Goal: Task Accomplishment & Management: Manage account settings

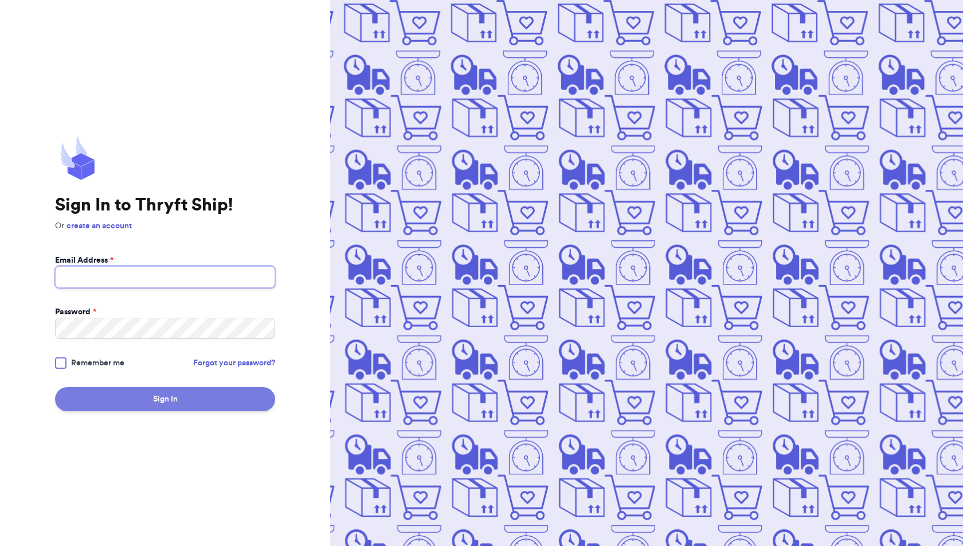
type input "ducksinarowthriftco@gmail.com"
click at [185, 391] on button "Sign In" at bounding box center [165, 399] width 220 height 24
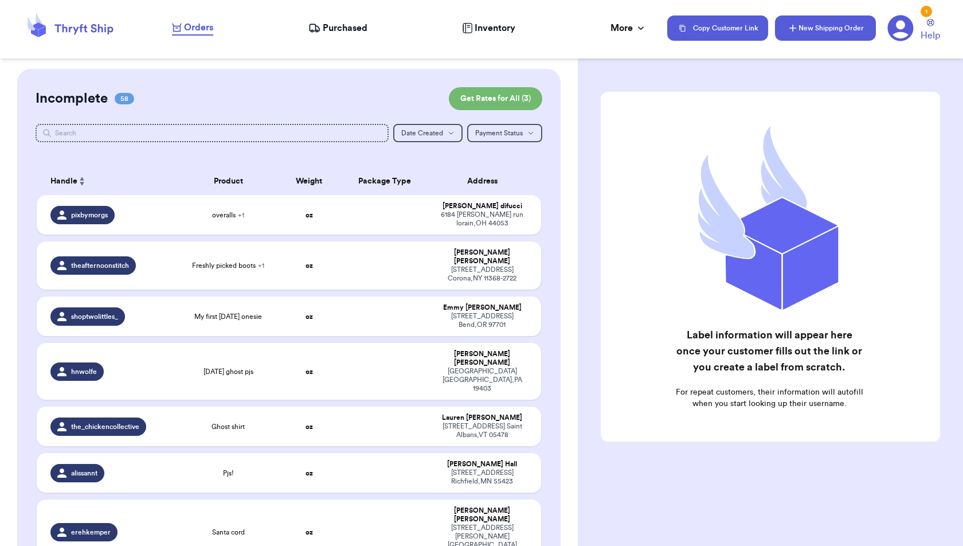
click at [791, 28] on icon "button" at bounding box center [792, 27] width 11 height 11
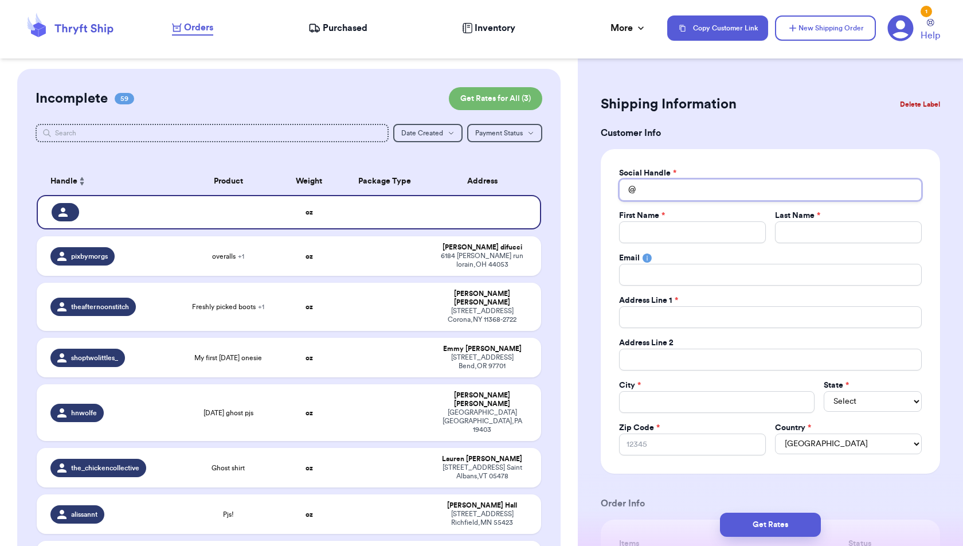
click at [739, 193] on input "Total Amount Paid" at bounding box center [770, 190] width 303 height 22
type input "e"
type input "em"
type input "emi"
type input "emil"
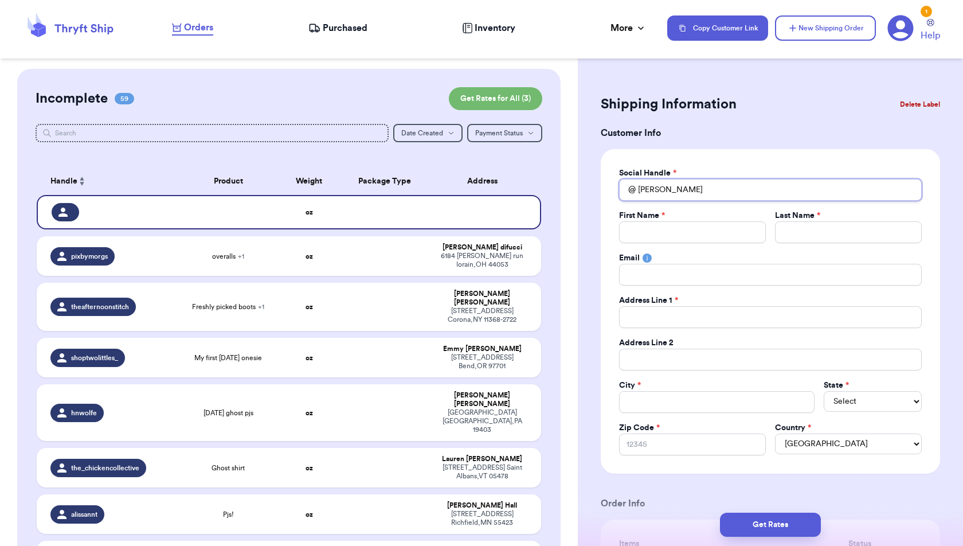
type input "emily"
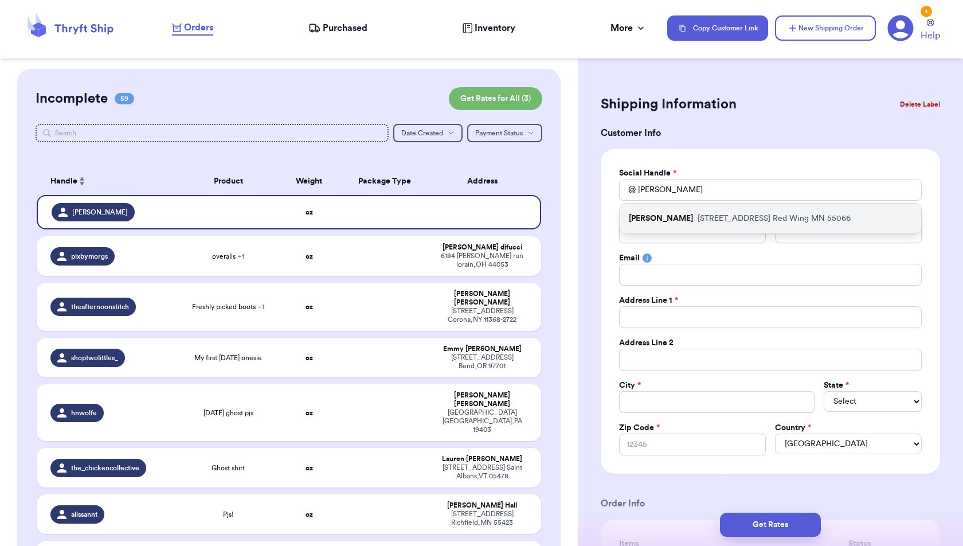
click at [697, 220] on p "678 20th St. Red Wing MN 55066" at bounding box center [773, 218] width 153 height 11
type input "[PERSON_NAME]"
type input "Plein"
type input "Emplein29@gmail.com"
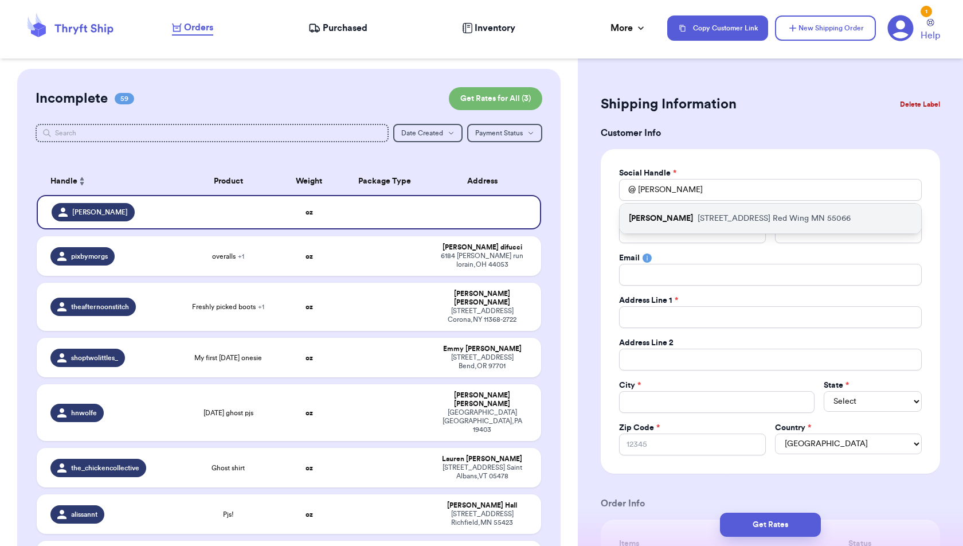
type input "678 20th St."
type input "Red Wing"
select select "MN"
type input "55066"
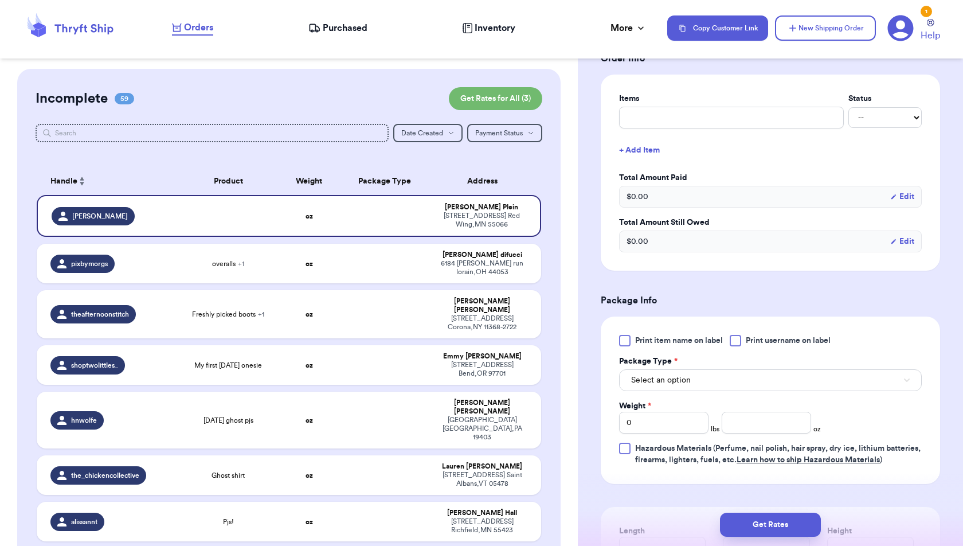
scroll to position [446, 0]
click at [862, 464] on span "Hazardous Materials (Perfume, nail polish, hair spray, dry ice, lithium batteri…" at bounding box center [778, 452] width 287 height 23
click at [0, 0] on input "Hazardous Materials (Perfume, nail polish, hair spray, dry ice, lithium batteri…" at bounding box center [0, 0] width 0 height 0
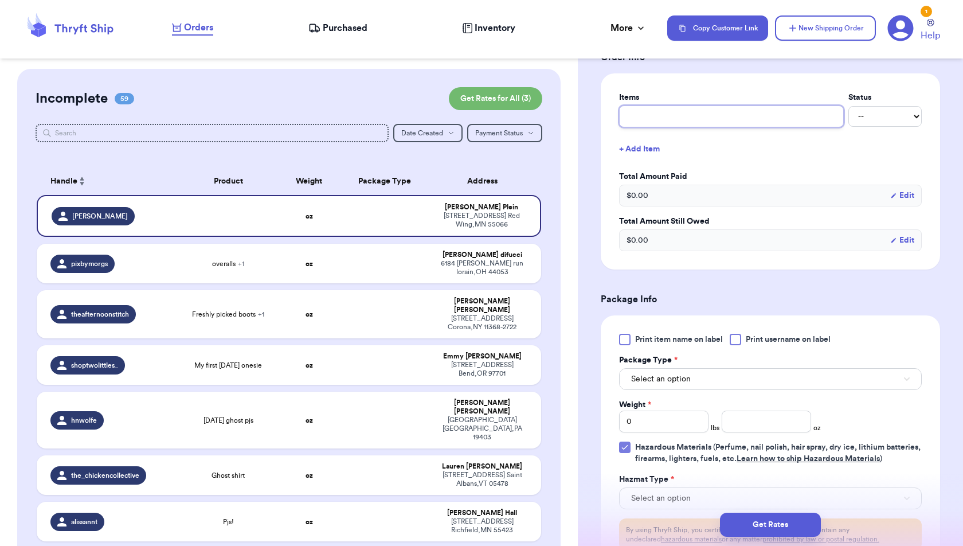
click at [694, 112] on input "text" at bounding box center [731, 116] width 225 height 22
type input "G"
type input "Gr"
type input "Gre"
type input "Gree"
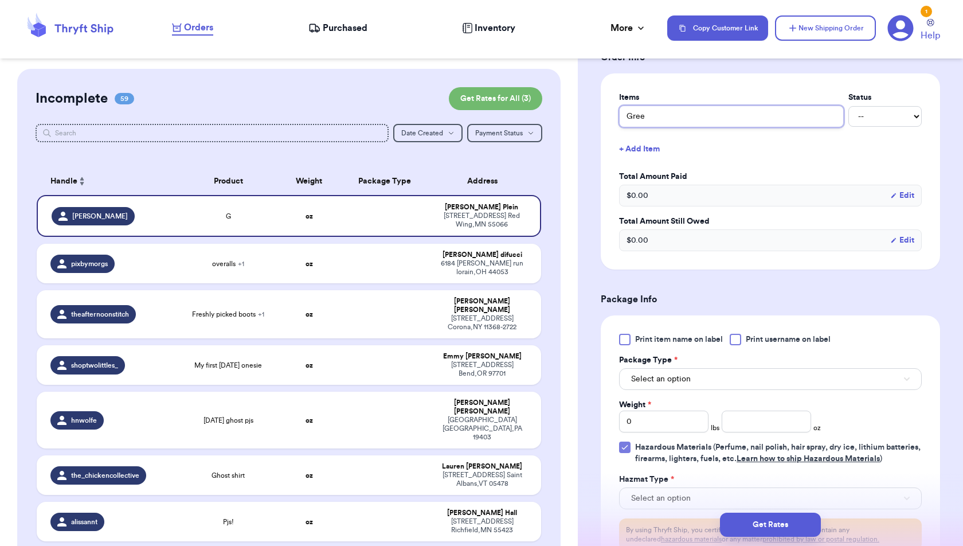
type input "Green"
type input "Green P"
type input "Green Pi"
type input "Green Pin"
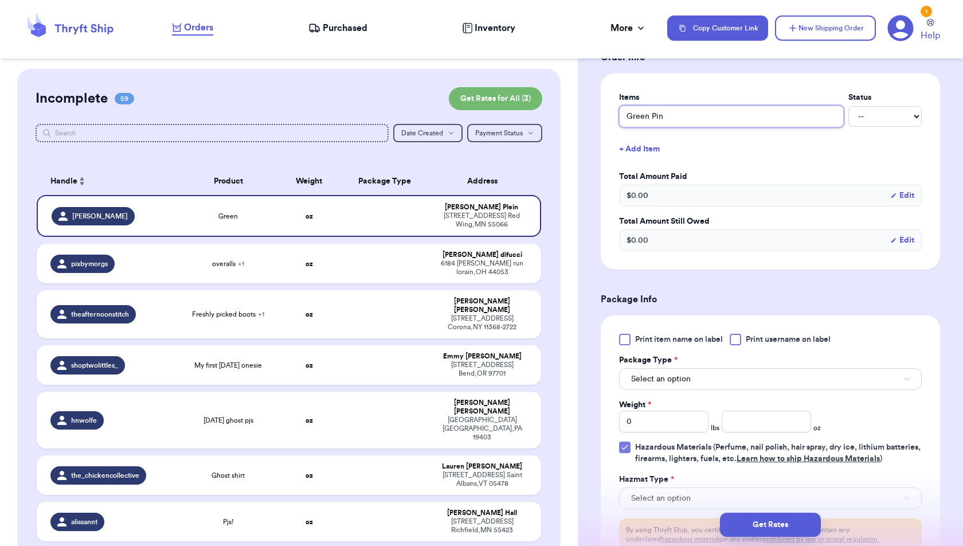
type input "Green Pine"
type input "Green Pinea"
type input "Green Pineaf"
type input "Green Pineafo"
type input "Green Pineafor"
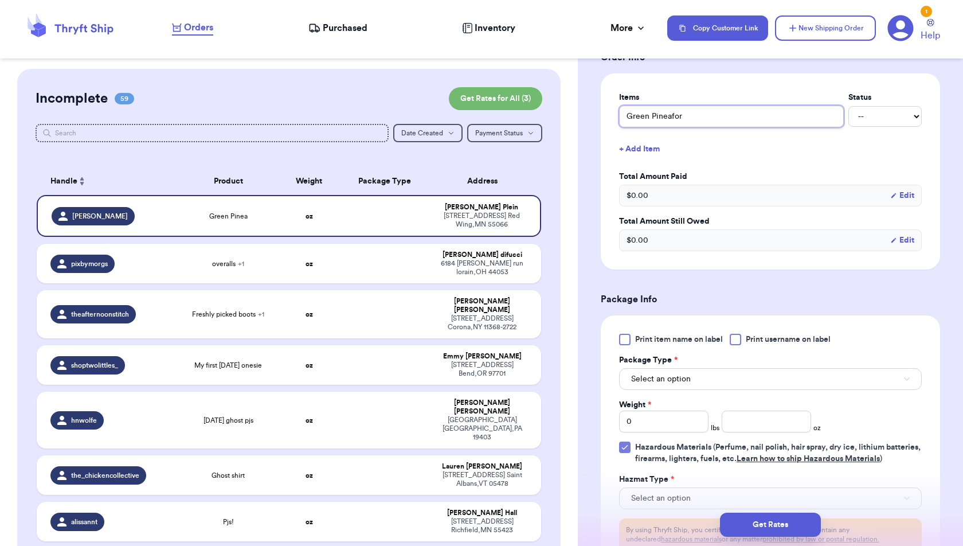
type input "Green Pineafore"
click at [657, 143] on button "+ Add Item" at bounding box center [770, 148] width 312 height 25
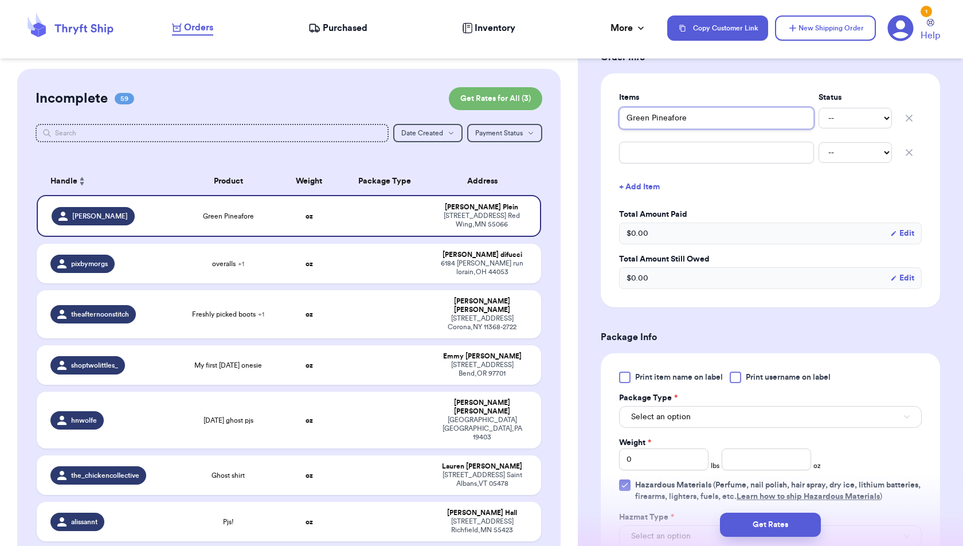
click at [667, 116] on input "Green Pineafore" at bounding box center [716, 118] width 195 height 22
type input "Green Pinafore"
click at [675, 148] on input "text" at bounding box center [716, 153] width 195 height 22
type input "M"
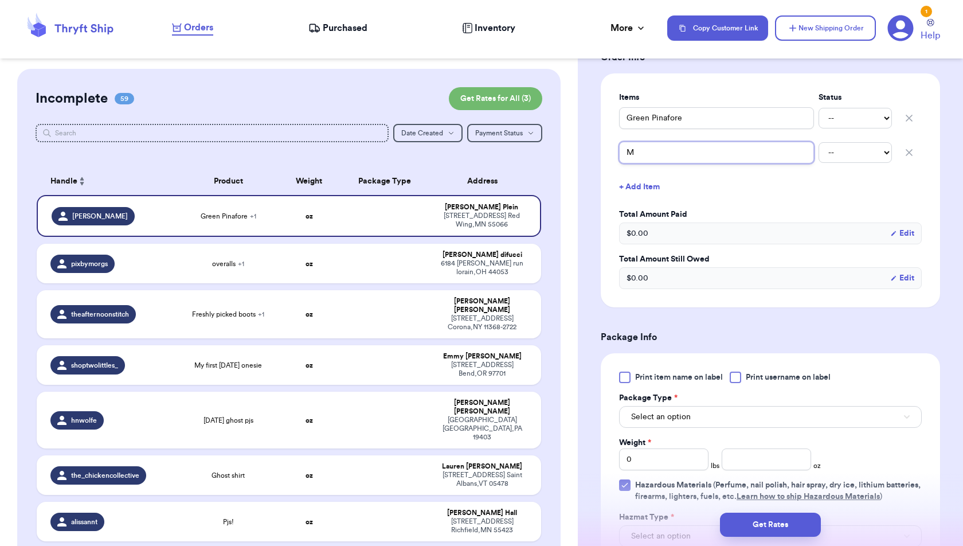
type input "Mi"
type input "Mil"
type input "Mile"
type input "Miles"
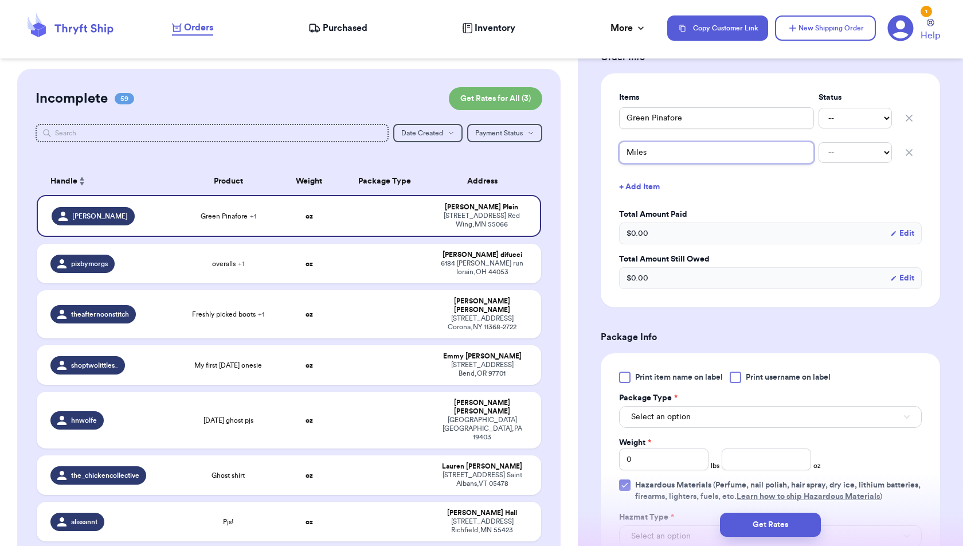
type input "Miles t"
type input "Miles th"
type input "Miles the"
type input "Miles the L"
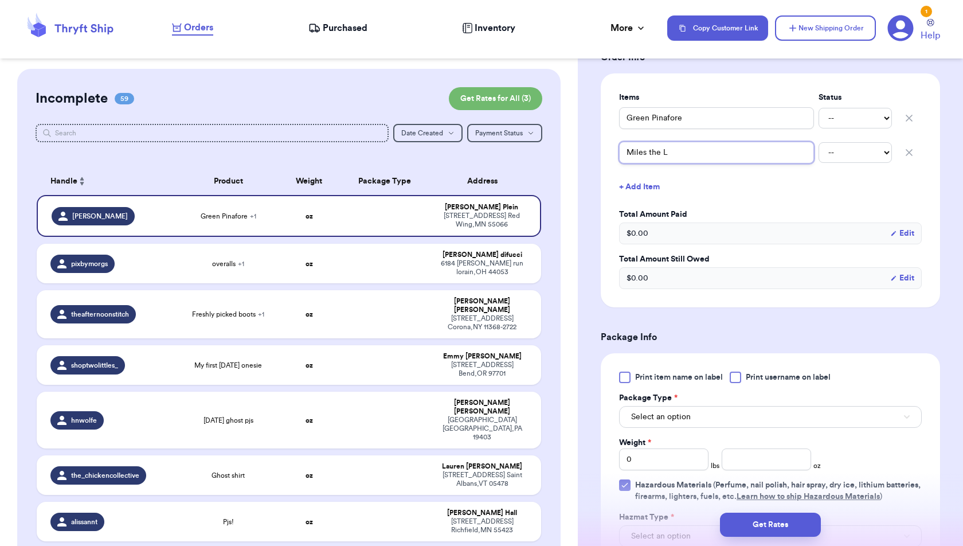
type input "Miles the La"
type input "Miles the Lab"
type input "Miles the Labe"
type input "Miles the Label"
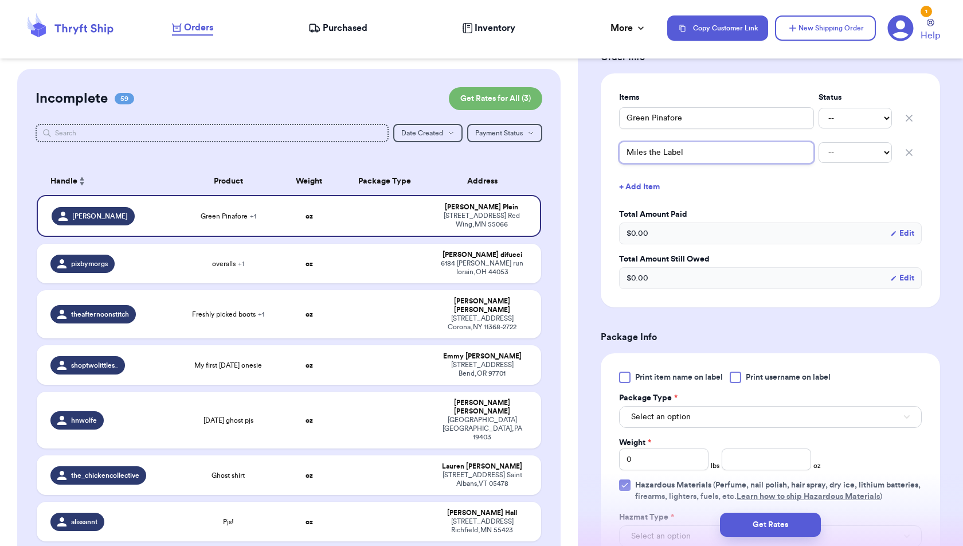
type input "Miles the Label G"
type input "Miles the Label Gr"
type input "Miles the Label Gre"
type input "Miles the Label Grey"
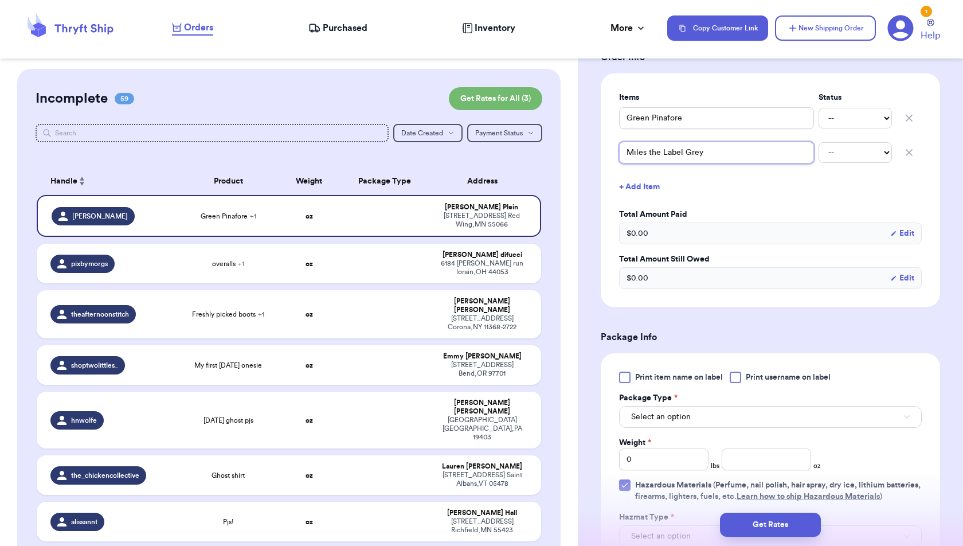
type input "Miles the Label Grey D"
type input "Miles the Label Grey Dr"
type input "Miles the Label Grey Dre"
type input "Miles the Label Grey Dres"
type input "Miles the Label Grey Dress"
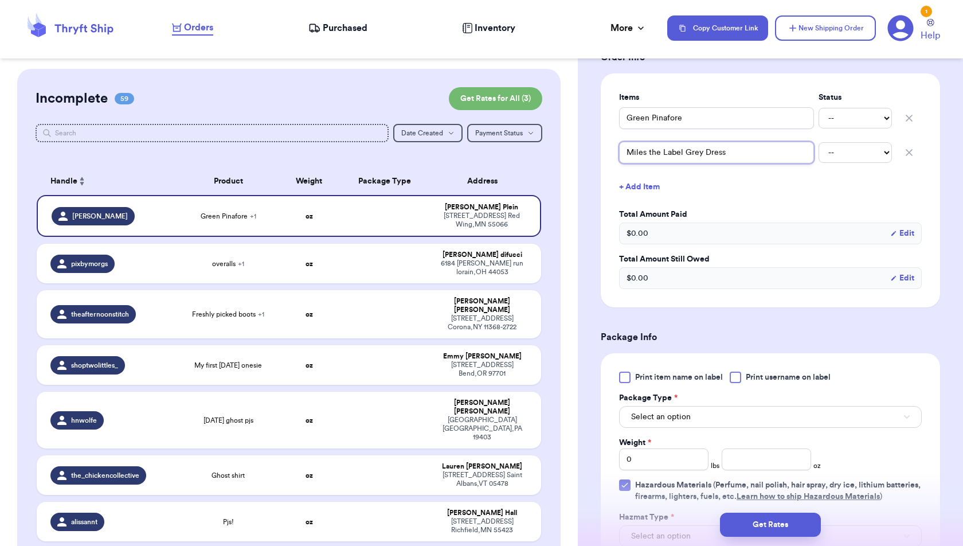
type input "Miles the Label Grey Dress"
click at [759, 209] on label "Total Amount Paid" at bounding box center [770, 214] width 303 height 11
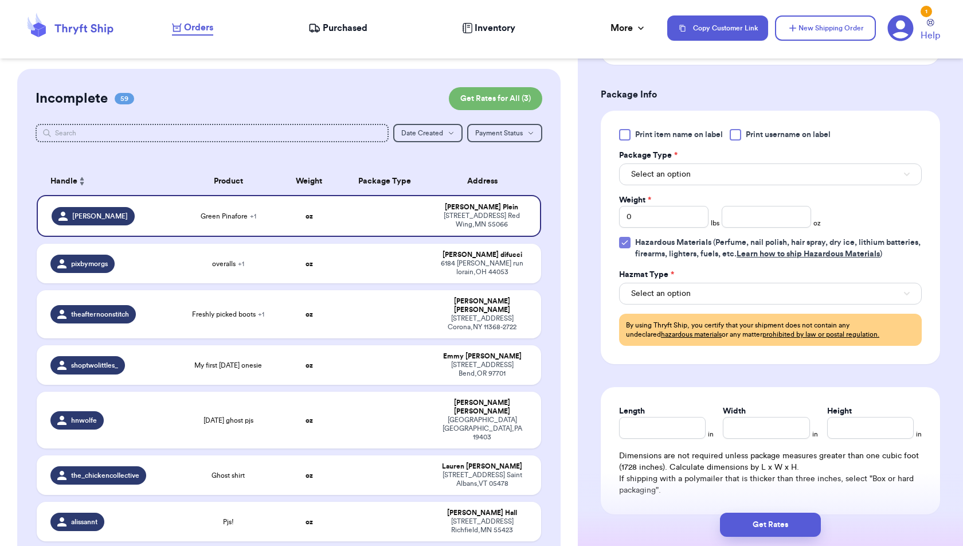
scroll to position [678, 0]
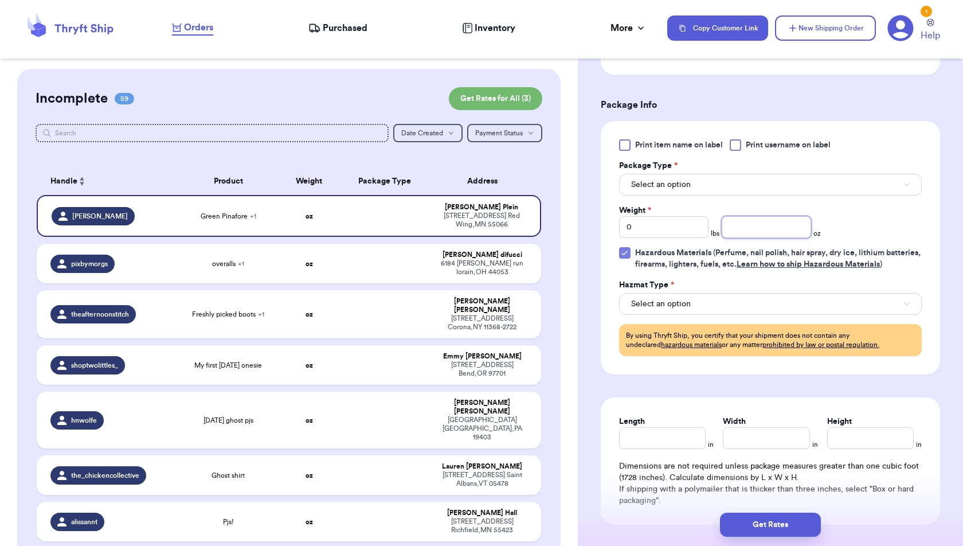
click at [758, 217] on input "number" at bounding box center [766, 227] width 89 height 22
type input "9.9"
click at [831, 291] on div "Hazmat Type *" at bounding box center [770, 284] width 303 height 11
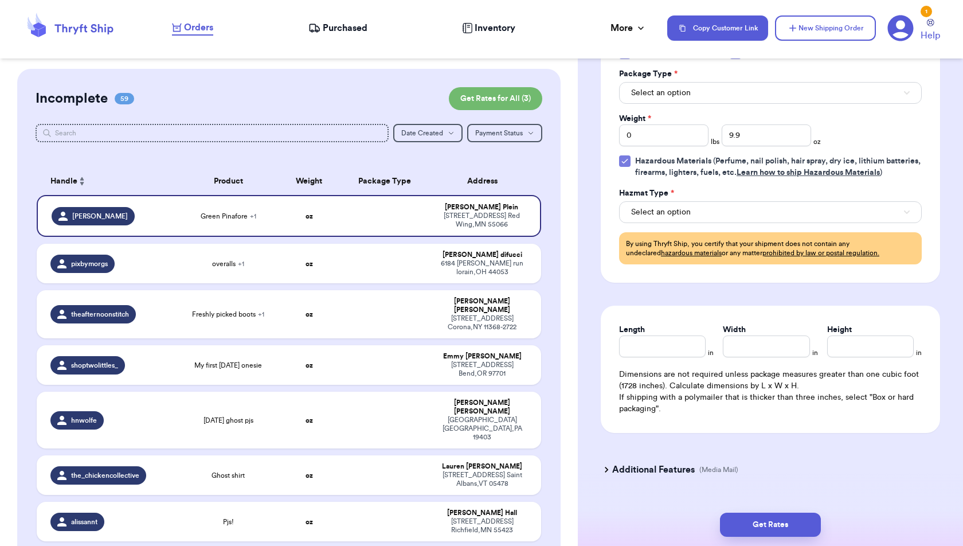
scroll to position [801, 0]
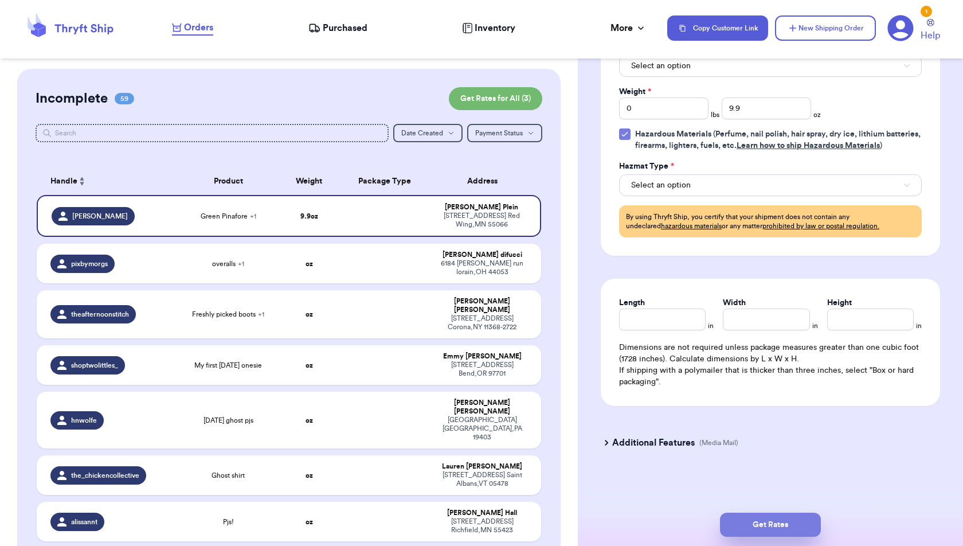
click at [787, 524] on button "Get Rates" at bounding box center [770, 524] width 101 height 24
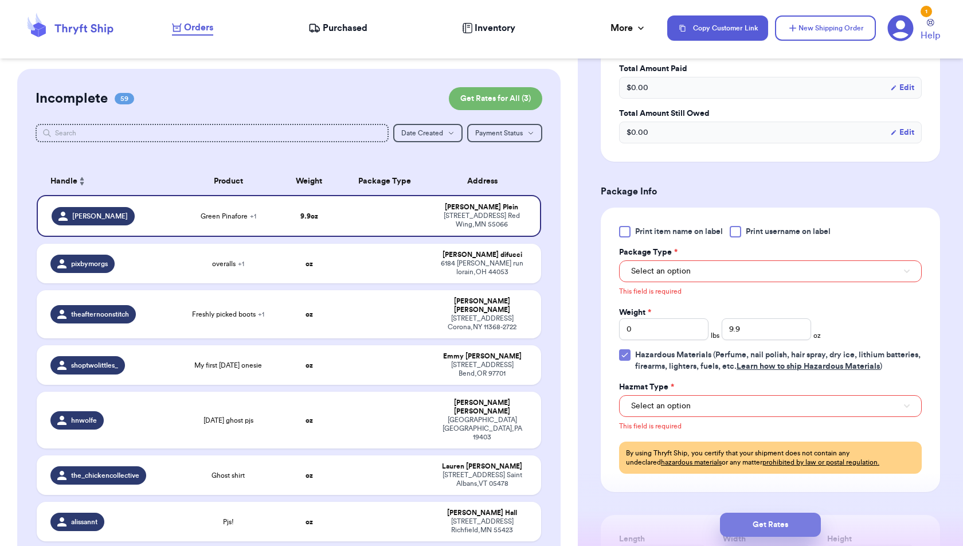
scroll to position [402, 0]
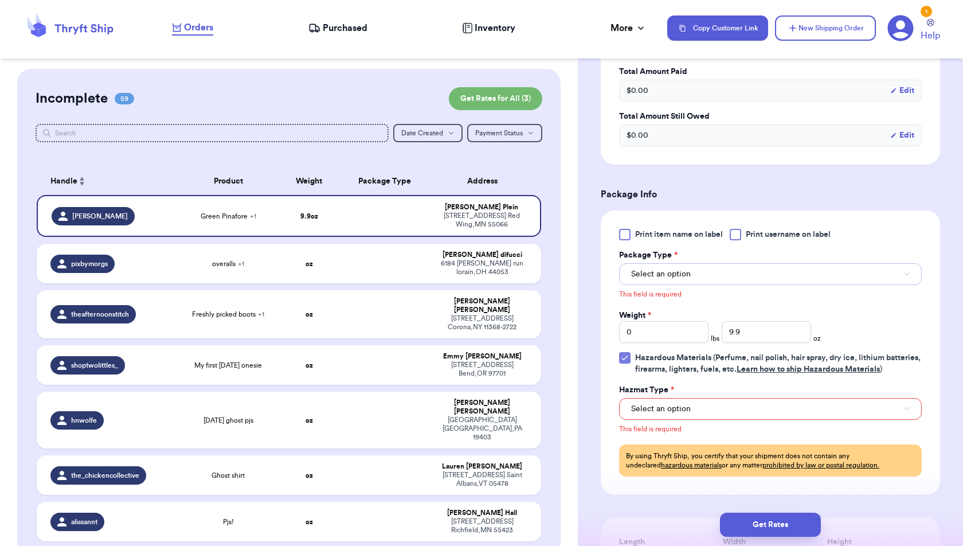
click at [840, 273] on button "Select an option" at bounding box center [770, 274] width 303 height 22
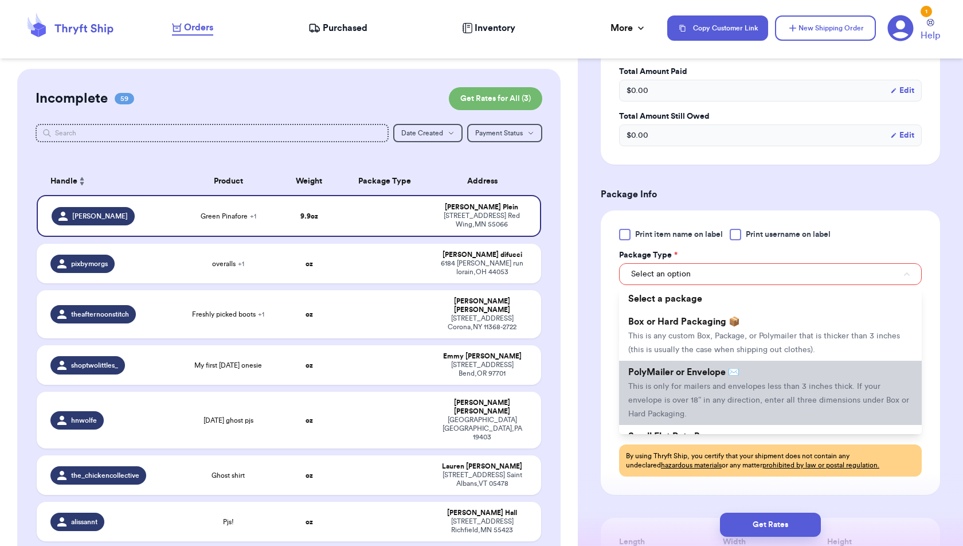
click at [823, 372] on li "PolyMailer or Envelope ✉️ This is only for mailers and envelopes less than 3 in…" at bounding box center [770, 392] width 303 height 64
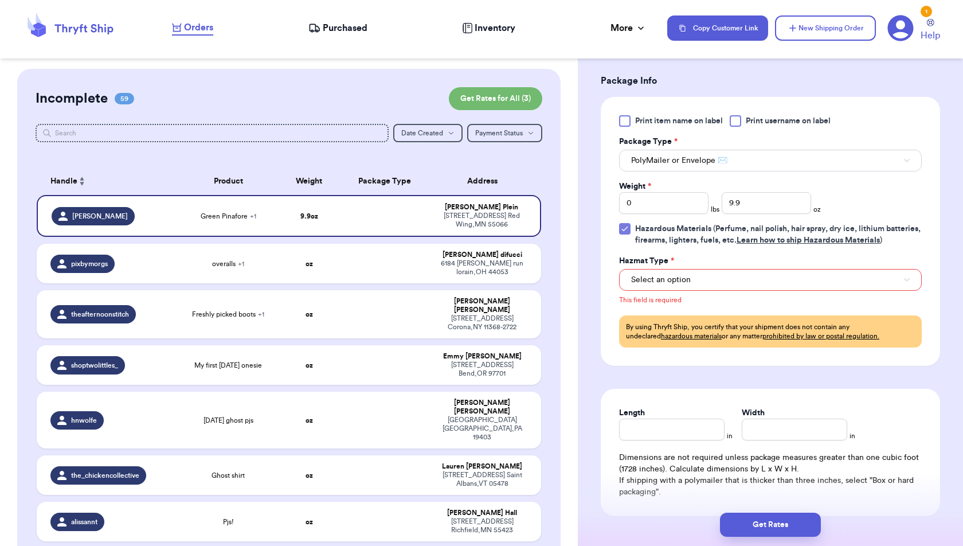
scroll to position [531, 0]
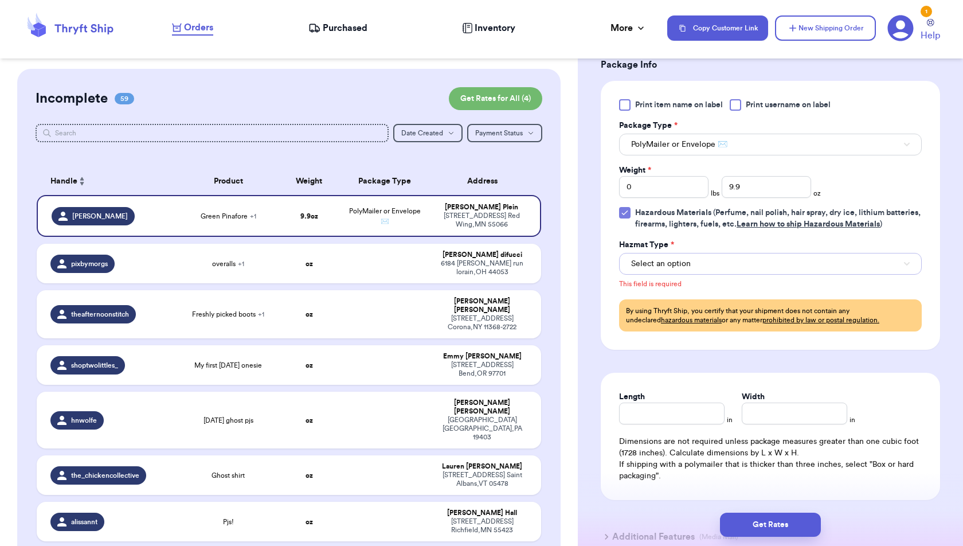
click at [760, 274] on button "Select an option" at bounding box center [770, 264] width 303 height 22
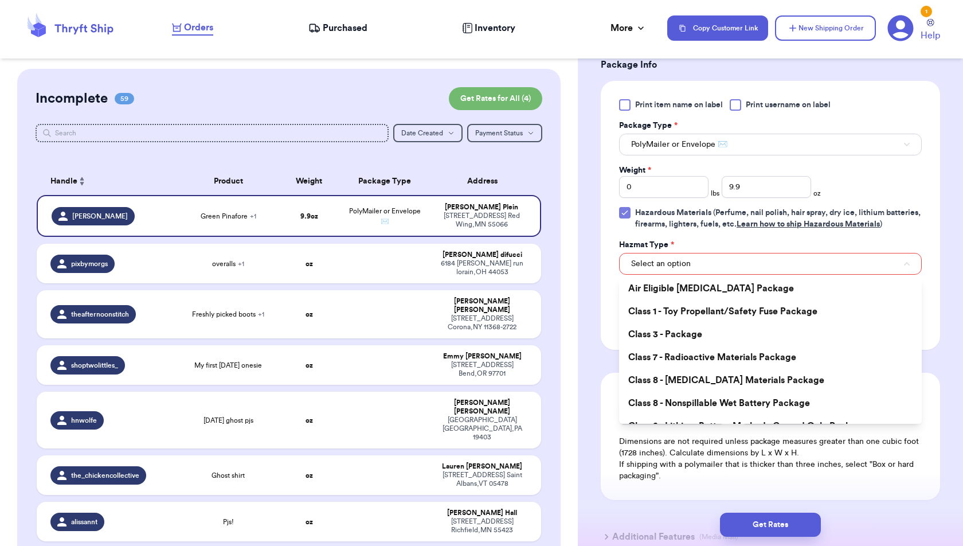
click at [760, 244] on div "Print item name on label Print username on label Package Type * PolyMailer or E…" at bounding box center [770, 215] width 303 height 232
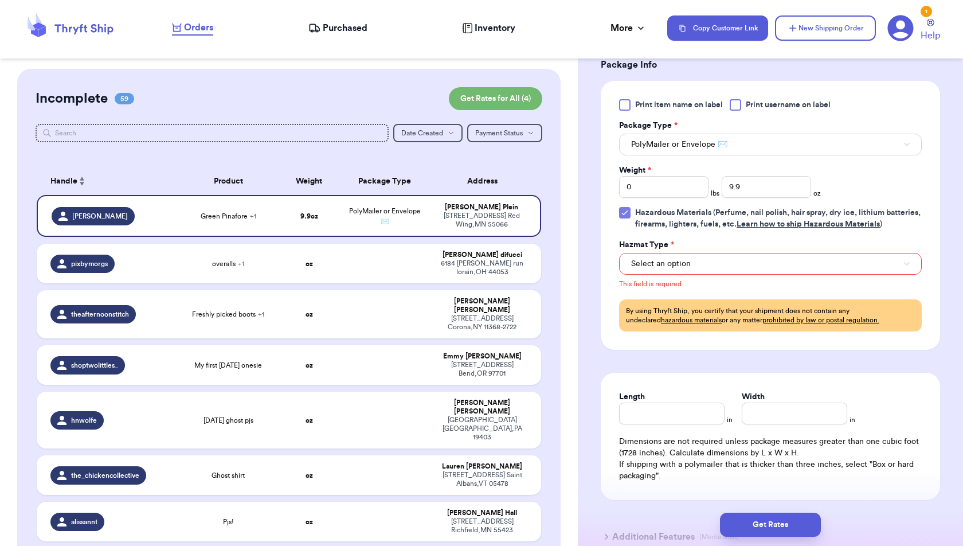
click at [623, 208] on icon at bounding box center [624, 212] width 9 height 9
click at [0, 0] on input "Hazardous Materials (Perfume, nail polish, hair spray, dry ice, lithium batteri…" at bounding box center [0, 0] width 0 height 0
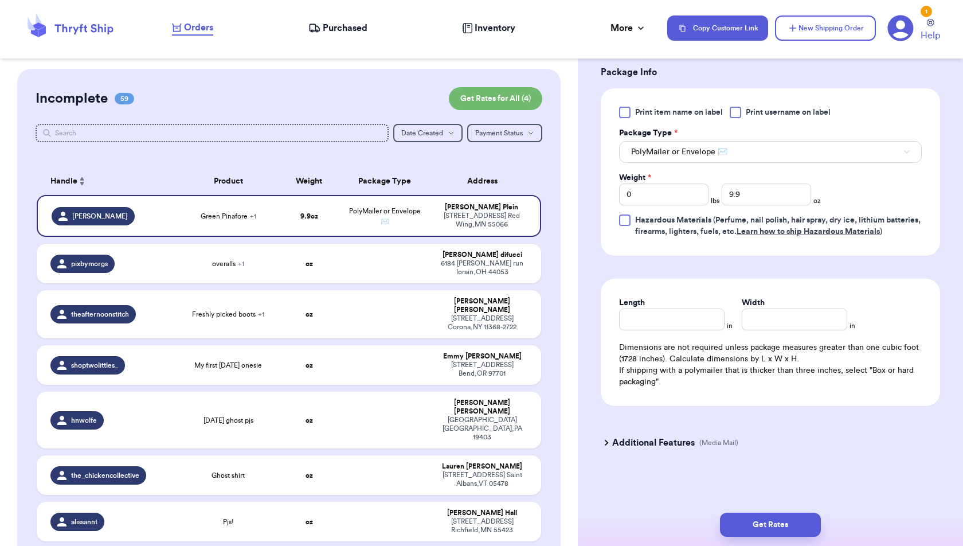
scroll to position [532, 0]
click at [781, 516] on button "Get Rates" at bounding box center [770, 524] width 101 height 24
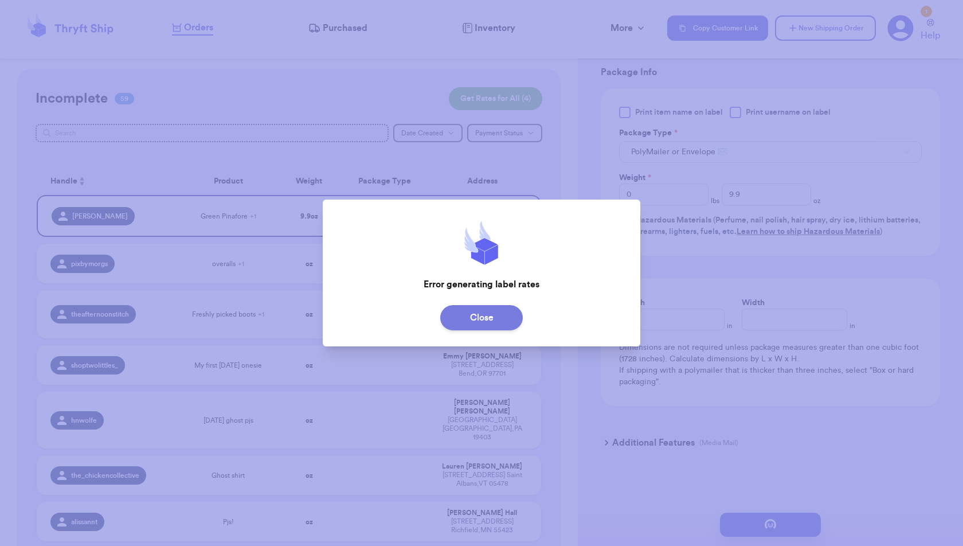
click at [507, 322] on button "Close" at bounding box center [481, 317] width 83 height 25
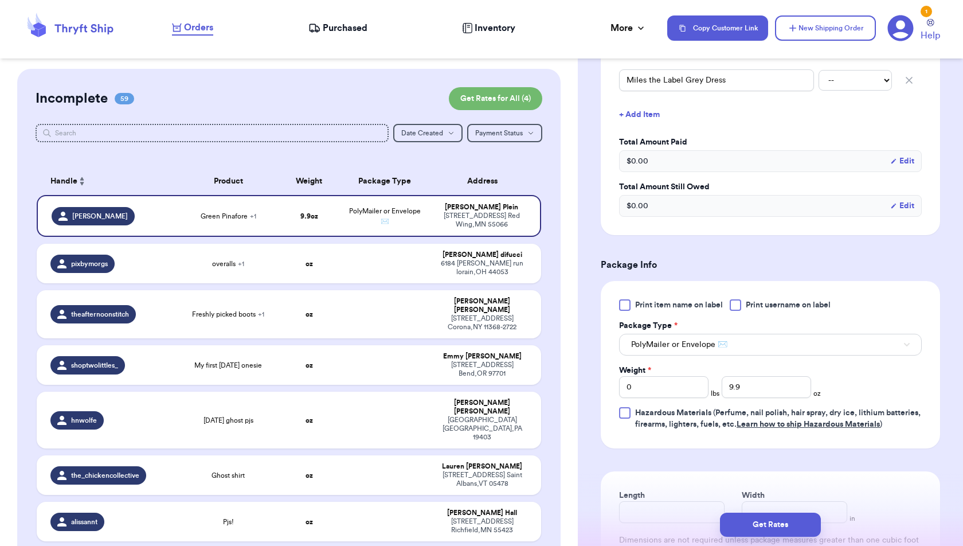
scroll to position [334, 0]
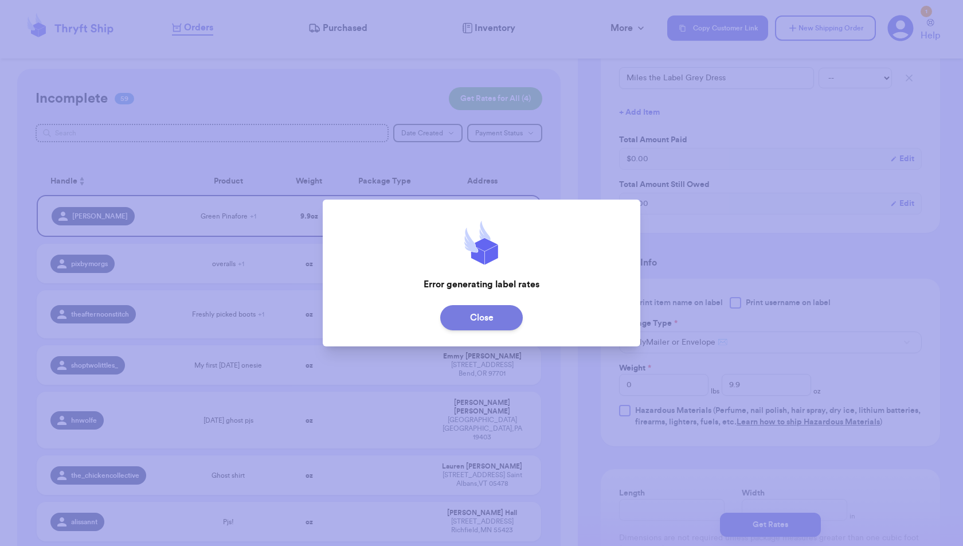
click at [496, 314] on button "Close" at bounding box center [481, 317] width 83 height 25
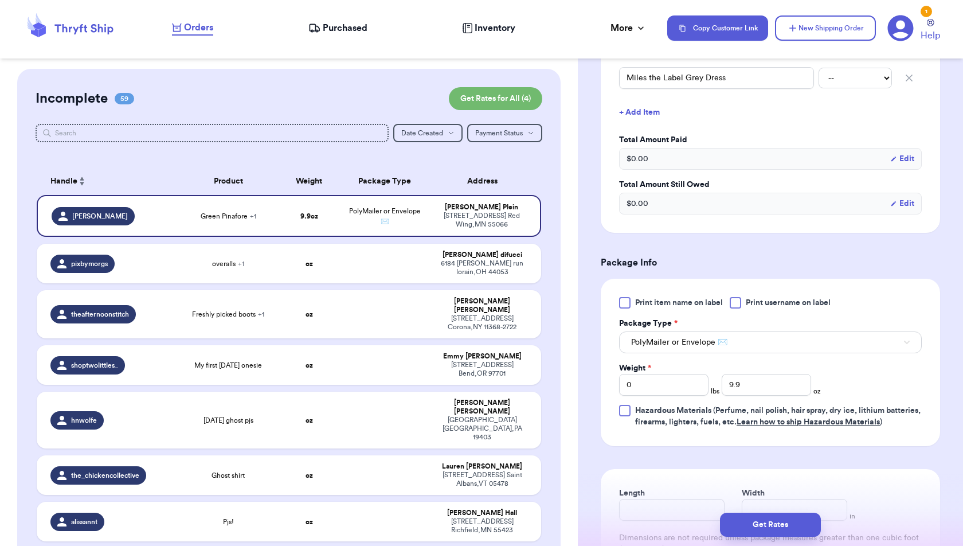
scroll to position [0, 0]
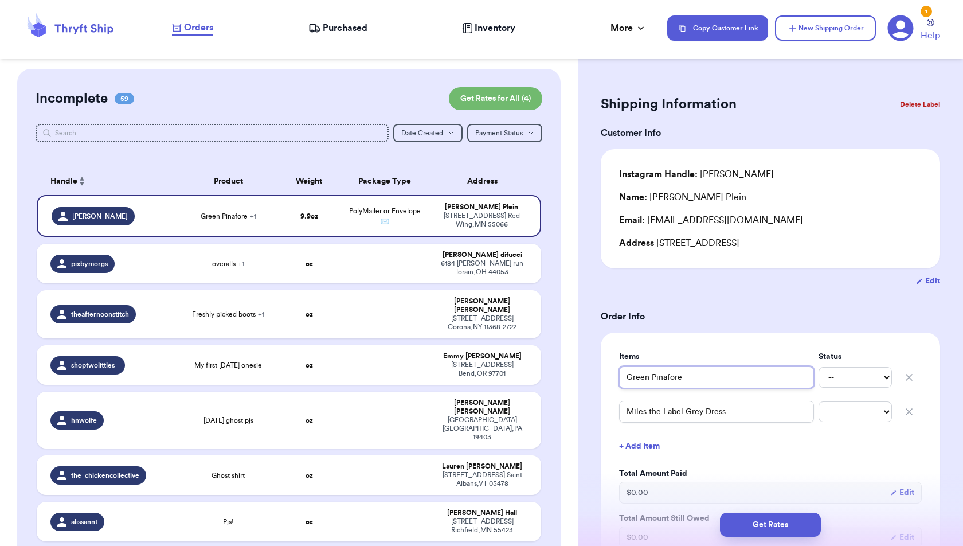
click at [687, 383] on input "Green Pinafore" at bounding box center [716, 377] width 195 height 22
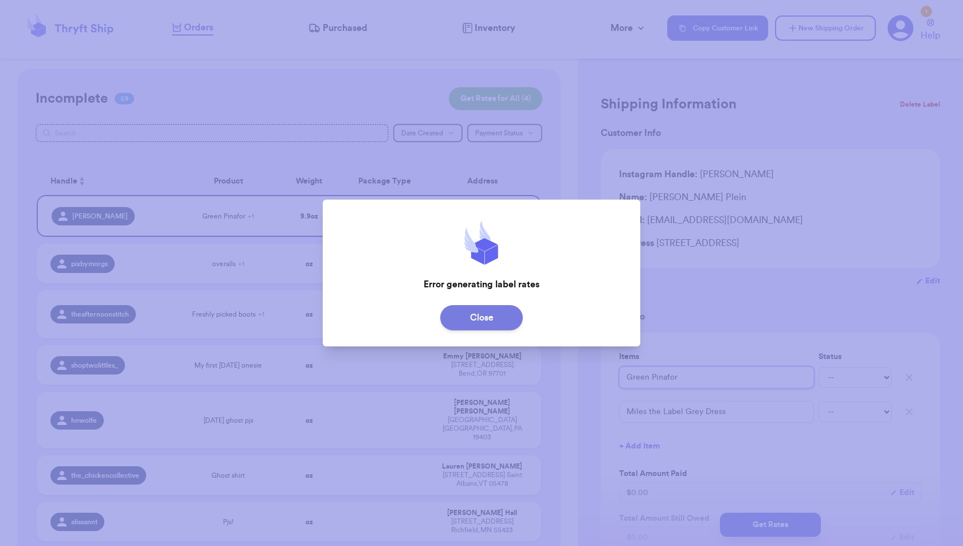
type input "Green Pinafor"
click at [503, 320] on button "Close" at bounding box center [481, 317] width 83 height 25
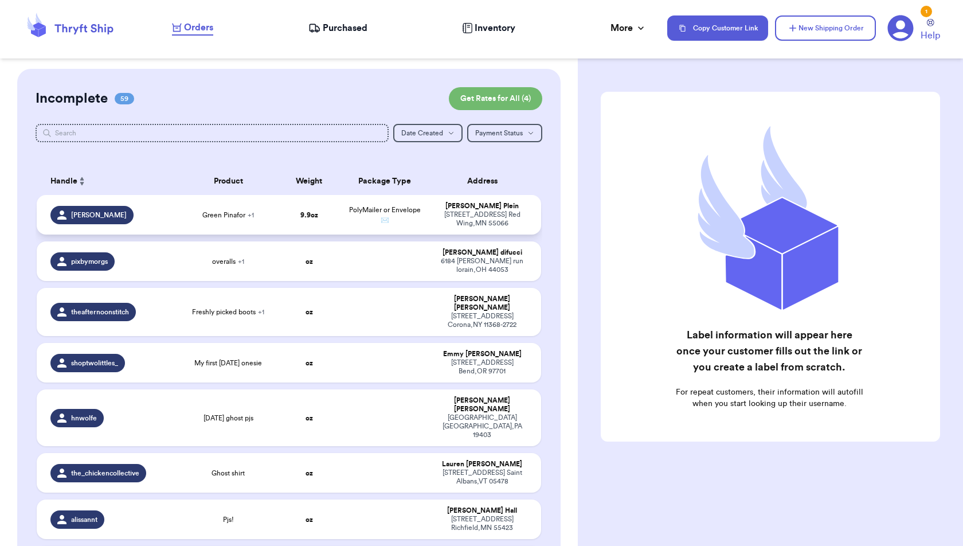
click at [291, 221] on td "9.9 oz" at bounding box center [309, 215] width 61 height 40
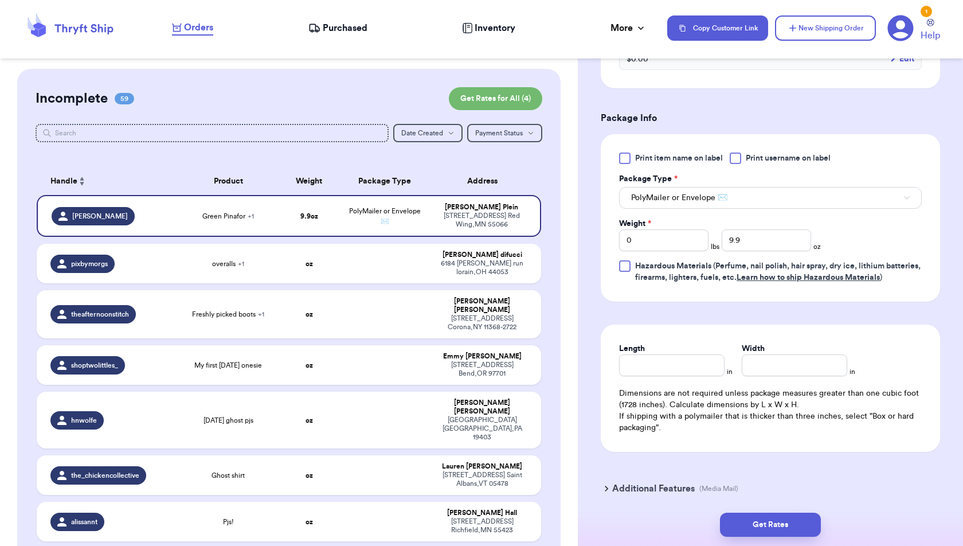
scroll to position [532, 0]
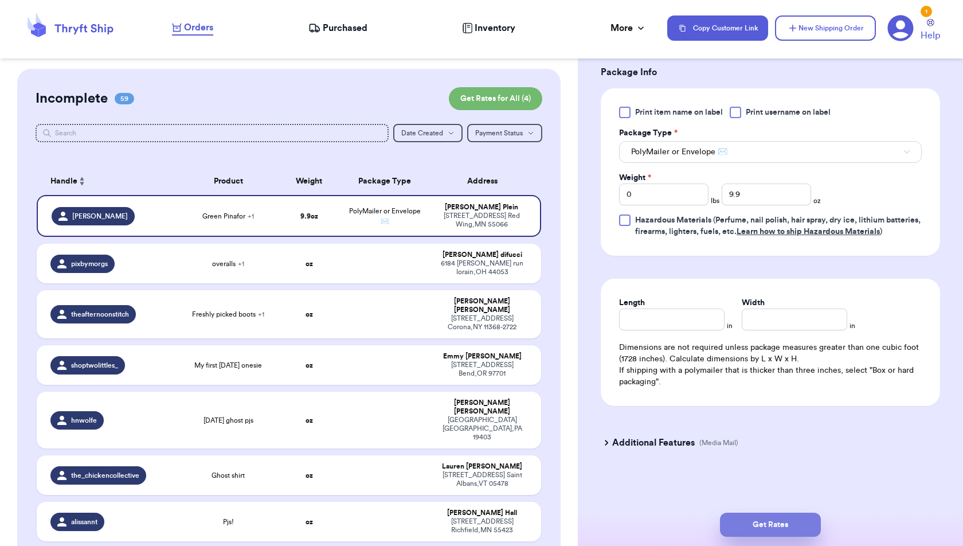
click at [792, 529] on button "Get Rates" at bounding box center [770, 524] width 101 height 24
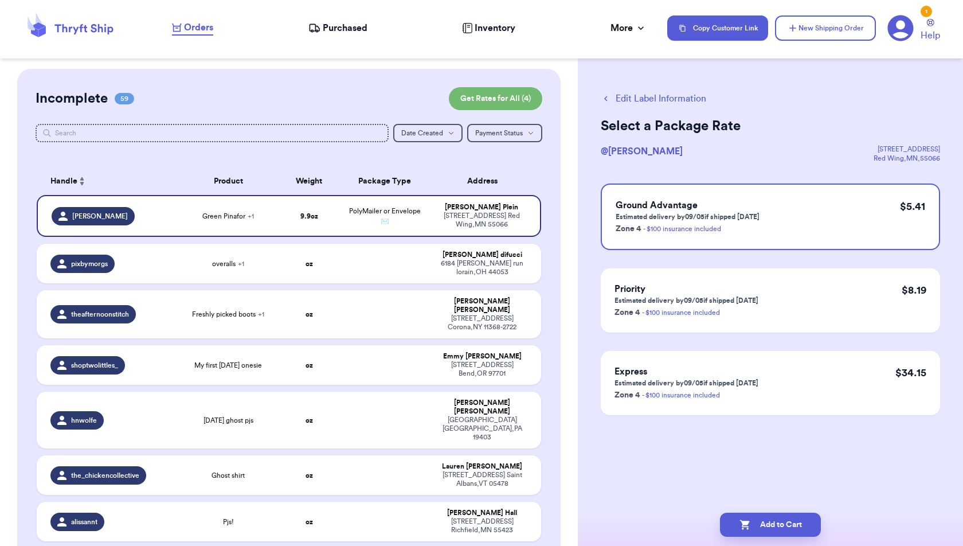
scroll to position [0, 0]
click at [754, 520] on button "Add to Cart" at bounding box center [770, 524] width 101 height 24
checkbox input "true"
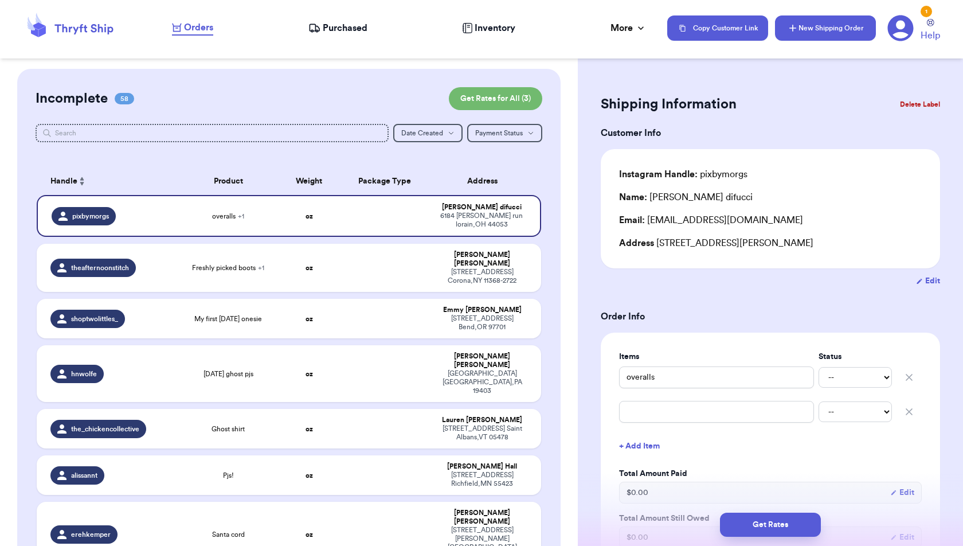
click at [840, 26] on button "New Shipping Order" at bounding box center [825, 27] width 101 height 25
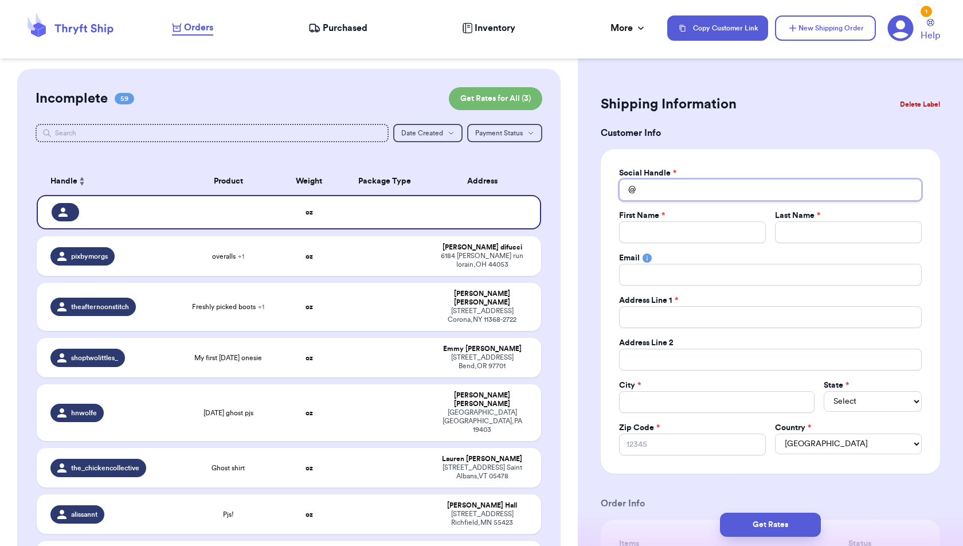
click at [741, 190] on input "Total Amount Paid" at bounding box center [770, 190] width 303 height 22
type input "k"
type input "ka"
type input "kam"
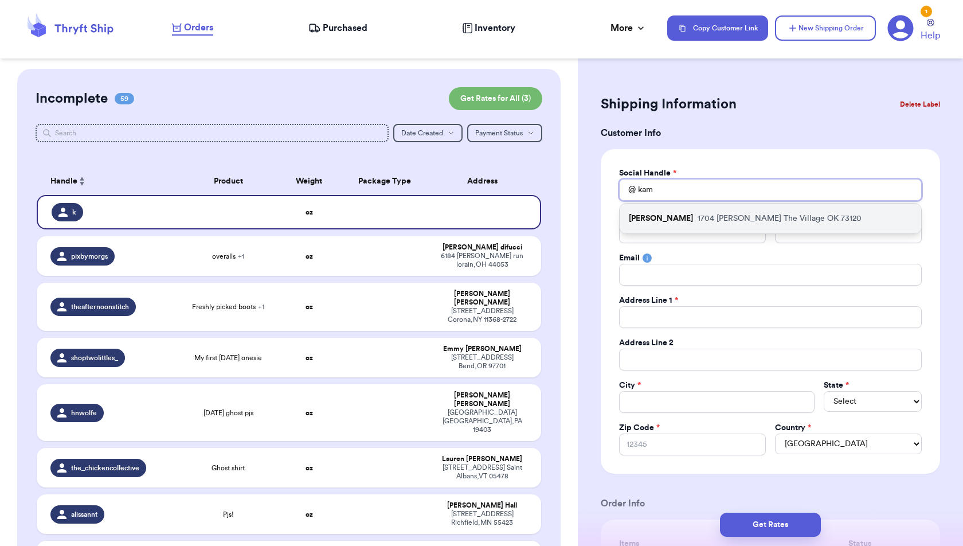
type input "kam"
click at [751, 215] on p "1704 Erin Pl The Village OK 73120" at bounding box center [779, 218] width 164 height 11
type input "[PERSON_NAME]"
type input "Kambree"
type input "[PERSON_NAME]"
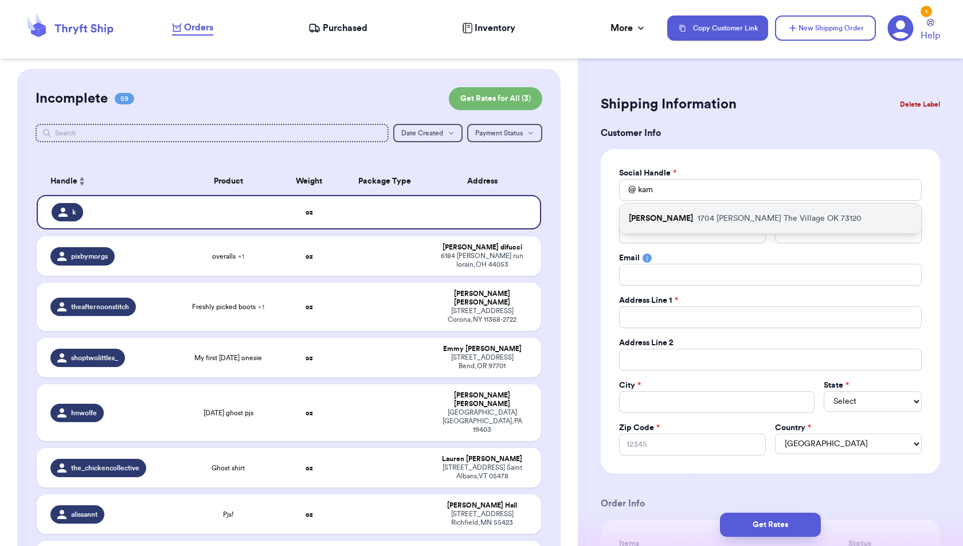
type input "kambreeyork@gmail.com"
type input "1704 [PERSON_NAME]"
type input "The Village"
select select "OK"
type input "73120"
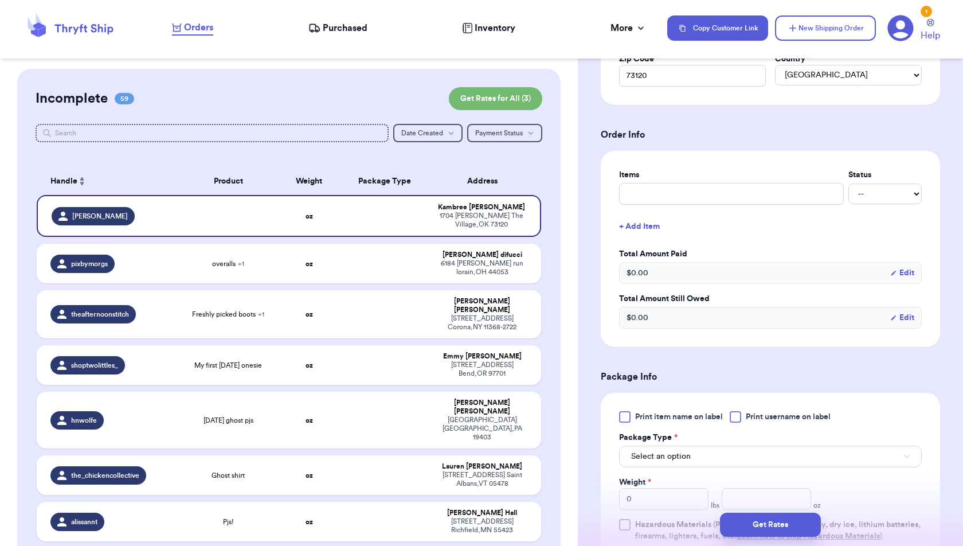
scroll to position [375, 0]
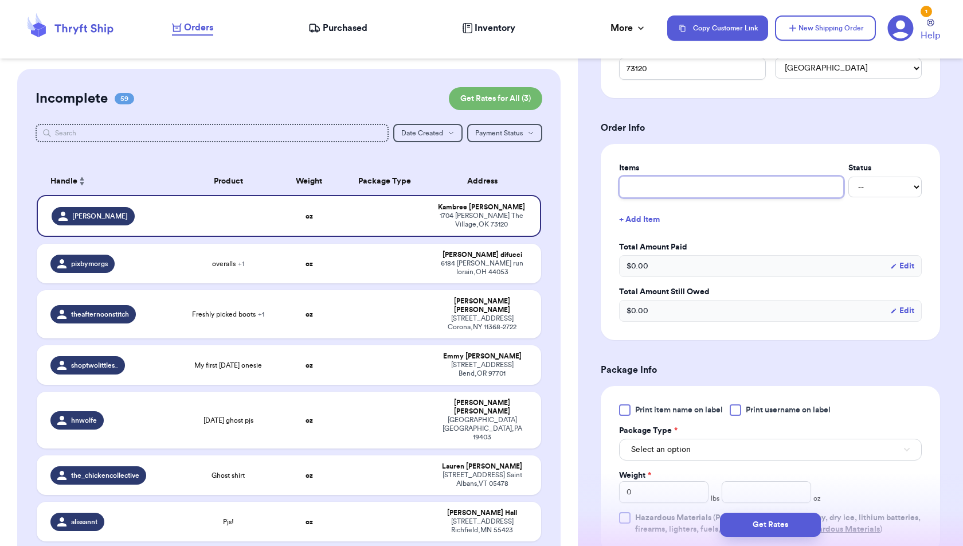
click at [709, 185] on input "text" at bounding box center [731, 187] width 225 height 22
type input "H"
type input "Ha"
type input "Hal"
type input "Hall"
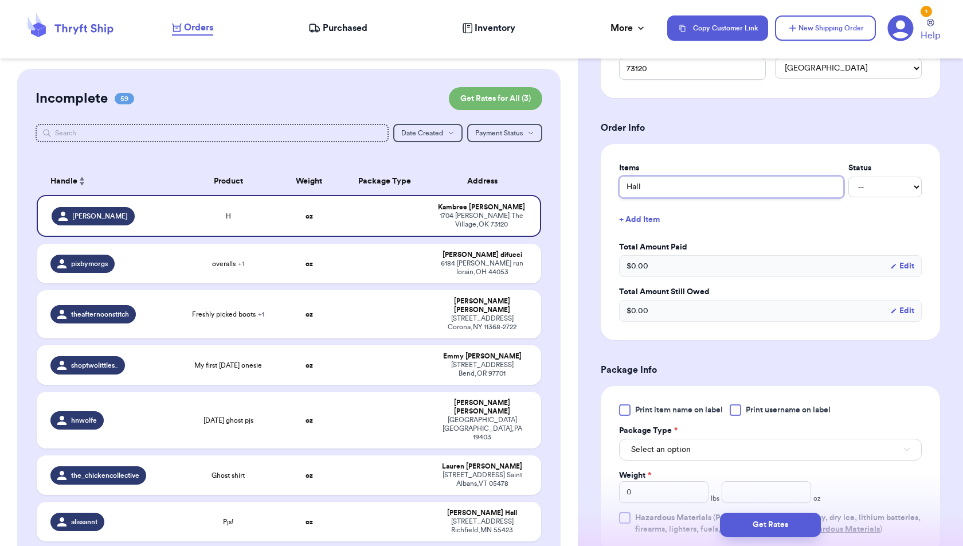
type input "Hallo"
type input "Hallow"
type input "Hallowe"
type input "Hallowee"
type input "Halloween"
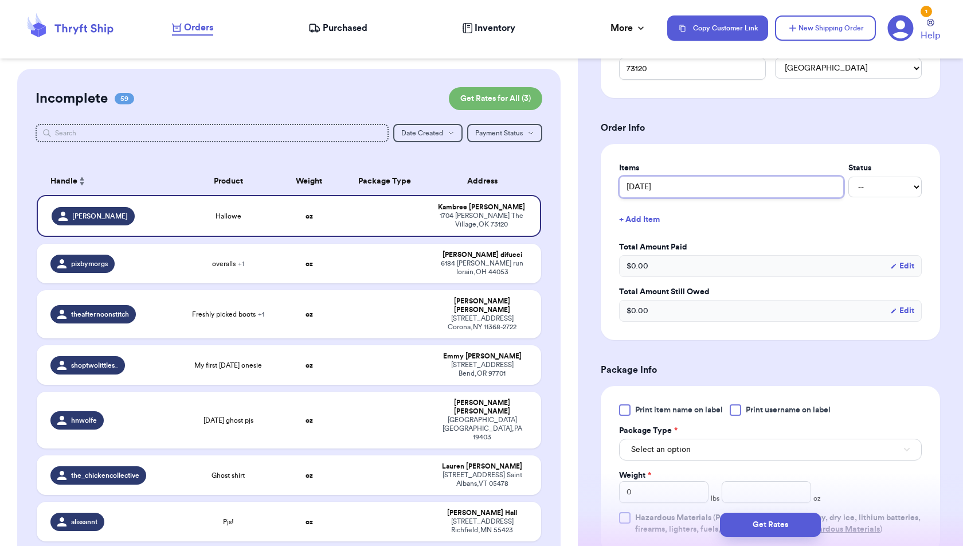
type input "Halloween"
type input "Halloween P"
type input "Halloween PJ"
type input "[DATE] PJS"
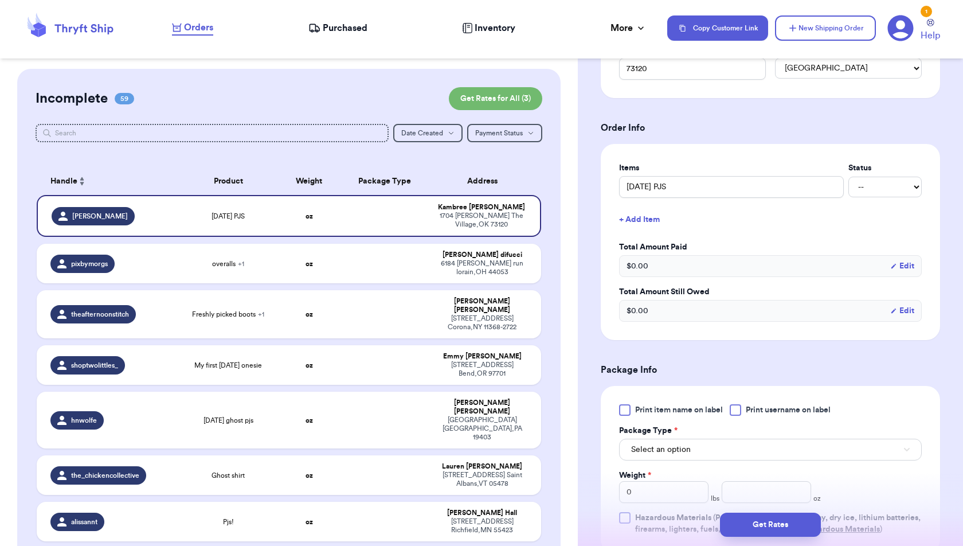
click at [661, 209] on button "+ Add Item" at bounding box center [770, 219] width 312 height 25
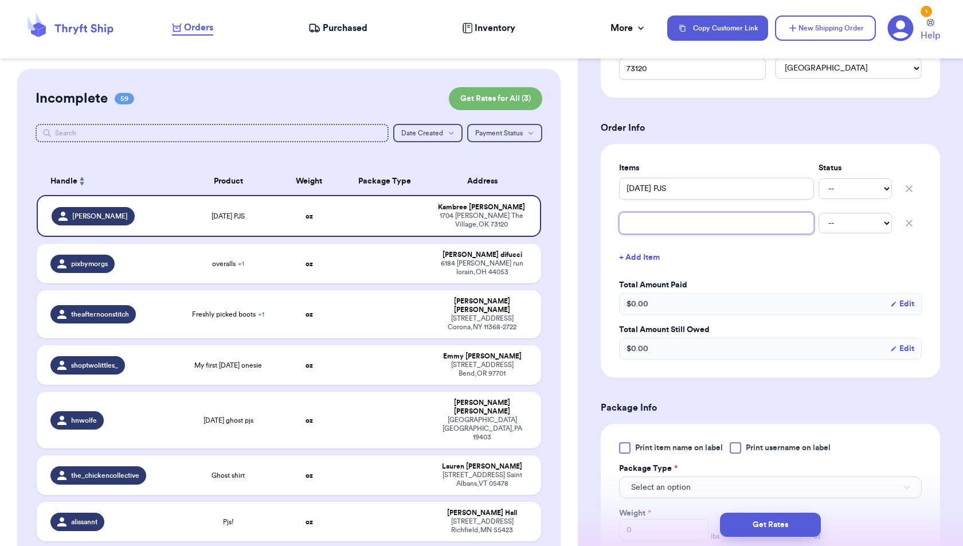
click at [662, 221] on input "text" at bounding box center [716, 223] width 195 height 22
type input "H"
type input "H&"
type input "H&M"
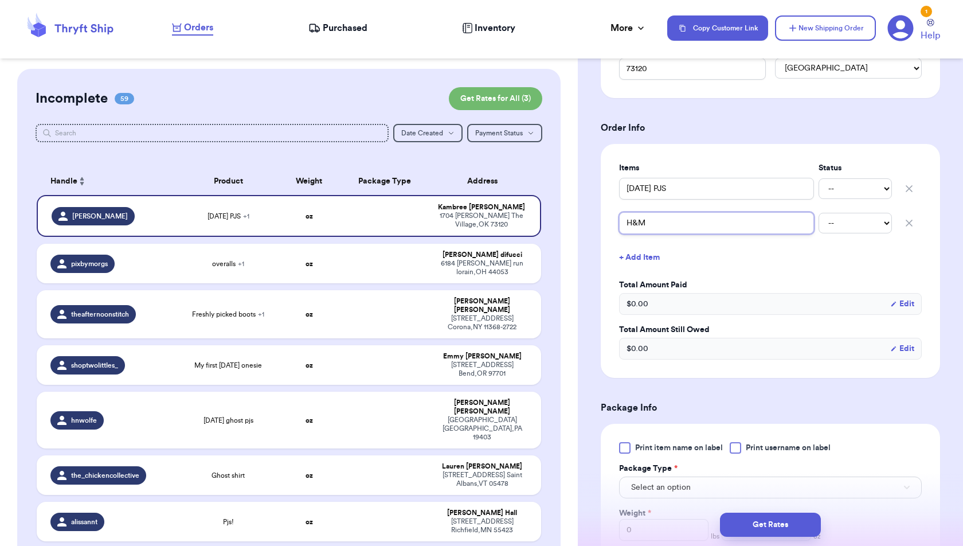
type input "H&M H"
type input "H&M Ha"
type input "H&M Hal"
type input "H&M Hall"
type input "H&M Hallo"
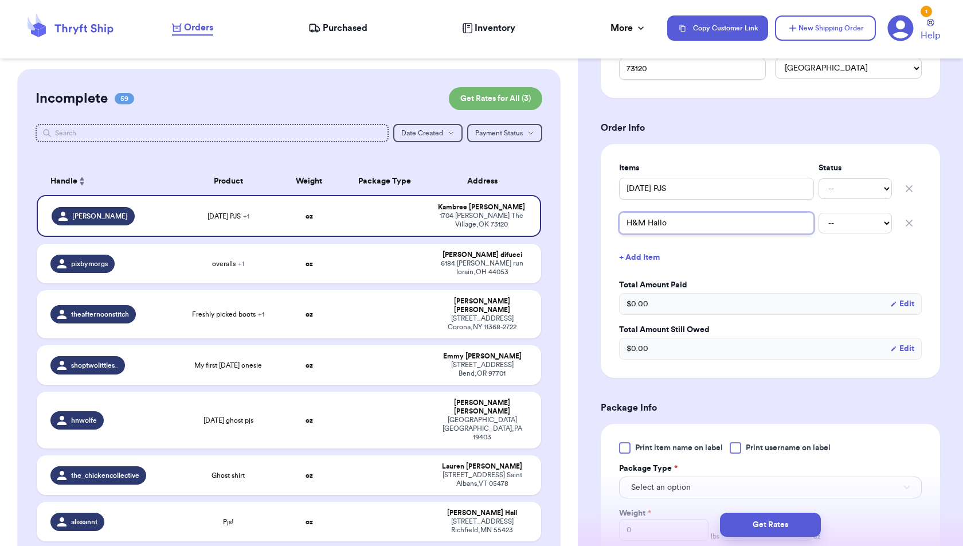
type input "H&M Hallow"
type input "H&M Hallowe"
type input "H&M Hallowee"
type input "H&M Halloween"
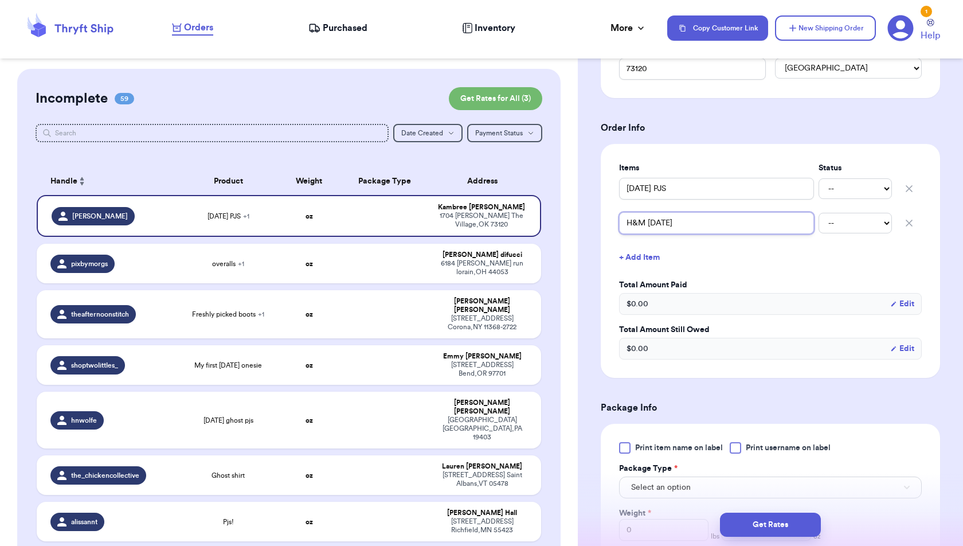
type input "H&M Halloween S"
type input "H&M Halloween Se"
type input "H&M Halloween Seq"
type input "H&M Halloween Sequ"
type input "H&M Halloween Sequi"
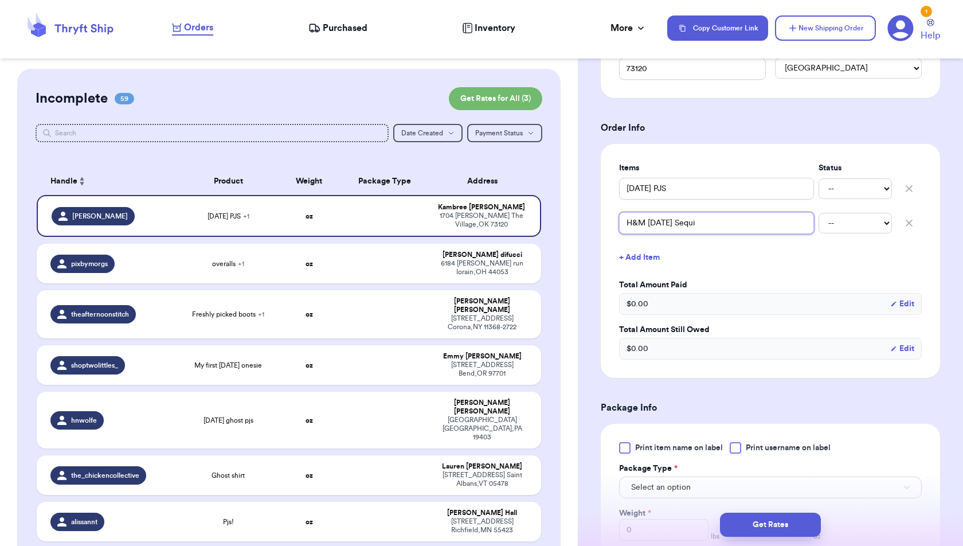
type input "H&M Halloween Sequin"
type input "H&M Halloween Sequins"
type input "H&M Halloween Sequins G"
type input "H&M Halloween Sequins Go"
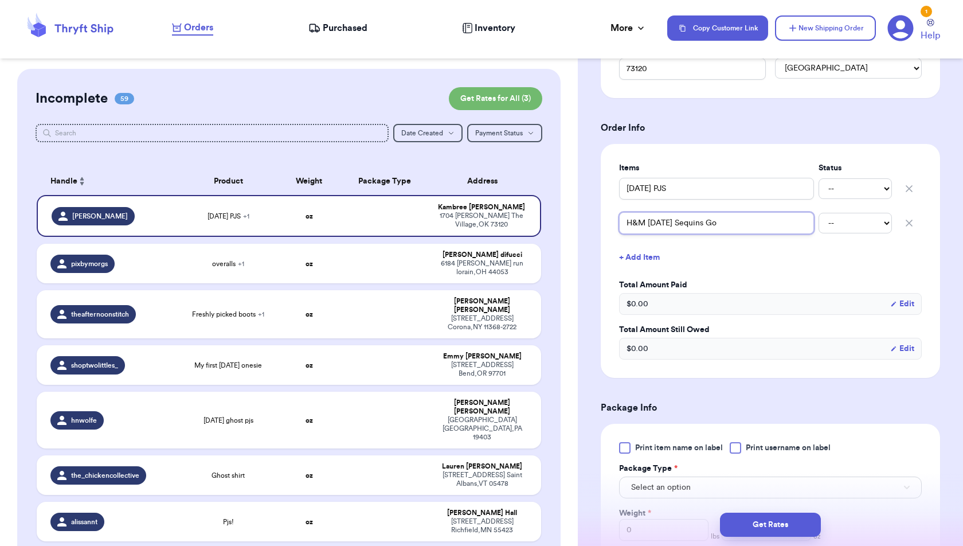
type input "H&M Halloween Sequins G"
type input "H&M Halloween Sequins Gh"
type input "H&M Halloween Sequins Gho"
type input "H&M Halloween Sequins Ghos"
type input "H&M Halloween Sequins Ghost"
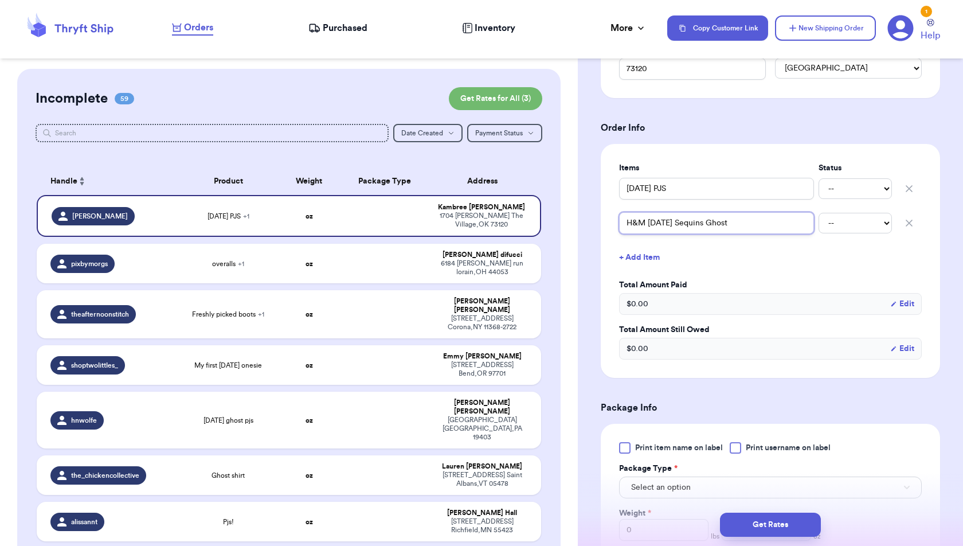
type input "H&M Halloween Sequins Ghost"
click at [652, 253] on button "+ Add Item" at bounding box center [770, 257] width 312 height 25
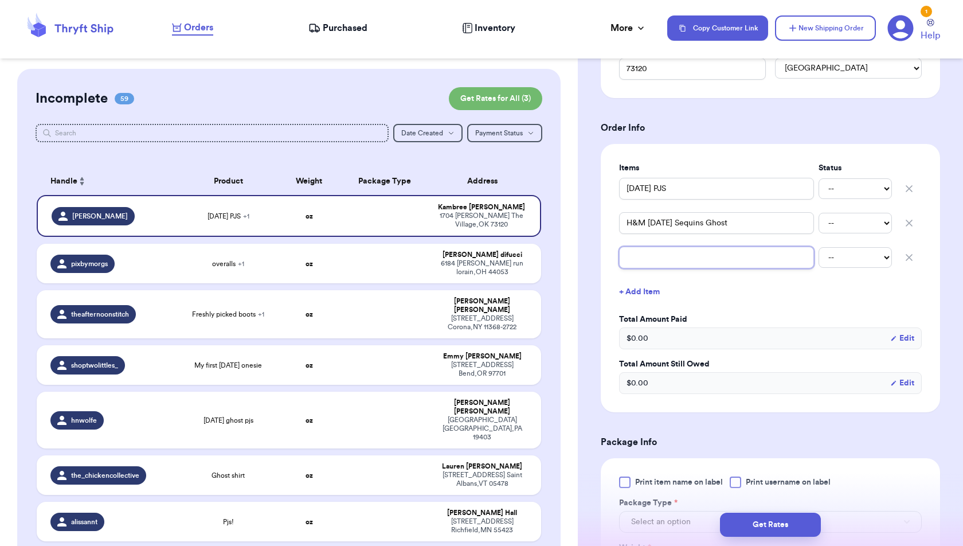
click at [653, 253] on input "text" at bounding box center [716, 257] width 195 height 22
type input "Z"
type input "Za"
type input "Zar"
type input "Zara"
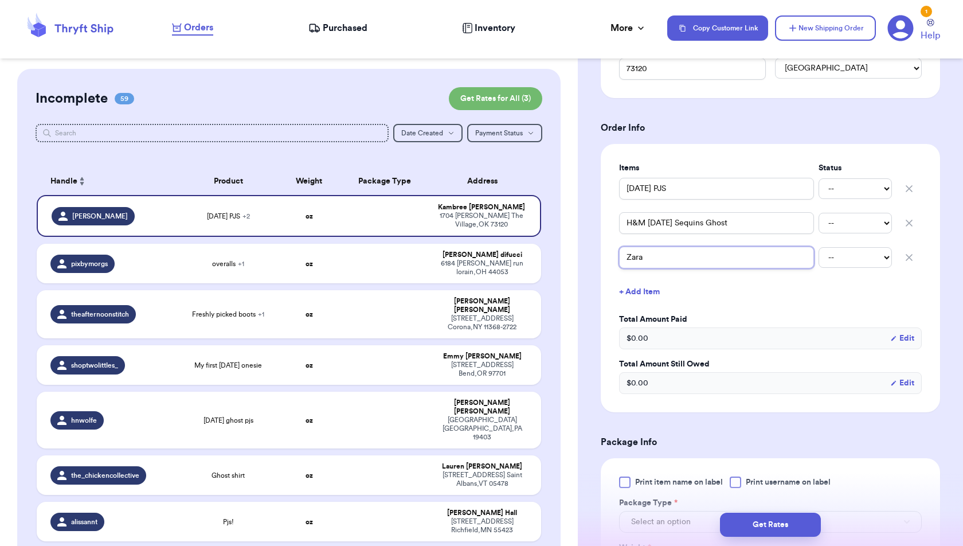
type input "Zara"
type input "Zara C"
type input "Zara Cr"
type input "Zara Cre"
type input "Zara Crea"
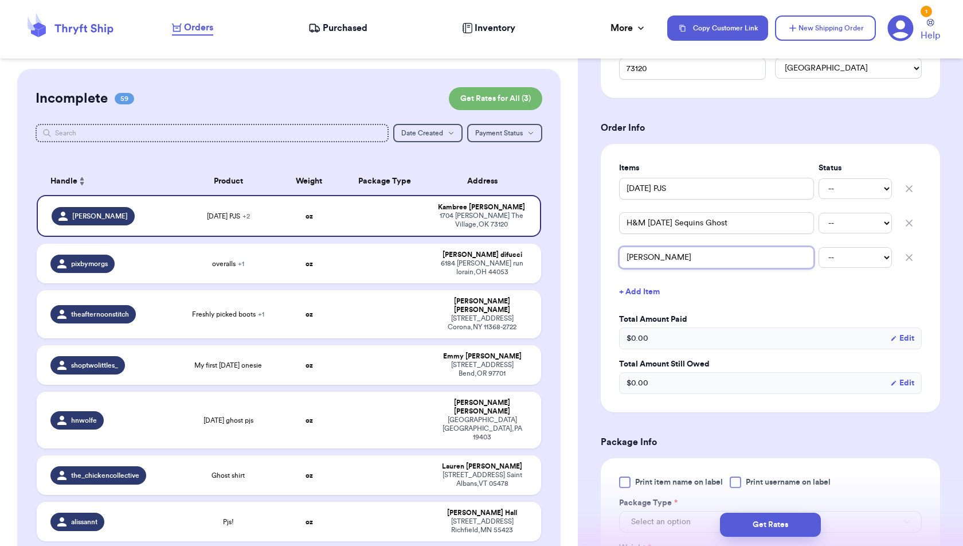
type input "Zara Cream"
type input "Zara Cream P"
type input "Zara Cream Pe"
type input "Zara Cream Pet"
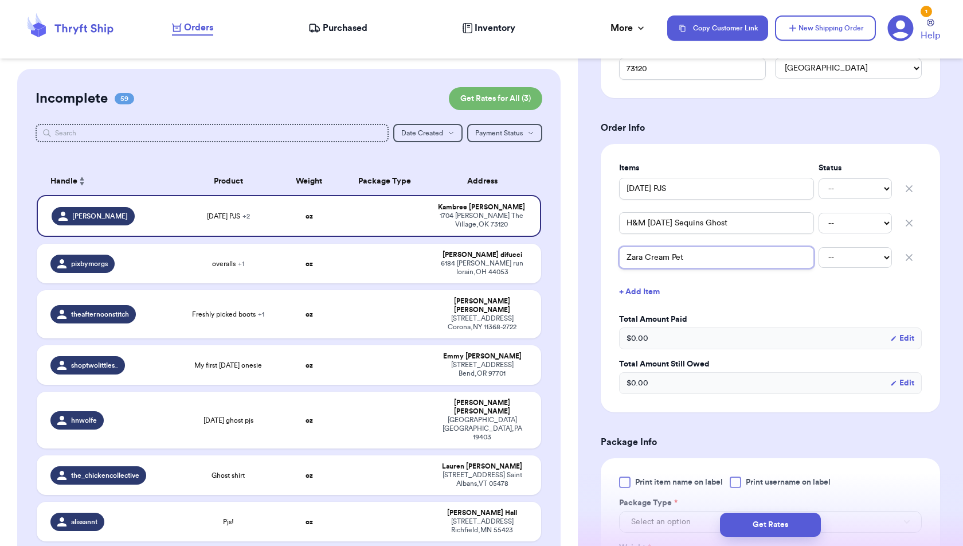
type input "Zara Cream Pete"
type input "Zara Cream Peter"
type input "Zara Cream PeterP"
type input "Zara Cream PeterPa"
type input "Zara Cream PeterPan"
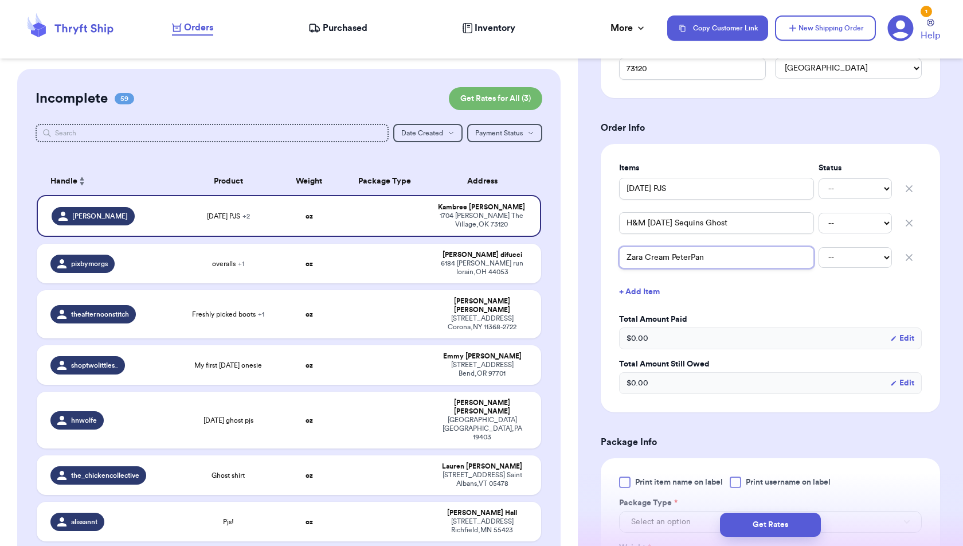
type input "Zara Cream PeterPan"
type input "Zara Cream PeterPan c"
type input "Zara Cream PeterPan"
type input "Zara Cream PeterPan C"
type input "Zara Cream PeterPan Co"
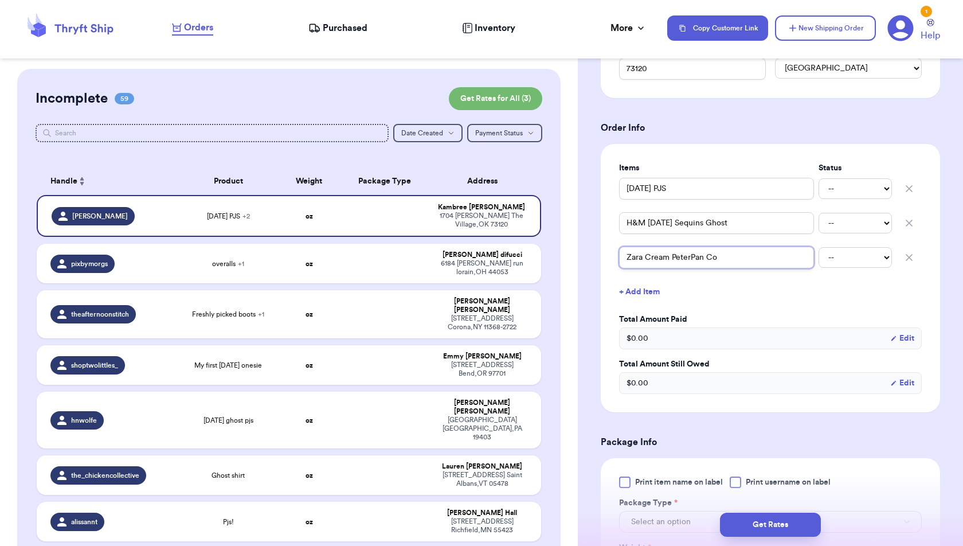
type input "Zara Cream PeterPan Col"
type input "Zara Cream PeterPan Coll"
type input "Zara Cream PeterPan Colla"
type input "Zara Cream PeterPan Collar"
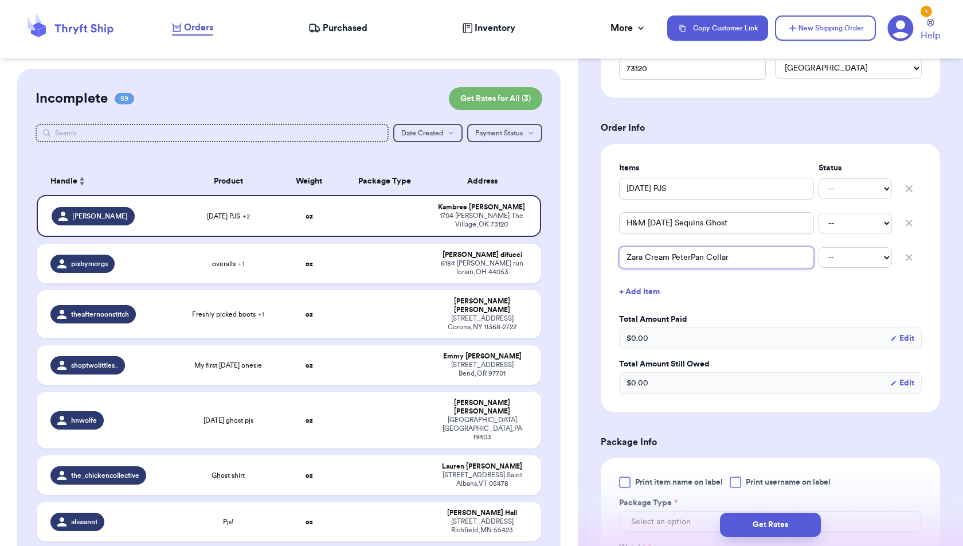
type input "Zara Cream PeterPan Collar C"
type input "Zara Cream PeterPan Collar Cr"
type input "Zara Cream PeterPan Collar Cre"
type input "Zara Cream PeterPan Collar Crew"
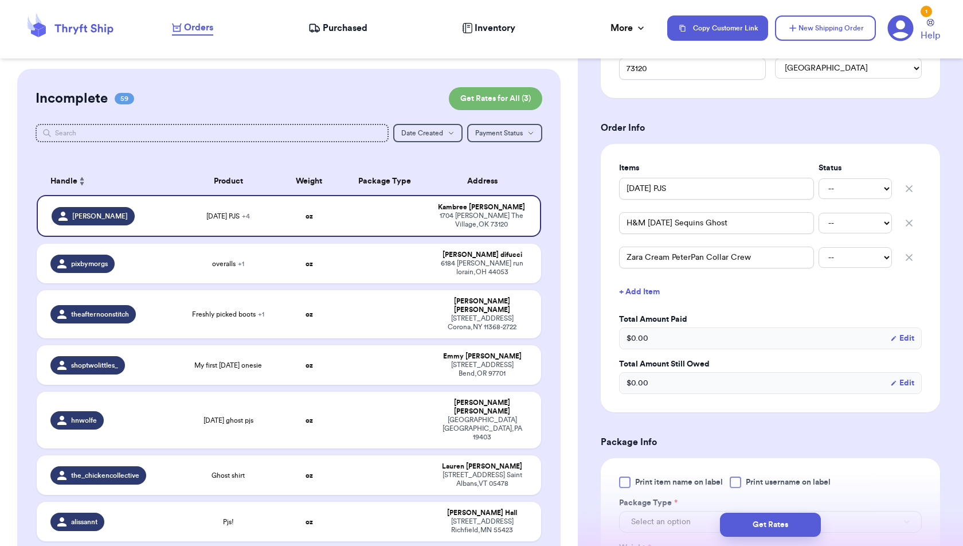
click at [640, 284] on button "+ Add Item" at bounding box center [770, 291] width 312 height 25
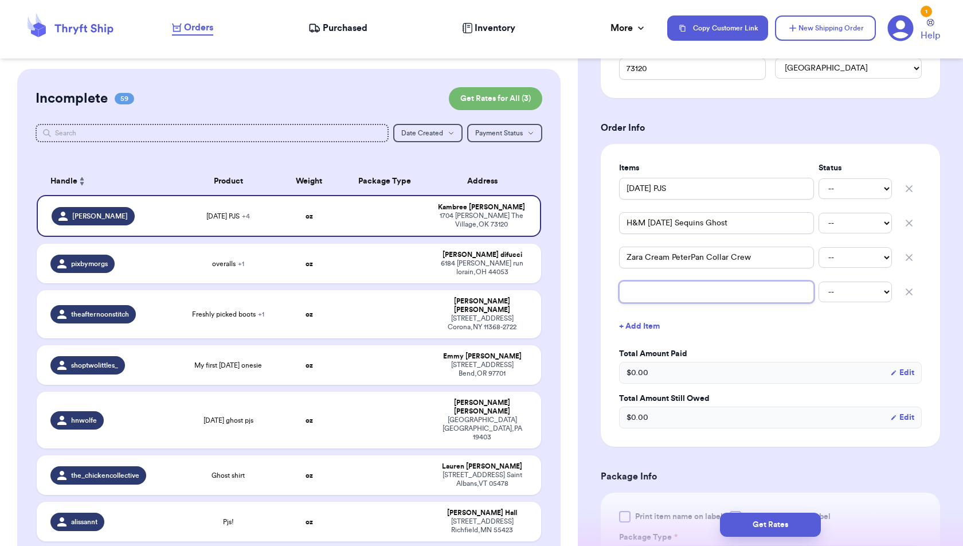
click at [640, 291] on input "text" at bounding box center [716, 292] width 195 height 22
type input "N"
type input "No"
type input "No B"
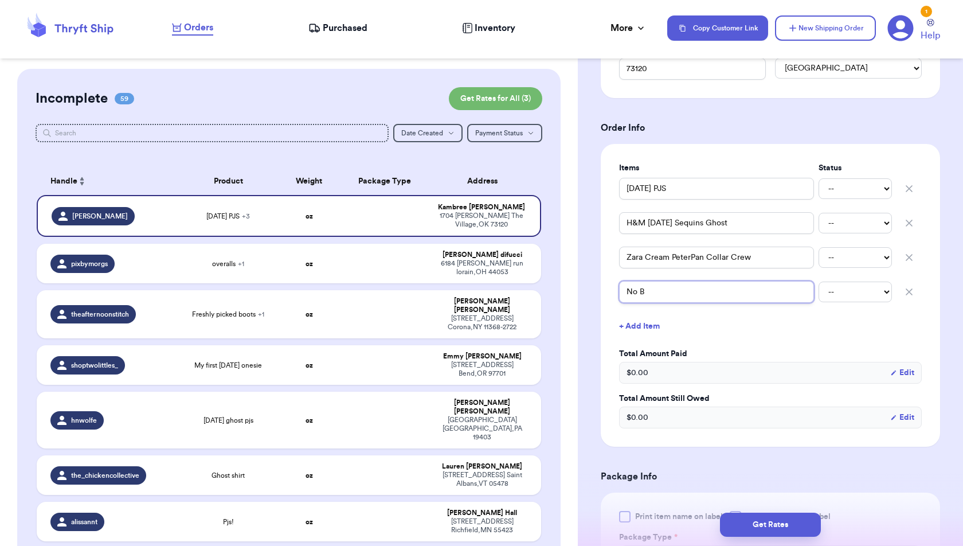
type input "No Br"
type input "No Bra"
type input "No Bran"
type input "No Brand"
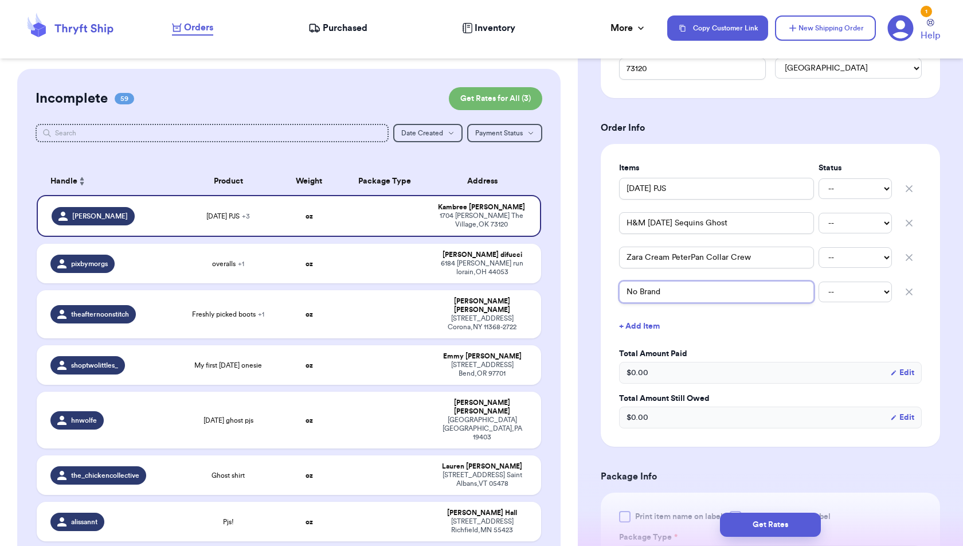
type input "No Brand F"
type input "No Brand FL"
type input "No Brand FLo"
click at [634, 324] on button "+ Add Item" at bounding box center [770, 325] width 312 height 25
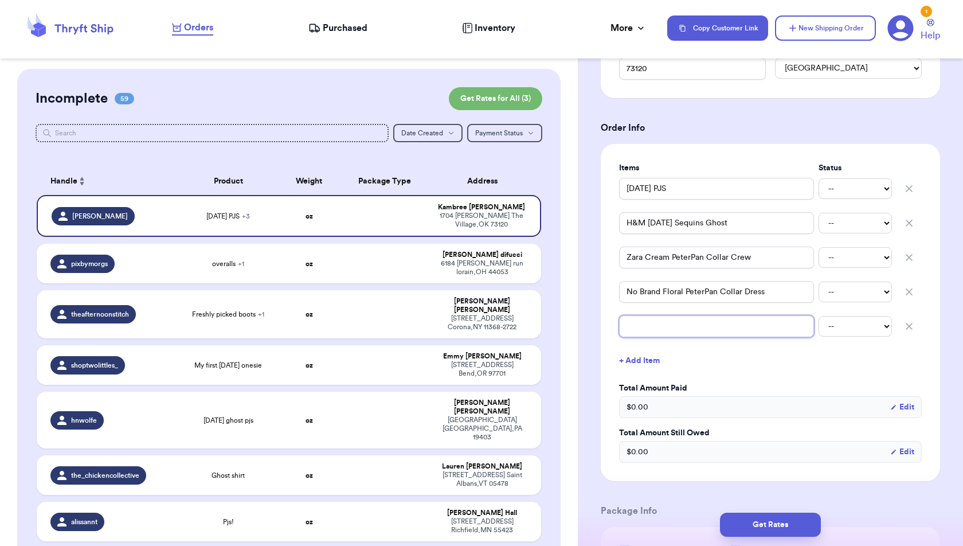
click at [634, 327] on input "text" at bounding box center [716, 326] width 195 height 22
click at [634, 359] on button "+ Add Item" at bounding box center [770, 360] width 312 height 25
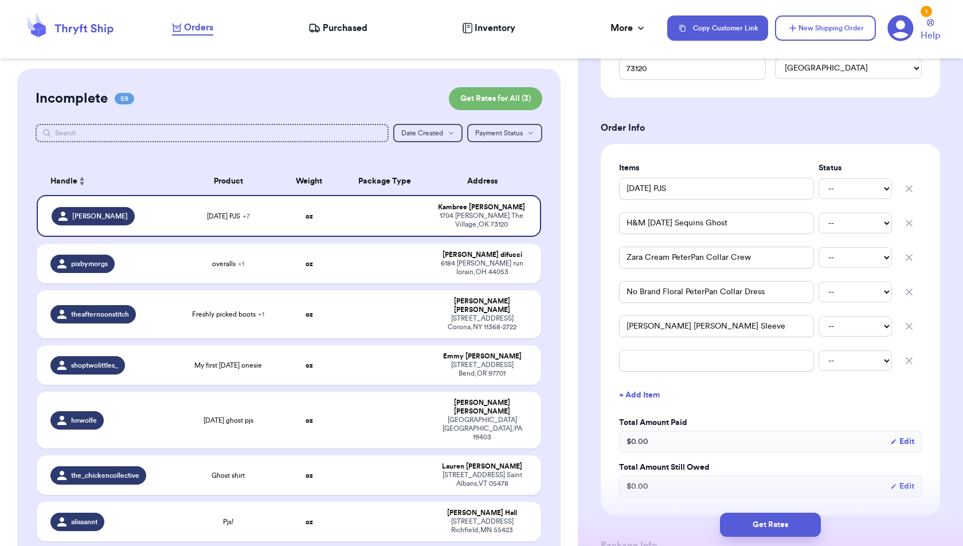
click at [634, 368] on div "-- Paid Owes" at bounding box center [770, 360] width 303 height 25
click at [633, 362] on input "text" at bounding box center [716, 361] width 195 height 22
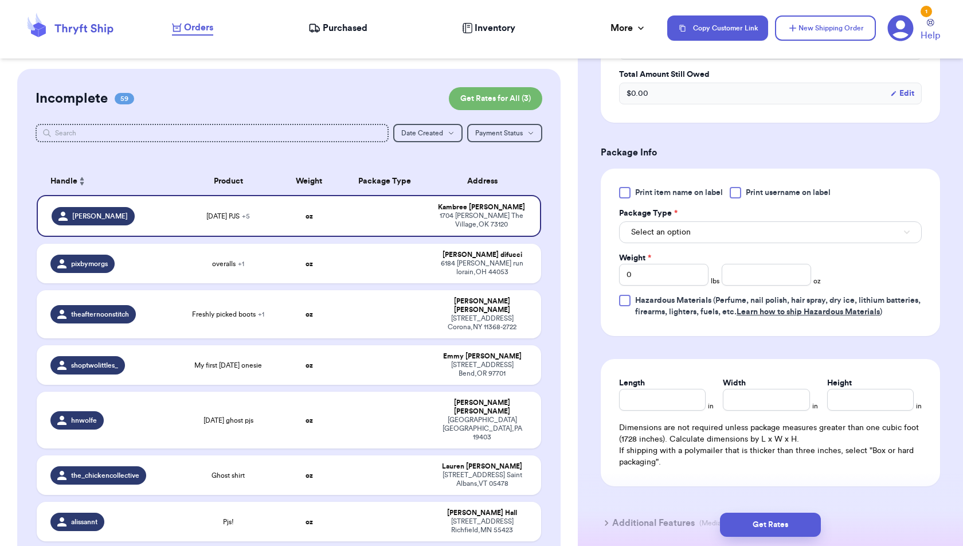
scroll to position [782, 0]
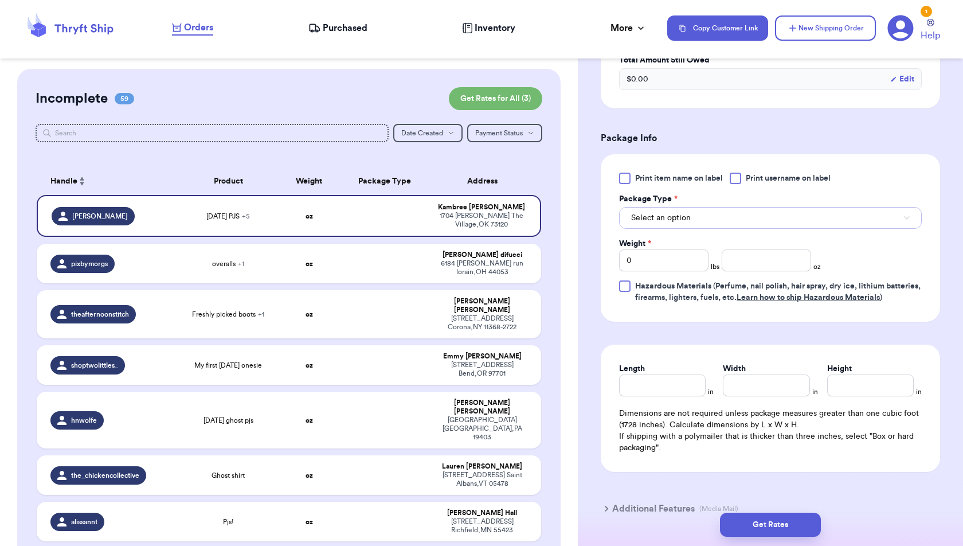
click at [713, 210] on button "Select an option" at bounding box center [770, 218] width 303 height 22
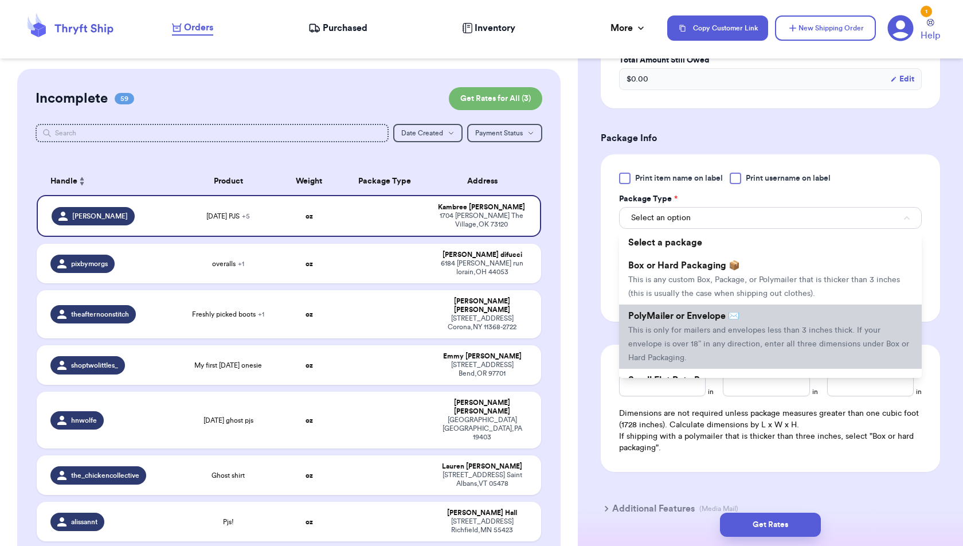
click at [701, 312] on span "PolyMailer or Envelope ✉️" at bounding box center [683, 315] width 111 height 9
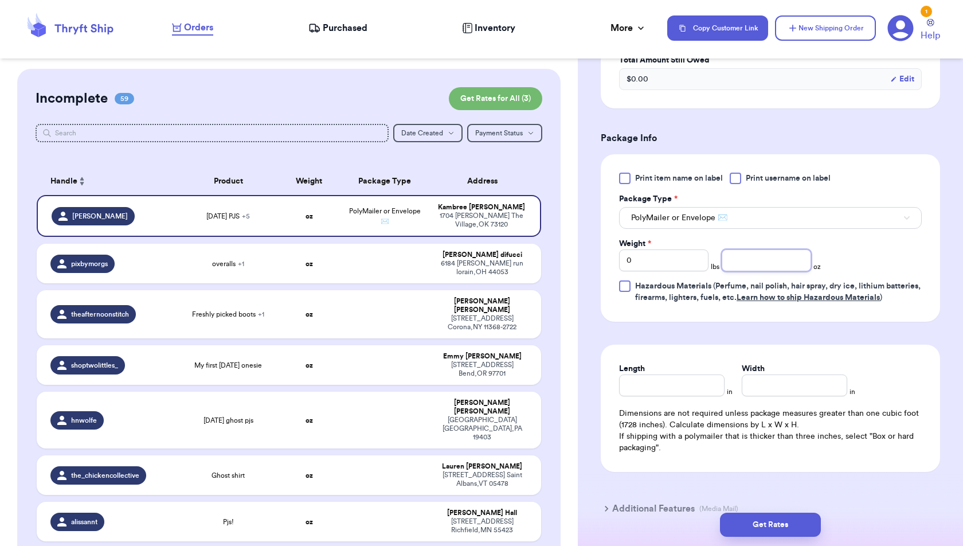
click at [768, 252] on input "number" at bounding box center [766, 260] width 89 height 22
click at [691, 254] on input "0" at bounding box center [663, 260] width 89 height 22
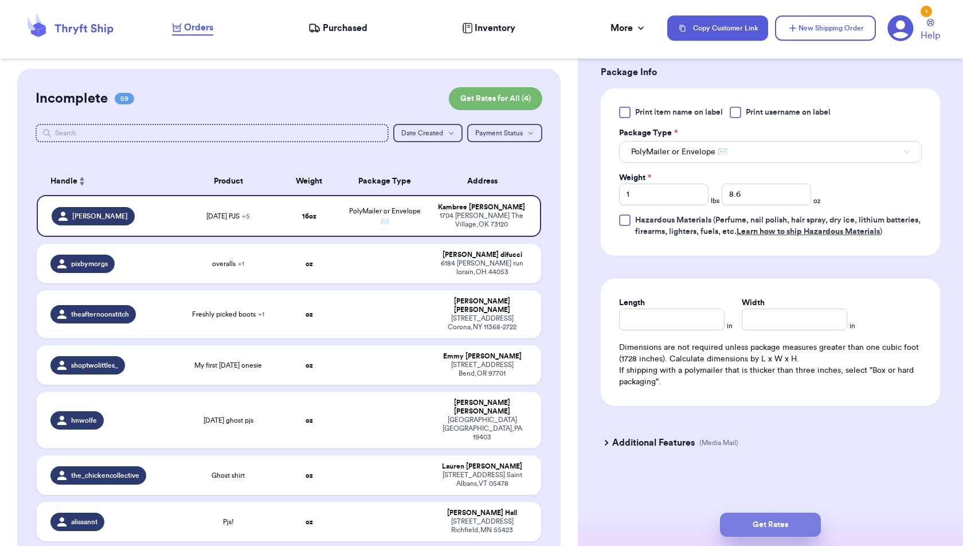
click at [787, 523] on button "Get Rates" at bounding box center [770, 524] width 101 height 24
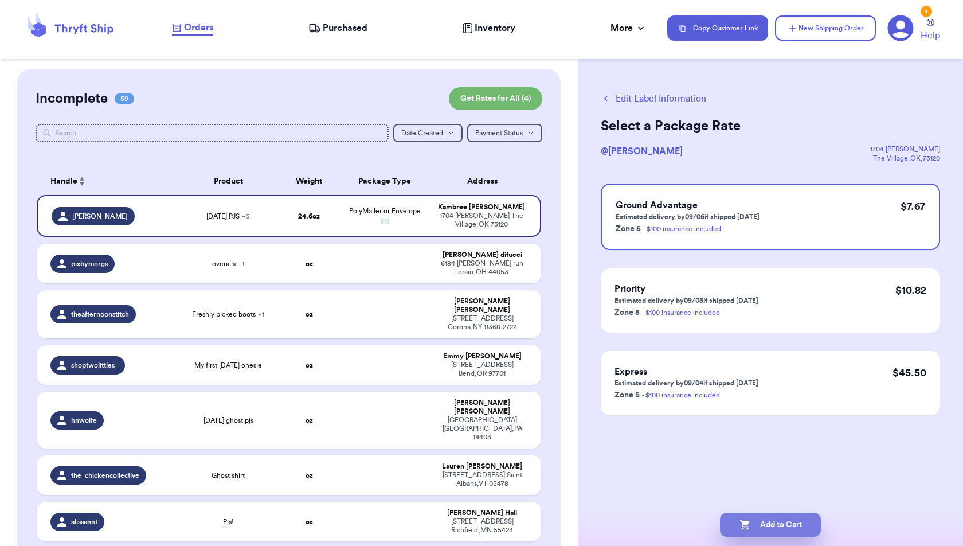
click at [790, 524] on button "Add to Cart" at bounding box center [770, 524] width 101 height 24
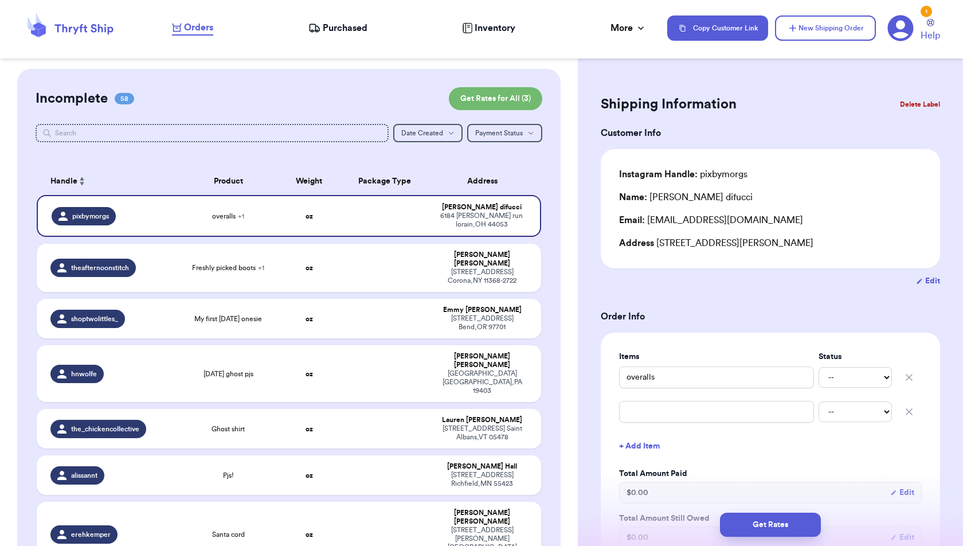
click at [837, 32] on button "New Shipping Order" at bounding box center [825, 27] width 101 height 25
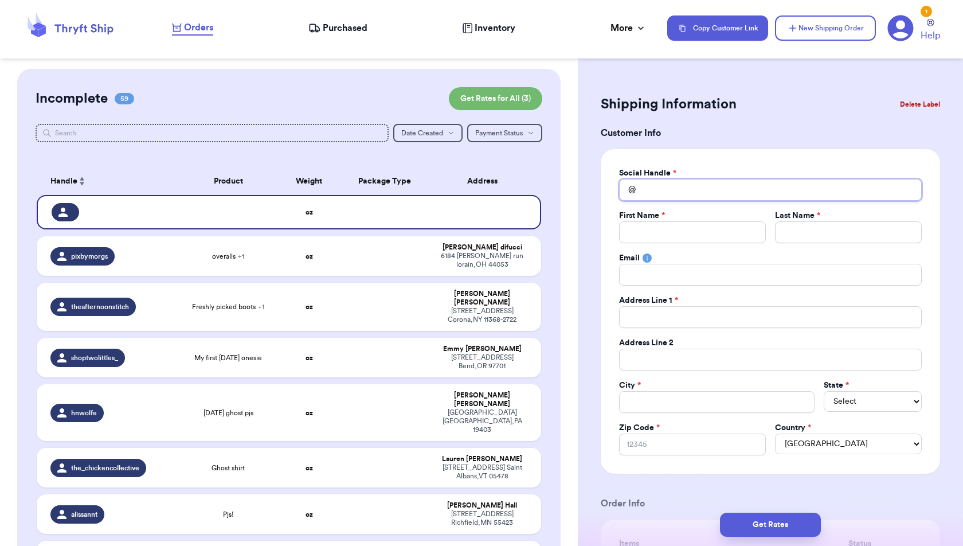
click at [661, 193] on input "Total Amount Paid" at bounding box center [770, 190] width 303 height 22
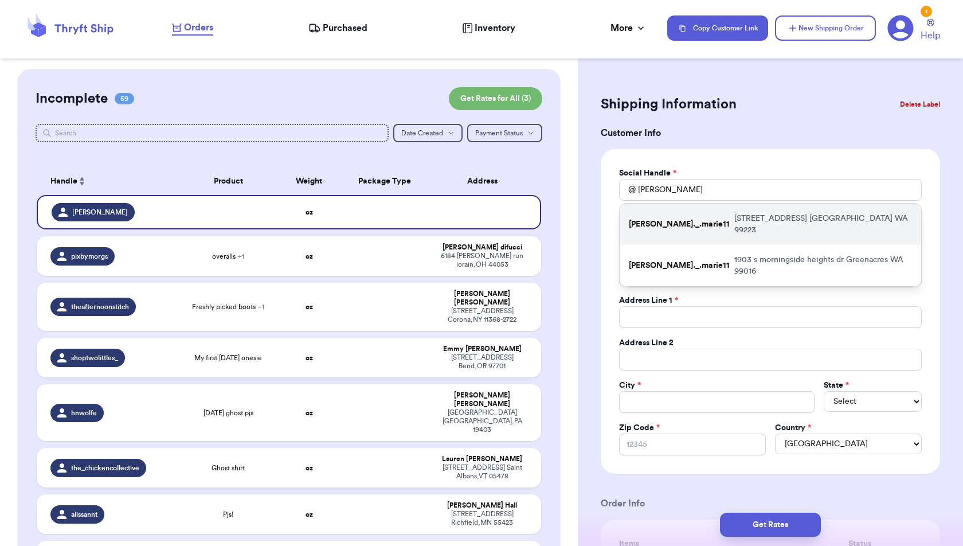
click at [661, 218] on p "[PERSON_NAME]._.marie11" at bounding box center [679, 223] width 101 height 11
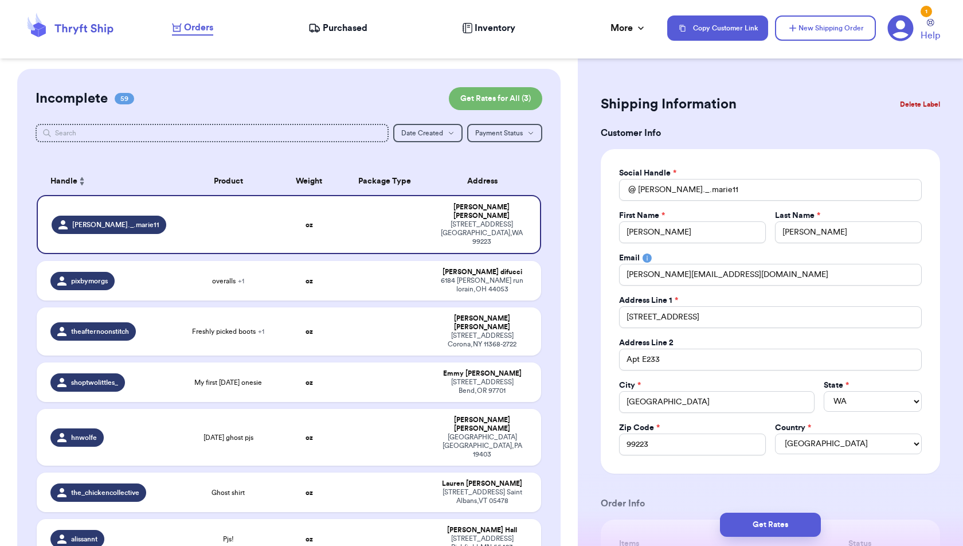
click at [771, 106] on div "Shipping Information Delete Label" at bounding box center [770, 104] width 339 height 25
click at [812, 31] on button "New Shipping Order" at bounding box center [825, 27] width 101 height 25
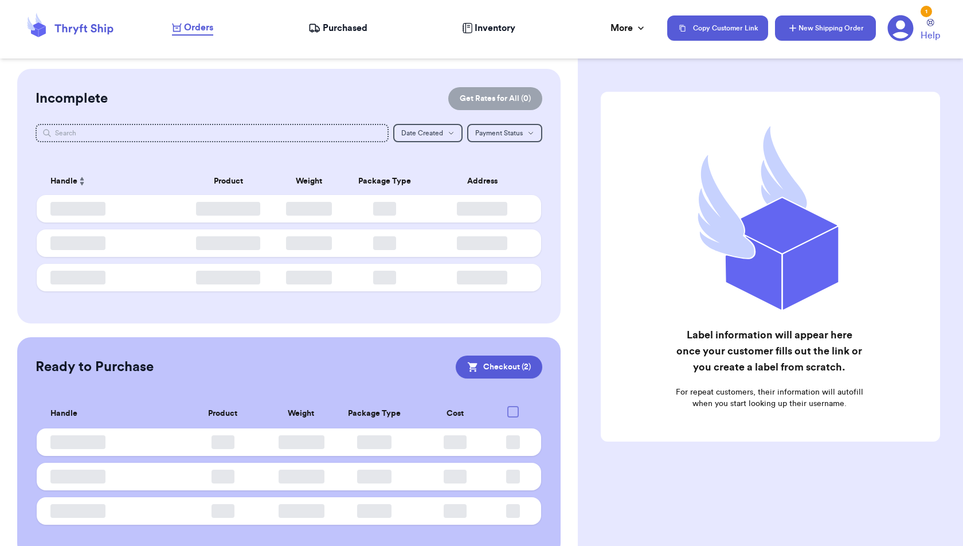
click at [821, 23] on button "New Shipping Order" at bounding box center [825, 27] width 101 height 25
checkbox input "true"
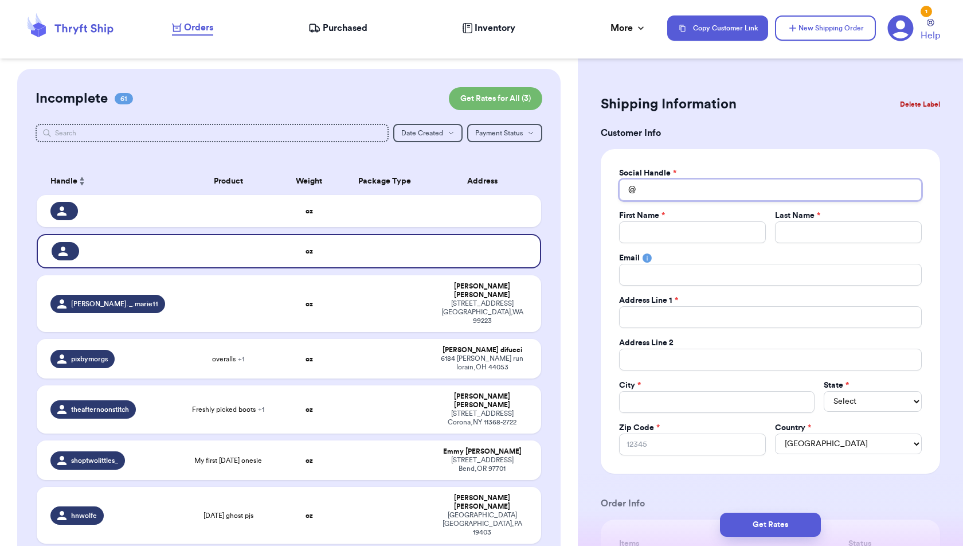
click at [738, 192] on input "Total Amount Paid" at bounding box center [770, 190] width 303 height 22
type input "a"
type input "al"
type input "ali"
type input "alis"
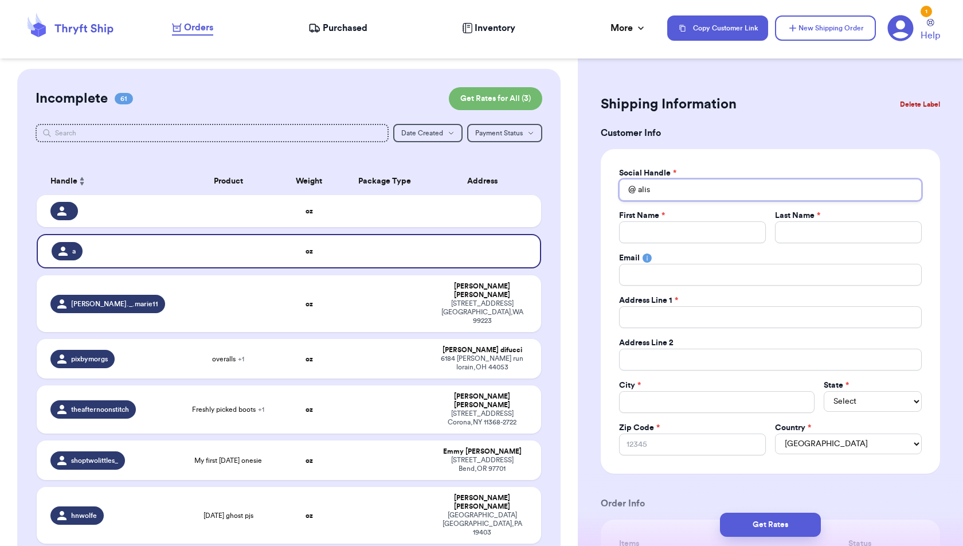
type input "aliss"
type input "[PERSON_NAME]"
type input "aliss"
type input "alis"
type input "ali"
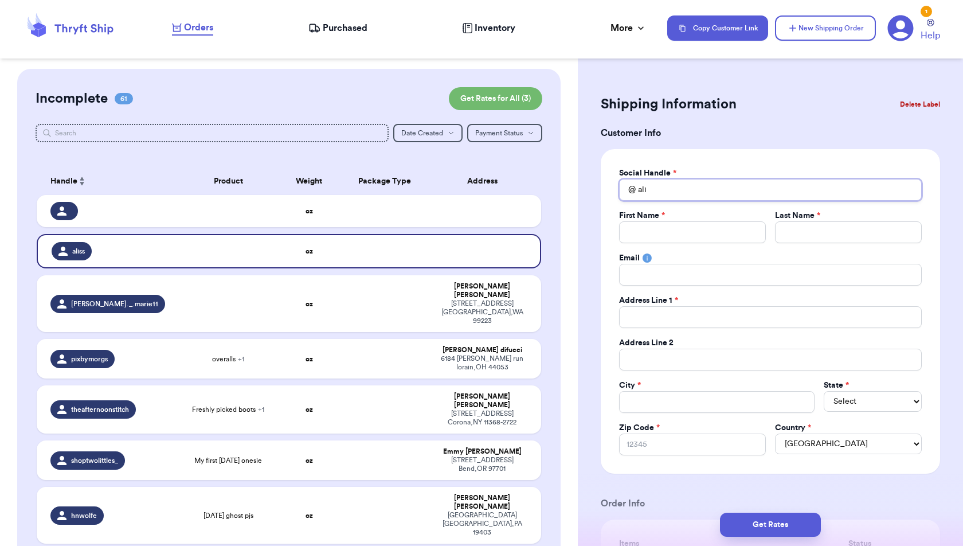
type input "al"
type input "a"
click at [934, 106] on button "Delete Label" at bounding box center [919, 104] width 49 height 25
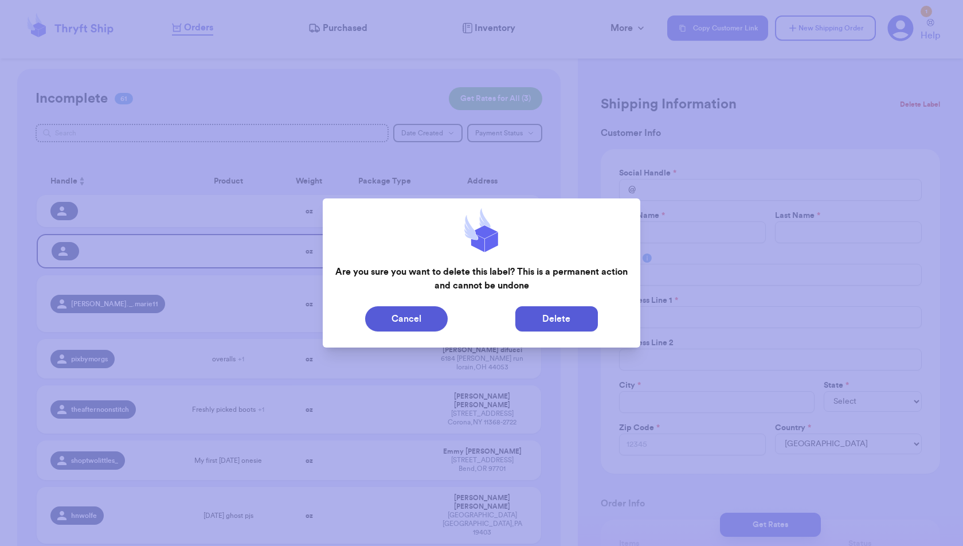
click at [556, 328] on button "Delete" at bounding box center [556, 318] width 83 height 25
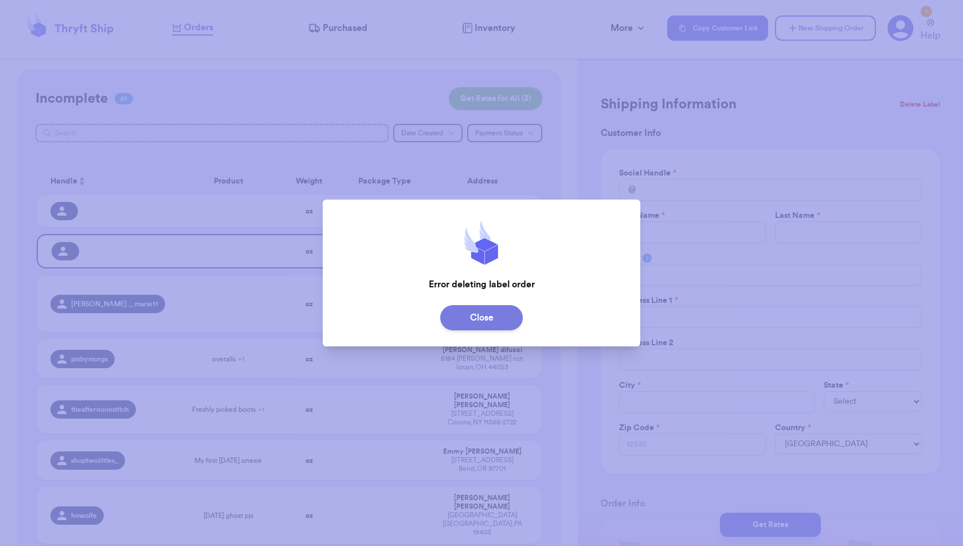
click at [479, 322] on button "Close" at bounding box center [481, 317] width 83 height 25
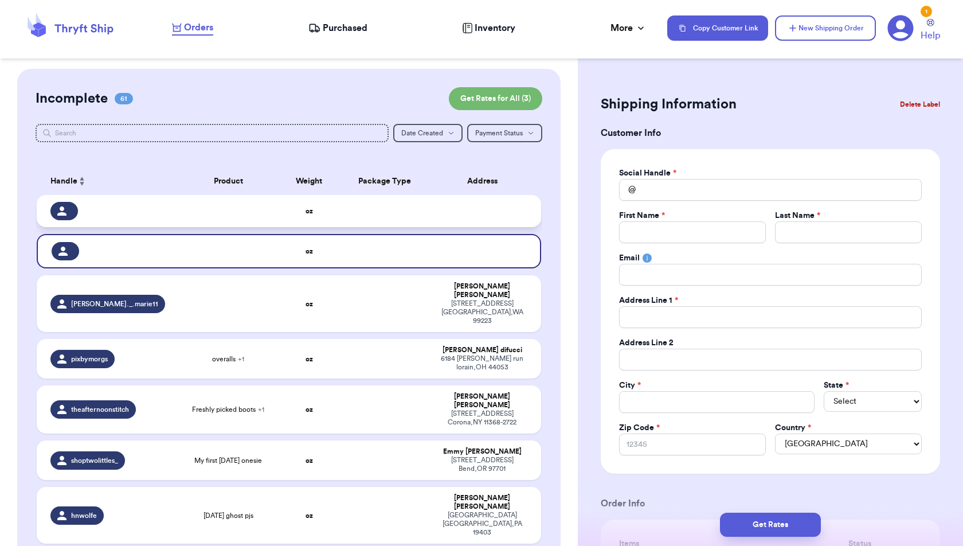
click at [374, 210] on td at bounding box center [384, 211] width 91 height 32
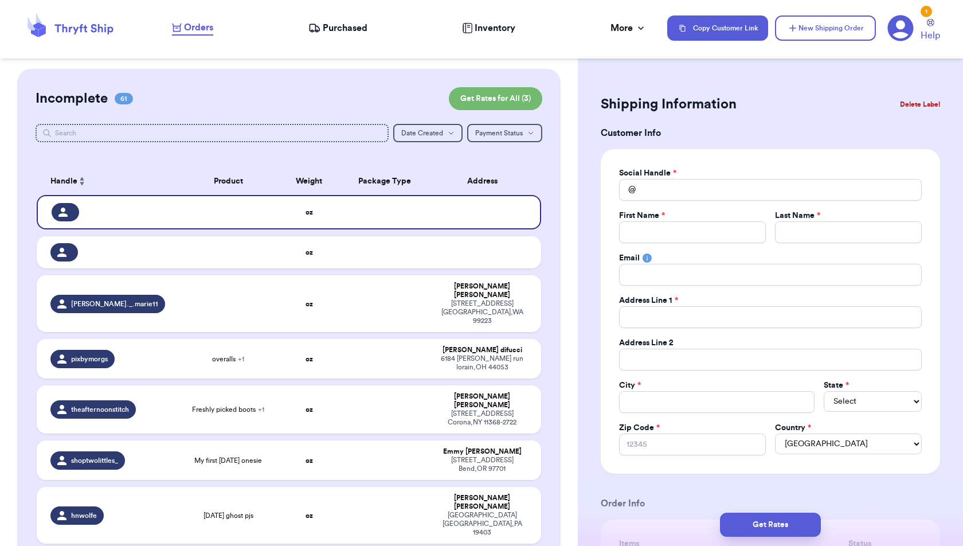
click at [909, 107] on button "Delete Label" at bounding box center [919, 104] width 49 height 25
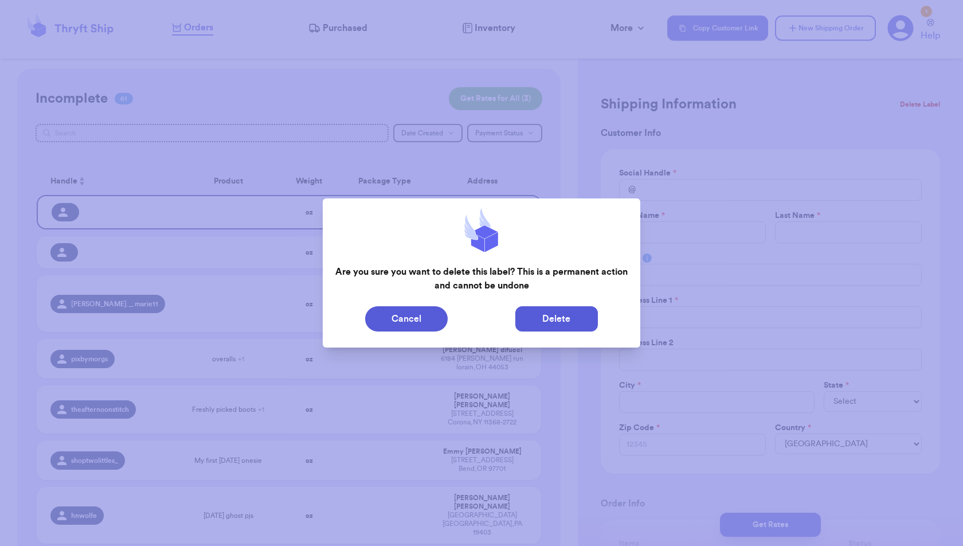
click at [582, 318] on button "Delete" at bounding box center [556, 318] width 83 height 25
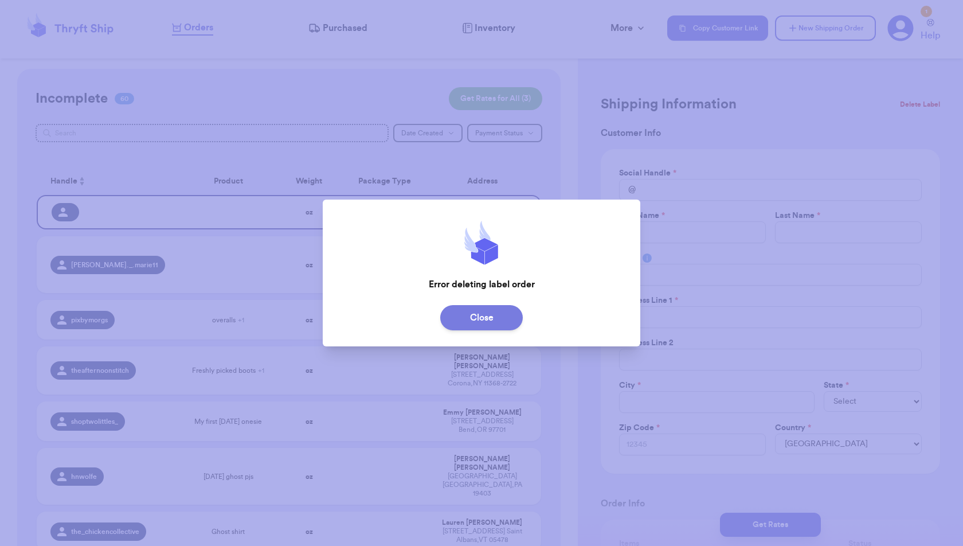
click at [500, 319] on button "Close" at bounding box center [481, 317] width 83 height 25
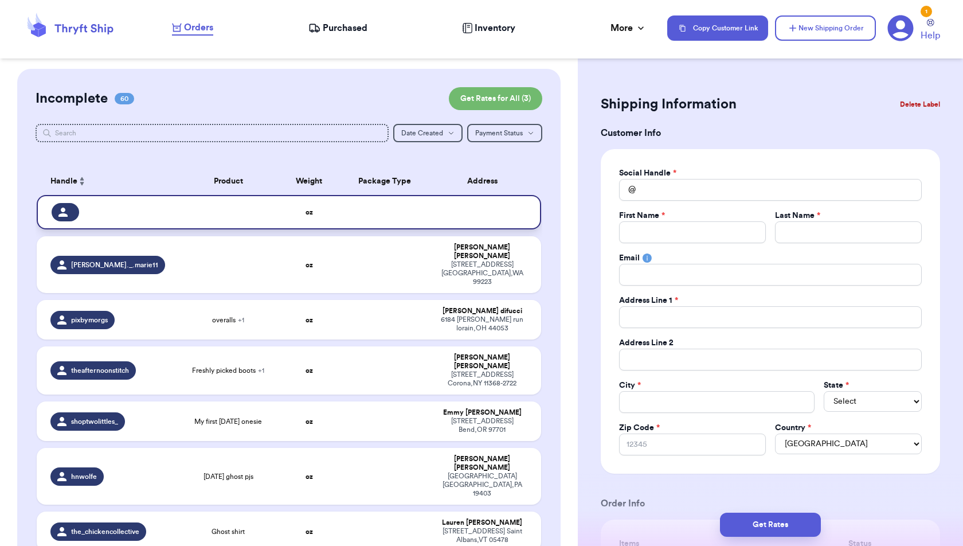
click at [478, 212] on td at bounding box center [485, 212] width 111 height 34
click at [928, 105] on button "Delete Label" at bounding box center [919, 104] width 49 height 25
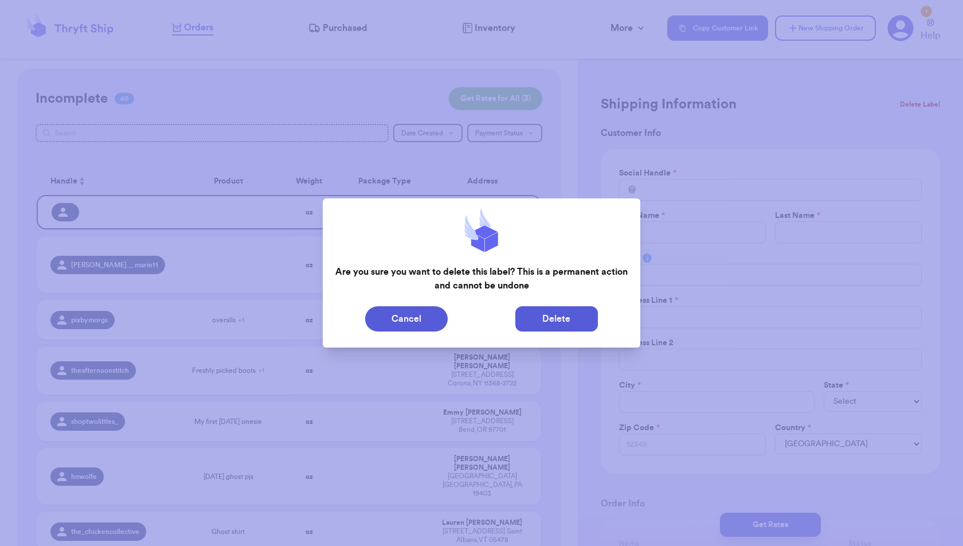
click at [581, 315] on button "Delete" at bounding box center [556, 318] width 83 height 25
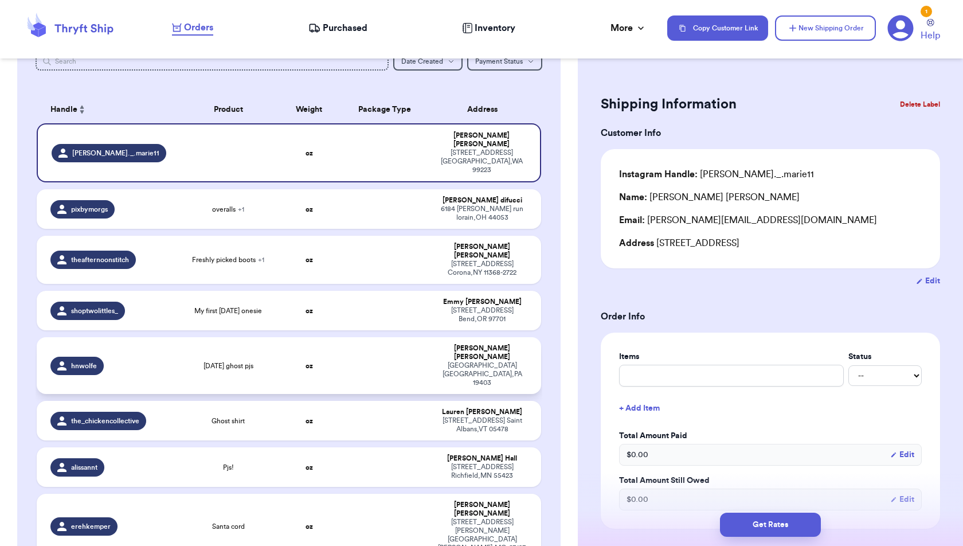
scroll to position [79, 0]
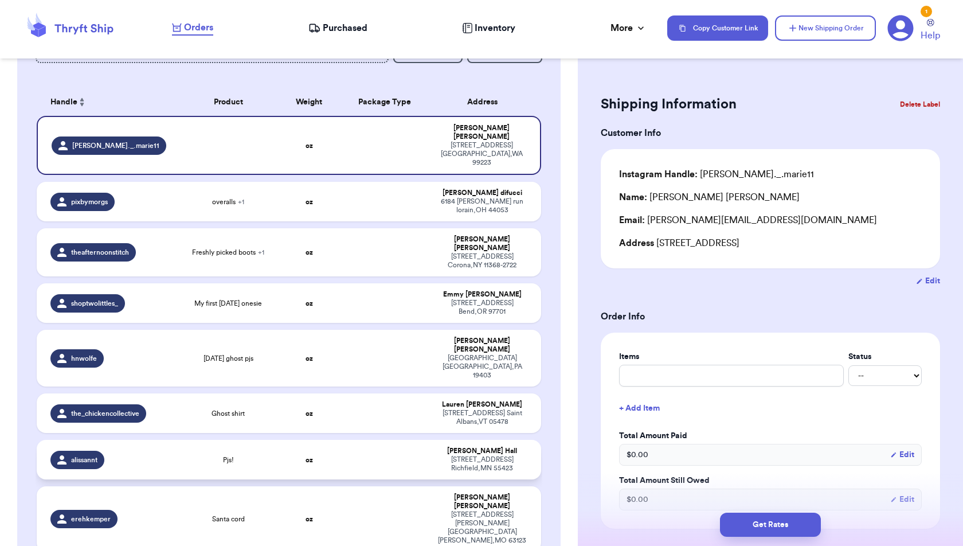
click at [338, 440] on td "oz" at bounding box center [309, 460] width 61 height 40
type input "Pjs!"
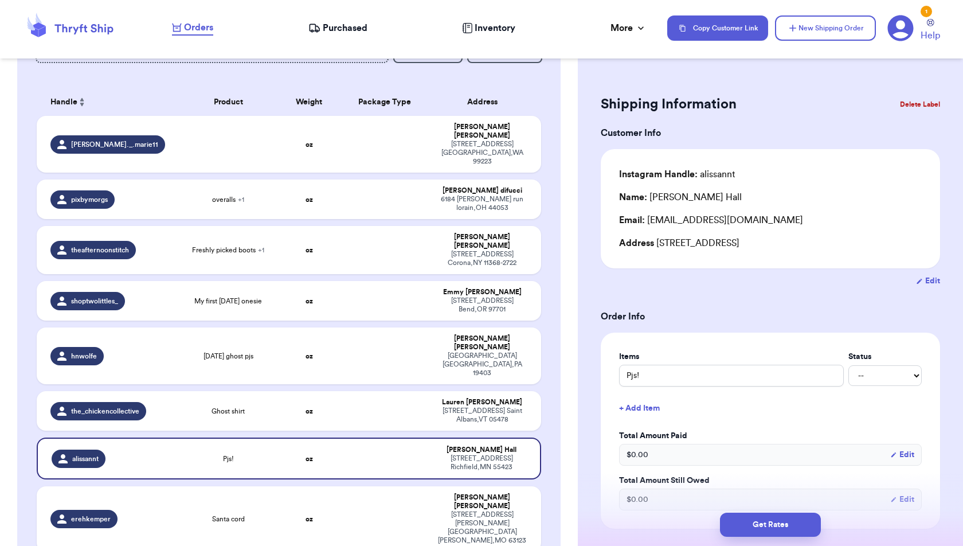
click at [644, 405] on button "+ Add Item" at bounding box center [770, 407] width 312 height 25
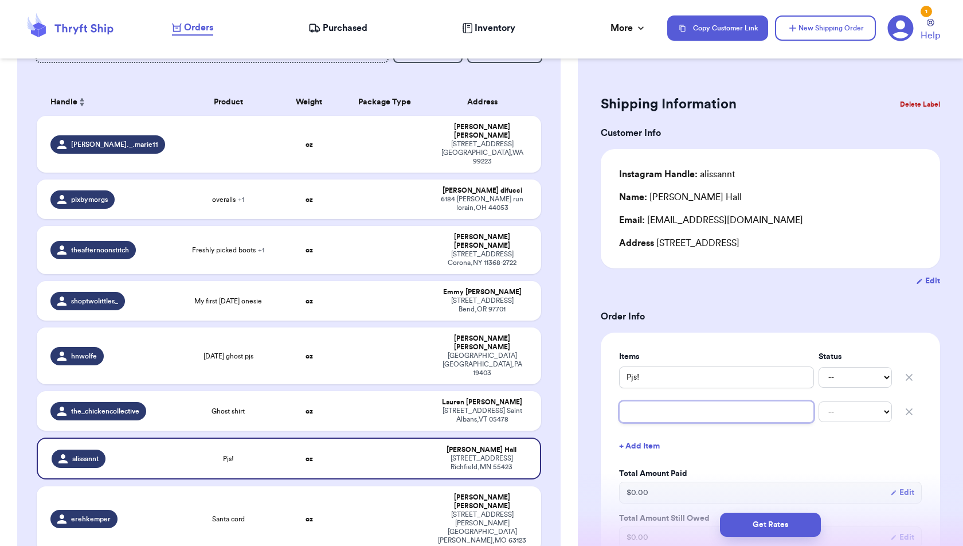
click at [644, 414] on input "text" at bounding box center [716, 412] width 195 height 22
click at [624, 375] on input "Pjs!" at bounding box center [716, 377] width 195 height 22
type input "GPjs!"
type input "GaPjs!"
type input "Ga Pjs!"
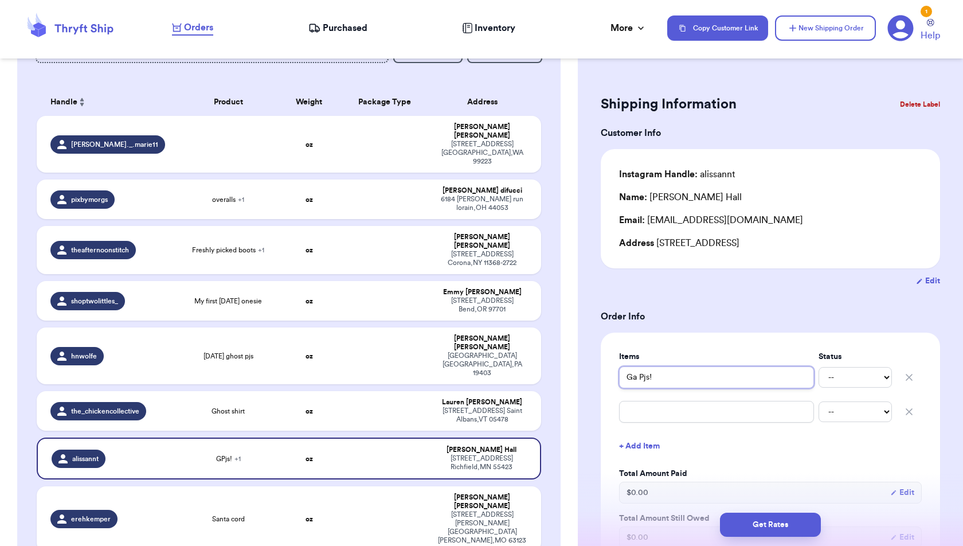
type input "GaPjs!"
type input "GapPjs!"
type input "Gap Pjs!"
type input "Gap WPjs!"
type input "Gap WePjs!"
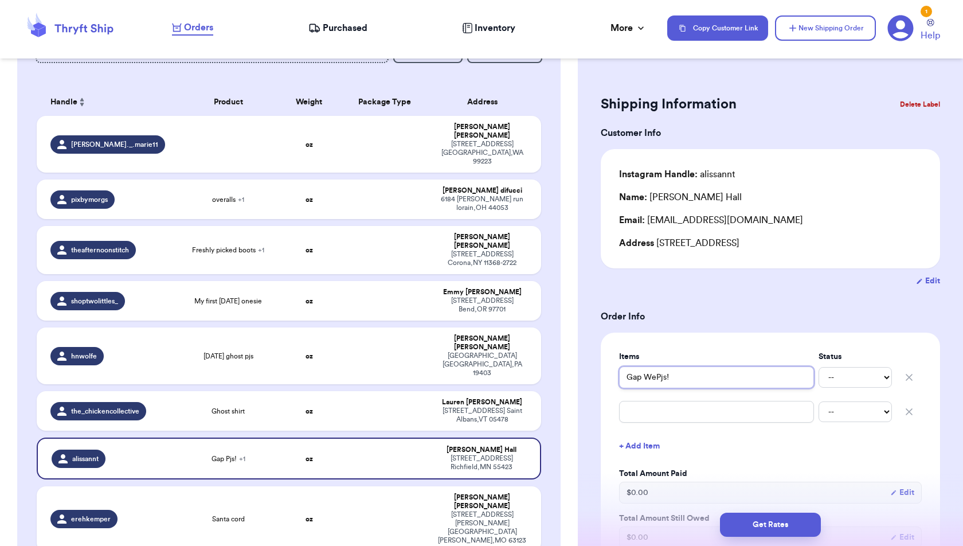
type input "Gap WeiPjs!"
type input "Gap WeinPjs!"
type input "Gap WeinePjs!"
type input "Gap WeinerPjs!"
type input "Gap Weiner Pjs!"
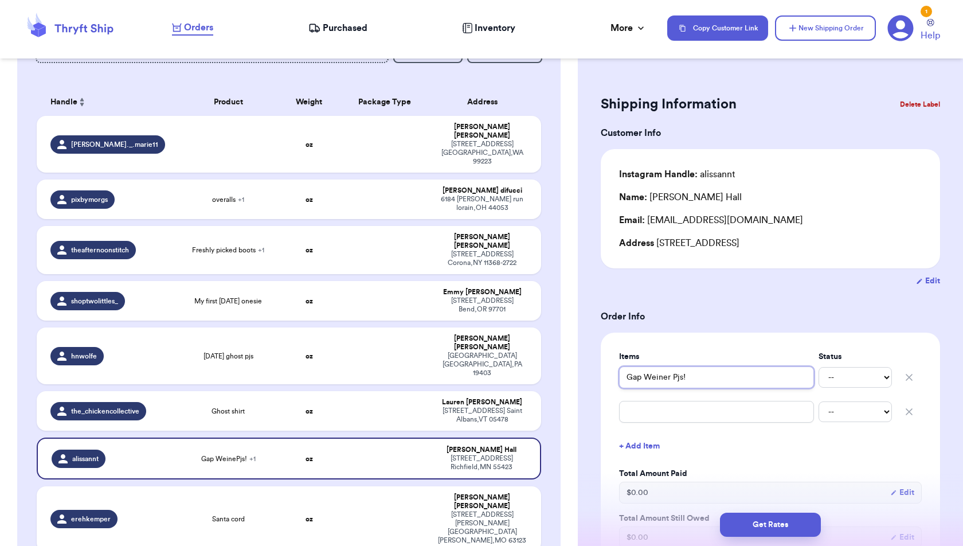
type input "Gap Weiner Pjs!"
click at [632, 417] on input "text" at bounding box center [716, 412] width 195 height 22
type input "G"
type input "Ga"
type input "Gap"
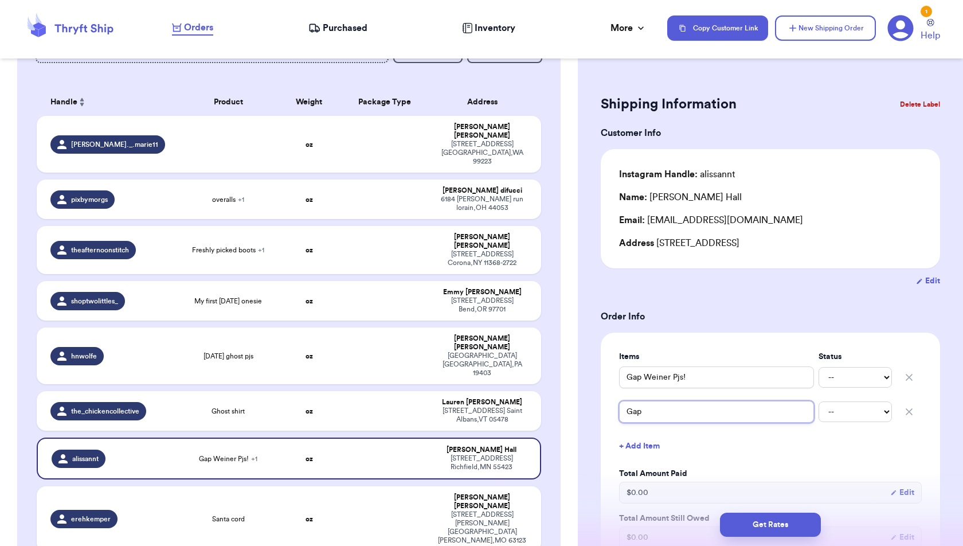
type input "Gap"
type input "Gap W"
type input "Gap Wa"
type input "Gap Waf"
type input "Gap Waff"
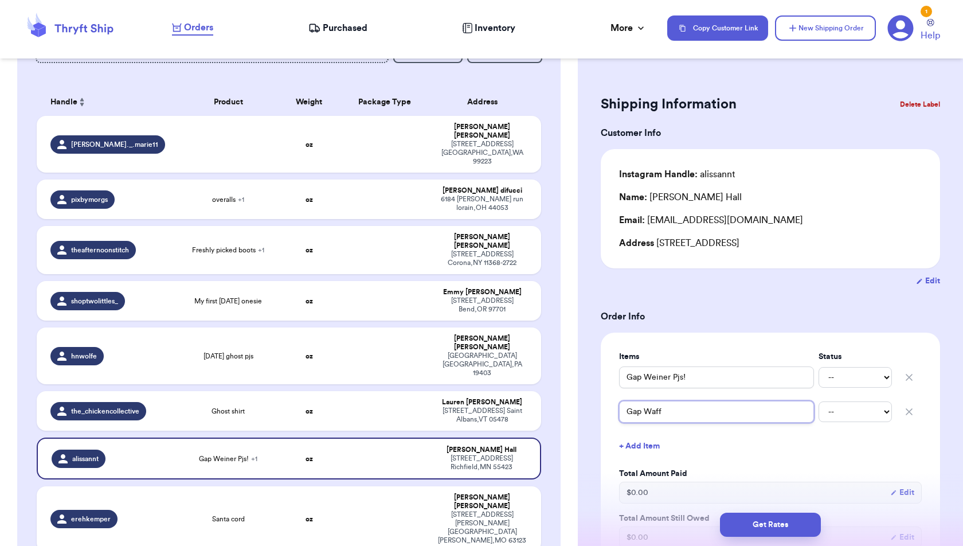
type input "Gap Waffl"
type input "Gap Waffle"
type input "Gap Waffle +"
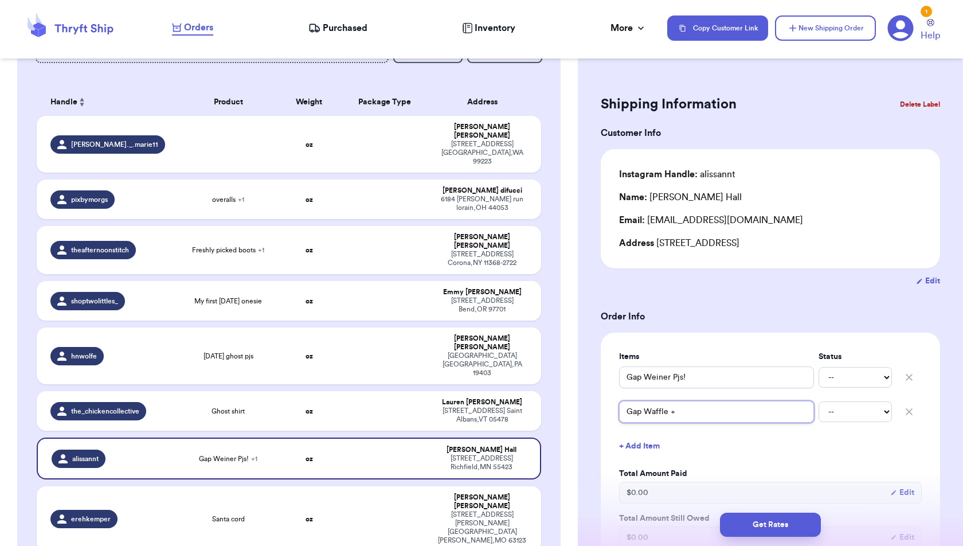
type input "Gap Waffle + M"
type input "Gap Waffle + Mi"
type input "Gap Waffle + Min"
type input "Gap Waffle + Minn"
type input "Gap Waffle + Minni"
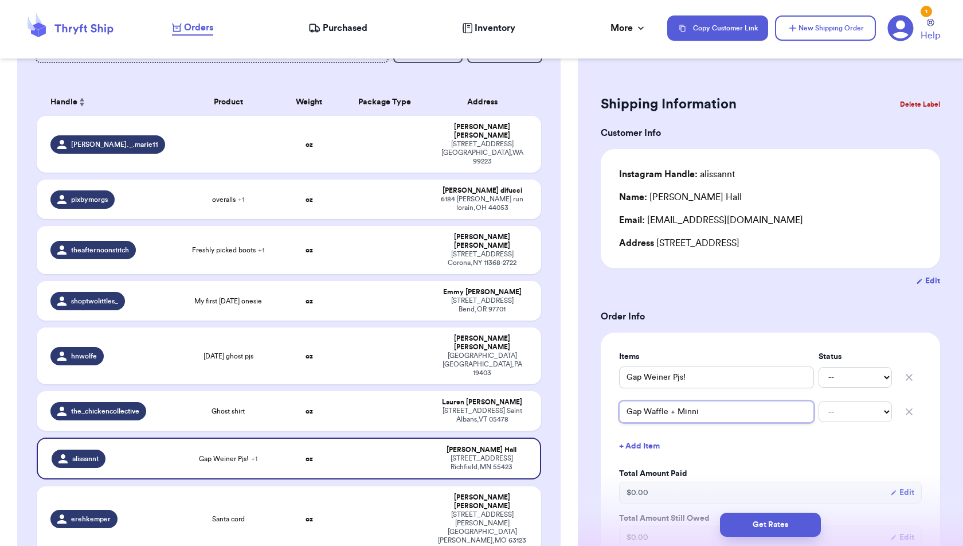
type input "Gap Waffle + [PERSON_NAME]"
type input "Gap Waffle + [PERSON_NAME] Fl"
type input "Gap Waffle + [PERSON_NAME]"
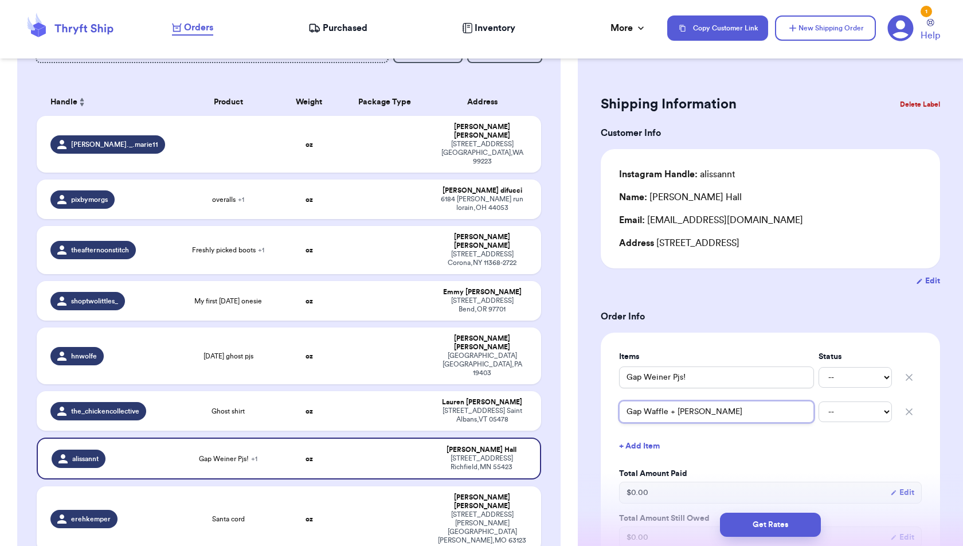
type input "Gap Waffle + [PERSON_NAME] Flow"
type input "Gap Waffle + [PERSON_NAME]"
type input "Gap Waffle + [PERSON_NAME] Flower"
type input "Gap Waffle + [PERSON_NAME] Flower P"
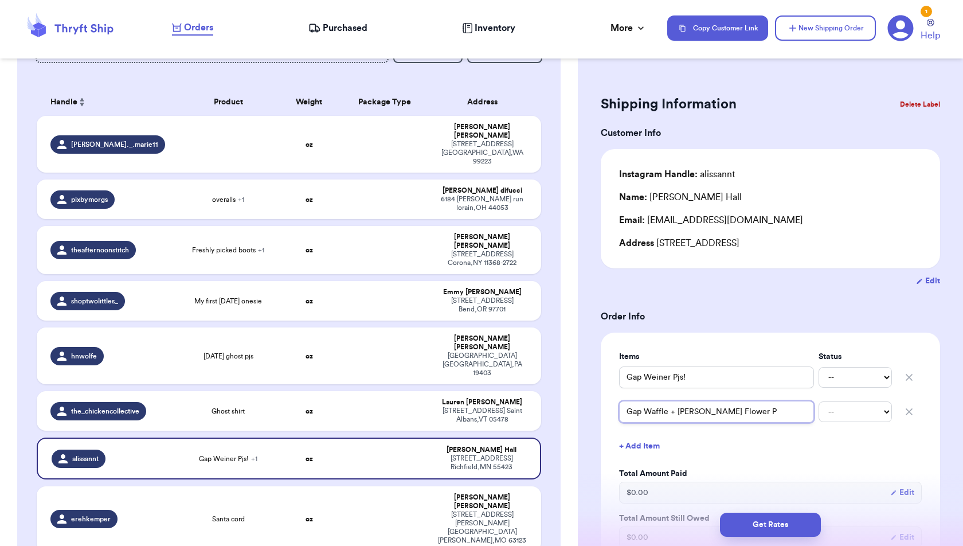
type input "Gap Waffle + [PERSON_NAME] Flower Pa"
type input "Gap Waffle + [PERSON_NAME] Flower Pan"
type input "Gap Waffle + [PERSON_NAME] Flower Pant"
type input "Gap Waffle + [PERSON_NAME] Flower Pants"
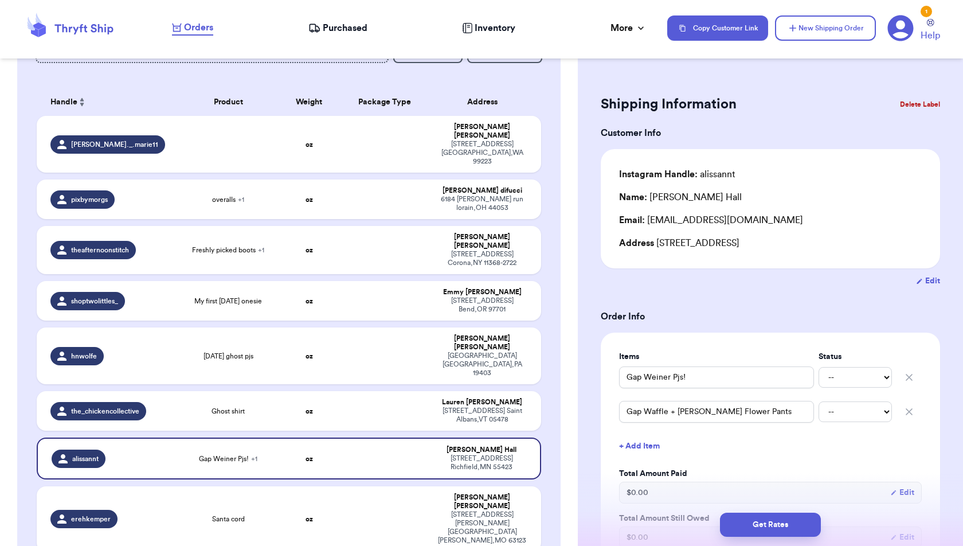
click at [636, 447] on button "+ Add Item" at bounding box center [770, 445] width 312 height 25
click at [640, 447] on input "text" at bounding box center [716, 446] width 195 height 22
type input "K"
type input "KQ"
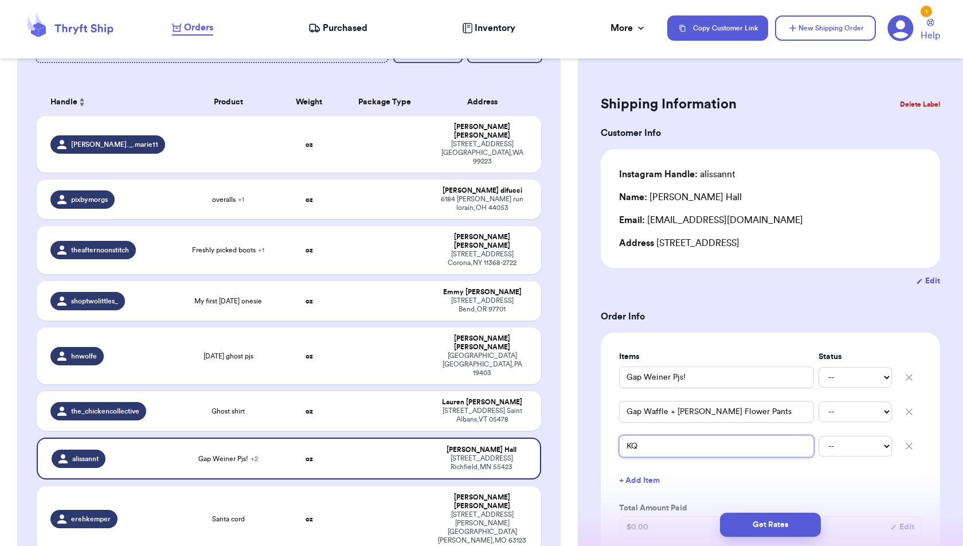
type input "KQ E"
type input "KQ"
type input "KQ W"
type input "KQ We"
type input "KQ Wei"
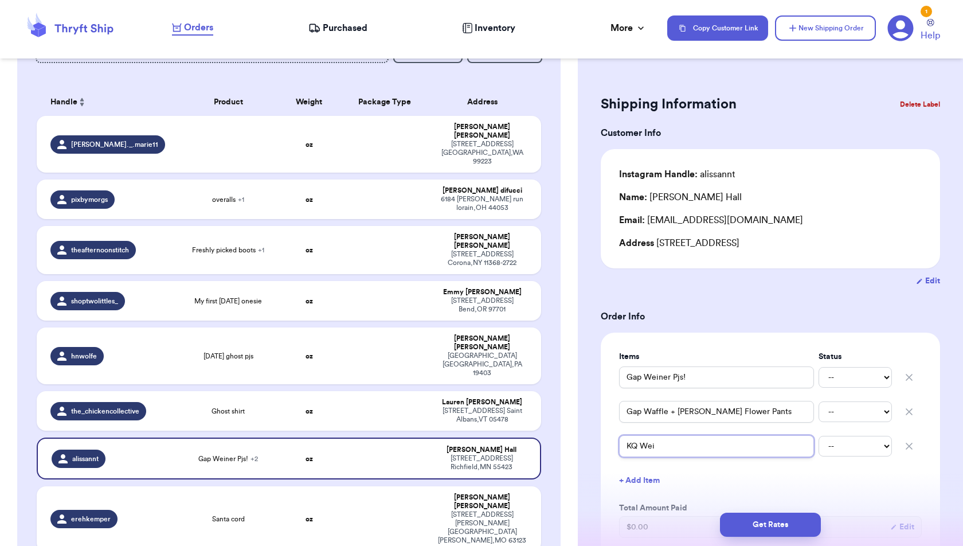
type input "[PERSON_NAME]"
type input "KQ Weine"
type input "[PERSON_NAME]"
type input "[PERSON_NAME] I"
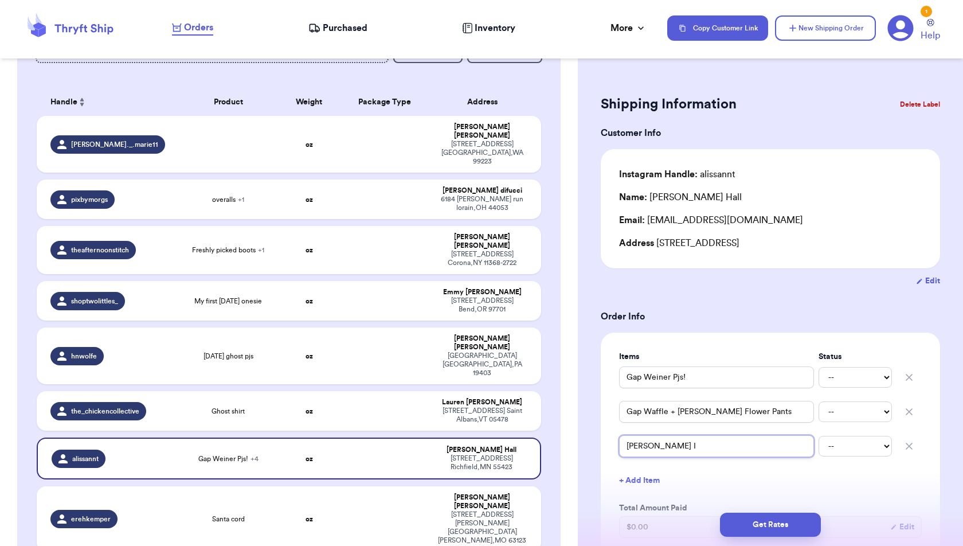
type input "[PERSON_NAME] In"
type input "[PERSON_NAME] I"
type input "[PERSON_NAME]"
type input "[PERSON_NAME] O"
type input "[PERSON_NAME] On"
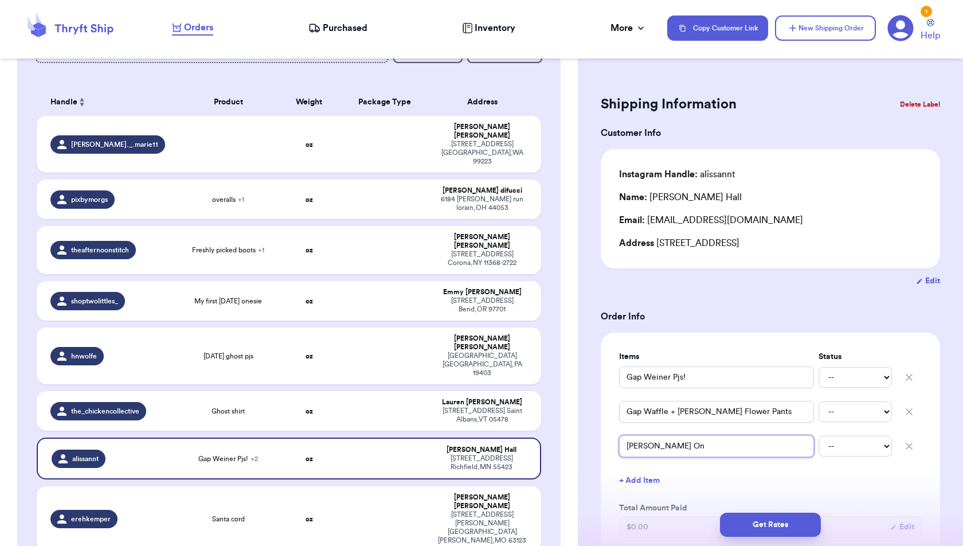
type input "[PERSON_NAME] One"
type input "[PERSON_NAME] Ones"
type input "[PERSON_NAME] [PERSON_NAME]"
type input "[PERSON_NAME] Onesie"
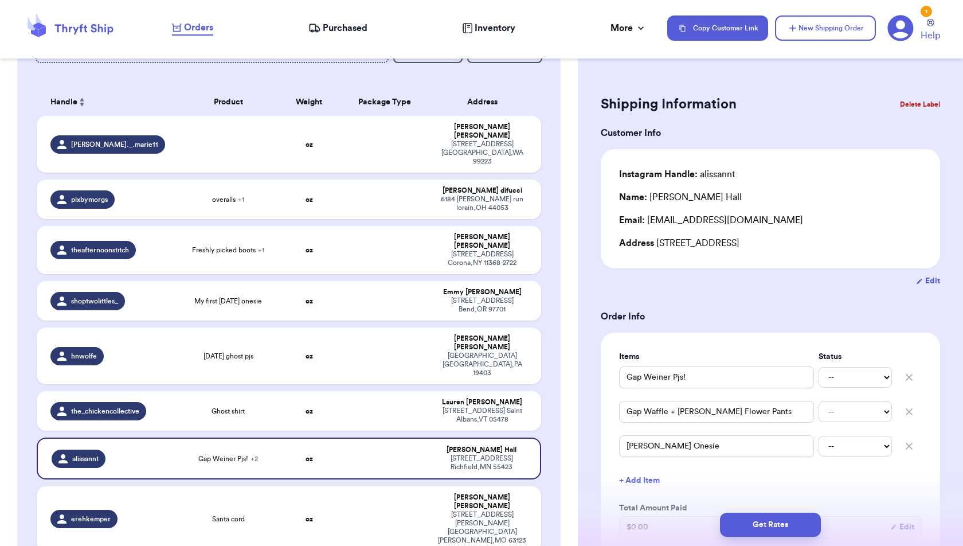
click at [640, 485] on button "+ Add Item" at bounding box center [770, 480] width 312 height 25
click at [640, 485] on input "text" at bounding box center [716, 480] width 195 height 22
type input "C"
type input "Ch"
type input "Chr"
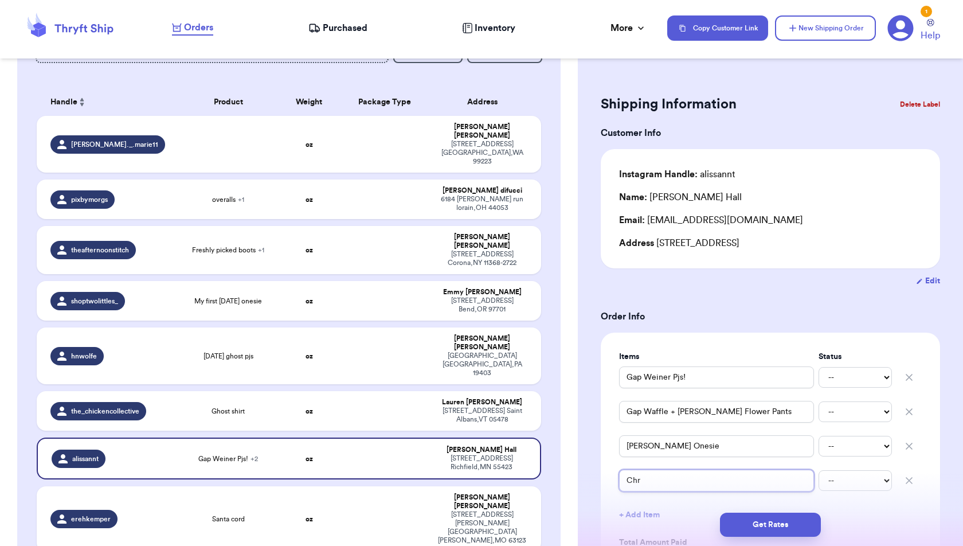
type input "Chri"
type input "[PERSON_NAME]"
type input "[DEMOGRAPHIC_DATA]"
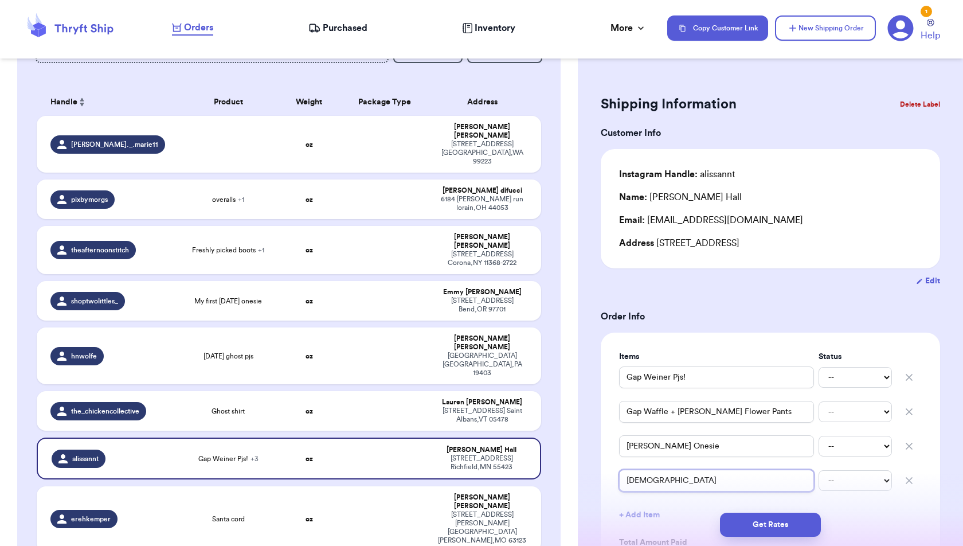
type input "Christmas"
type input "Christmas C"
type input "Christmas Ca"
type input "Christmas Car"
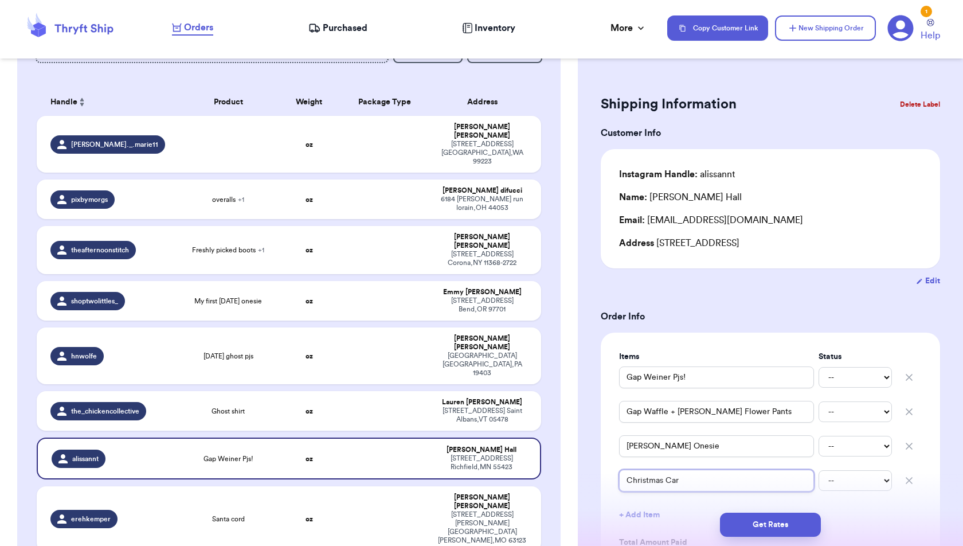
type input "Christmas Car"
type input "Christmas Car P"
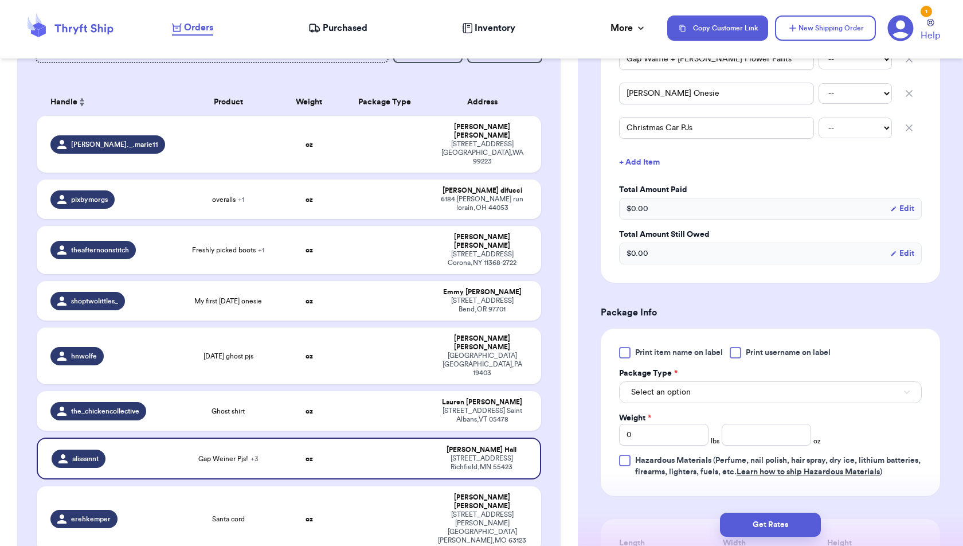
scroll to position [367, 0]
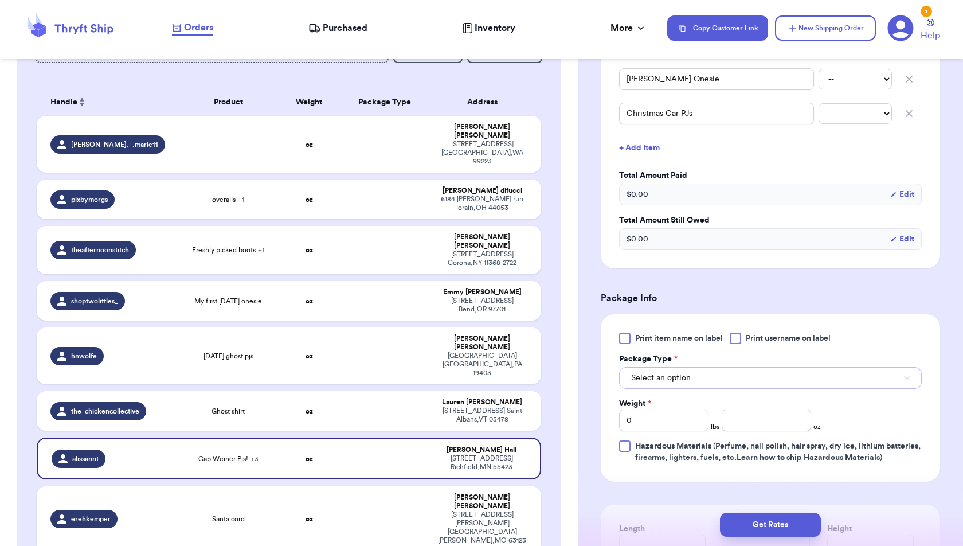
click at [721, 377] on button "Select an option" at bounding box center [770, 378] width 303 height 22
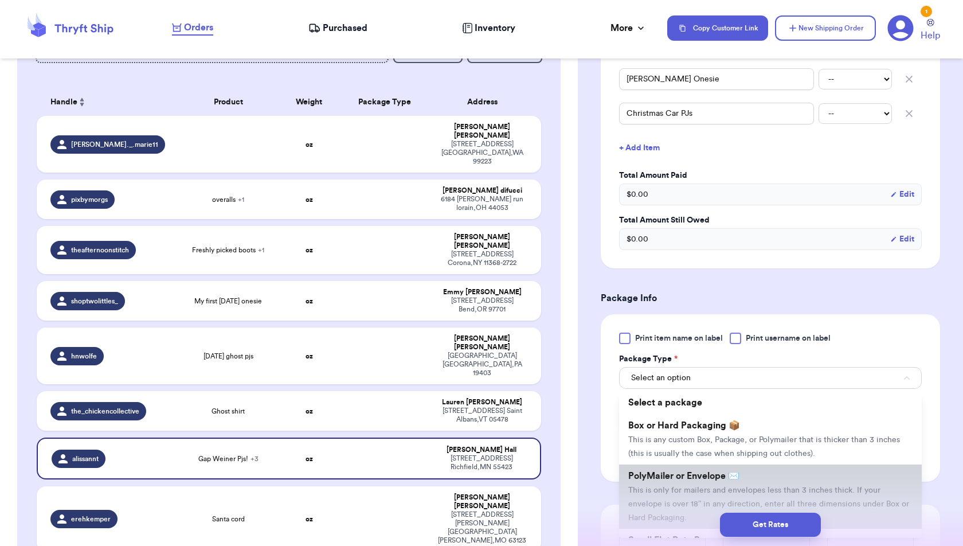
click at [716, 479] on span "PolyMailer or Envelope ✉️" at bounding box center [683, 475] width 111 height 9
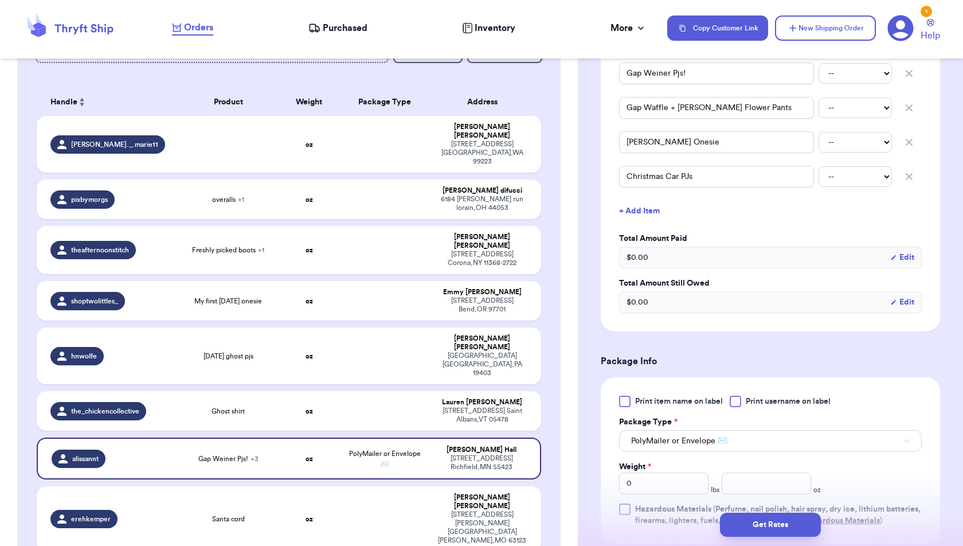
scroll to position [222, 0]
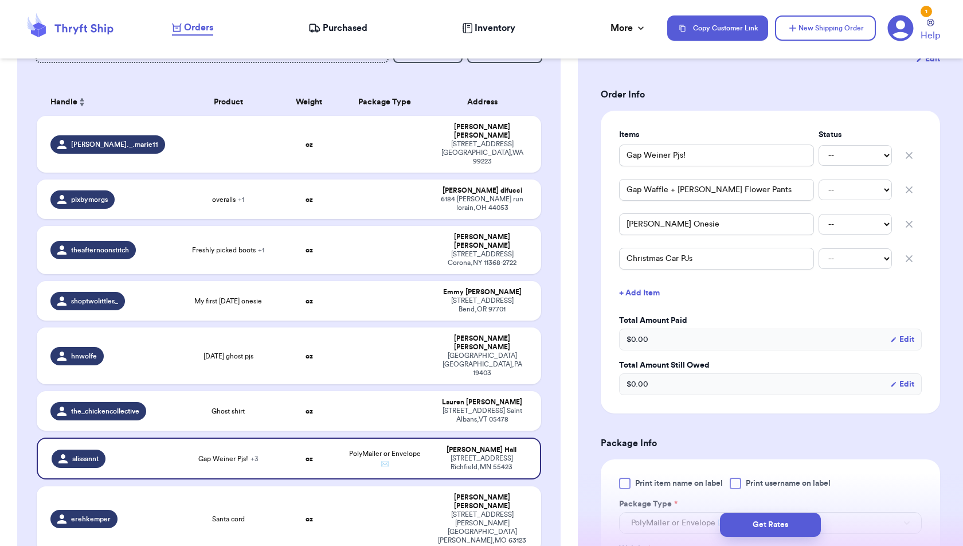
click at [650, 285] on button "+ Add Item" at bounding box center [770, 292] width 312 height 25
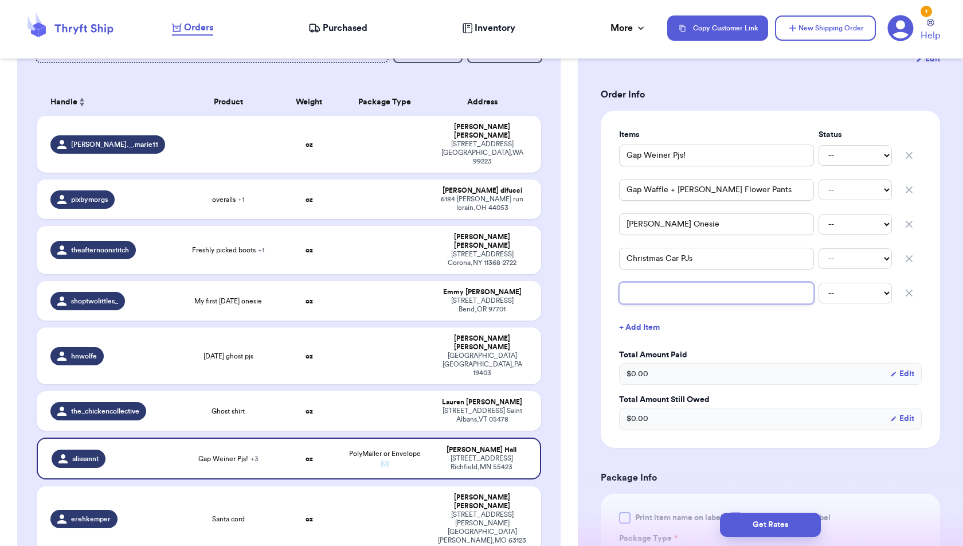
click at [649, 297] on input "text" at bounding box center [716, 293] width 195 height 22
click at [727, 328] on button "+ Add Item" at bounding box center [770, 327] width 312 height 25
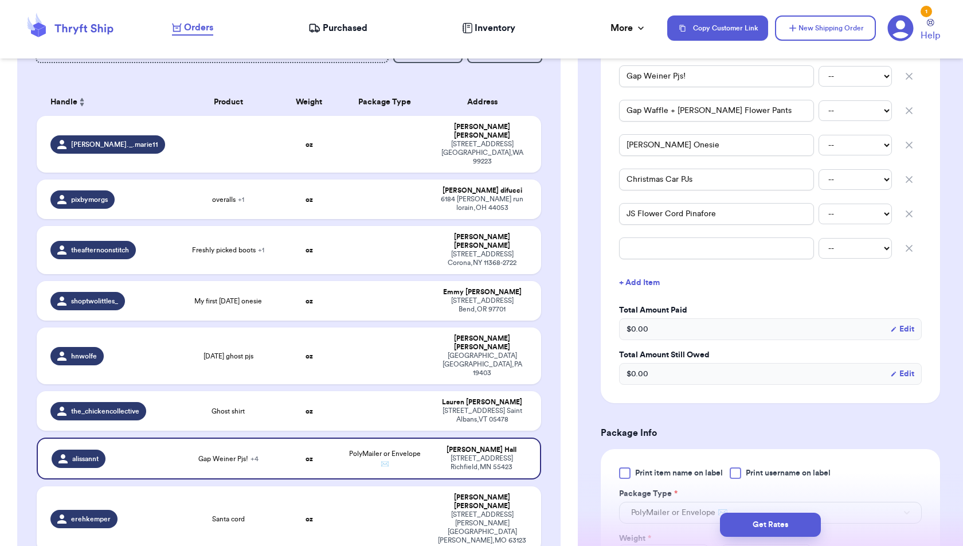
scroll to position [292, 0]
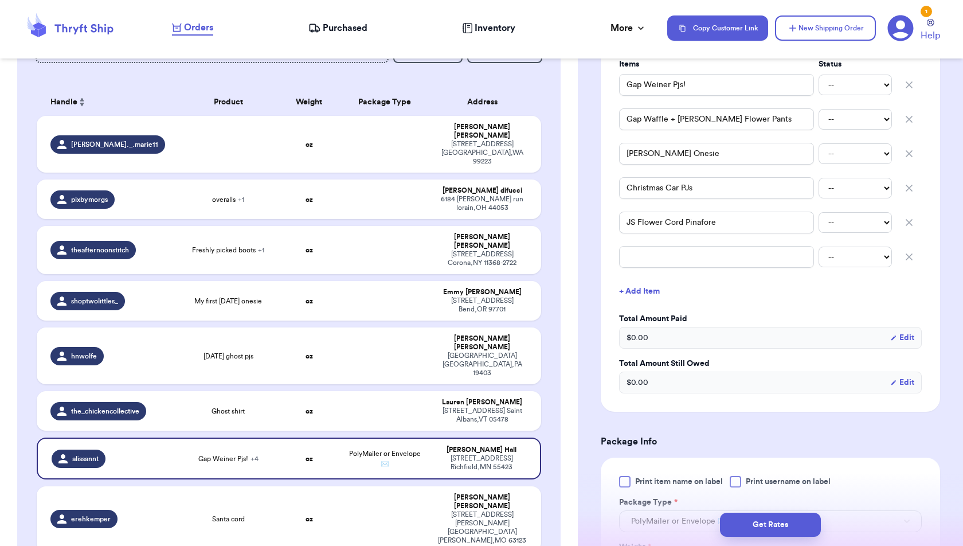
click at [911, 254] on icon "button" at bounding box center [909, 257] width 6 height 6
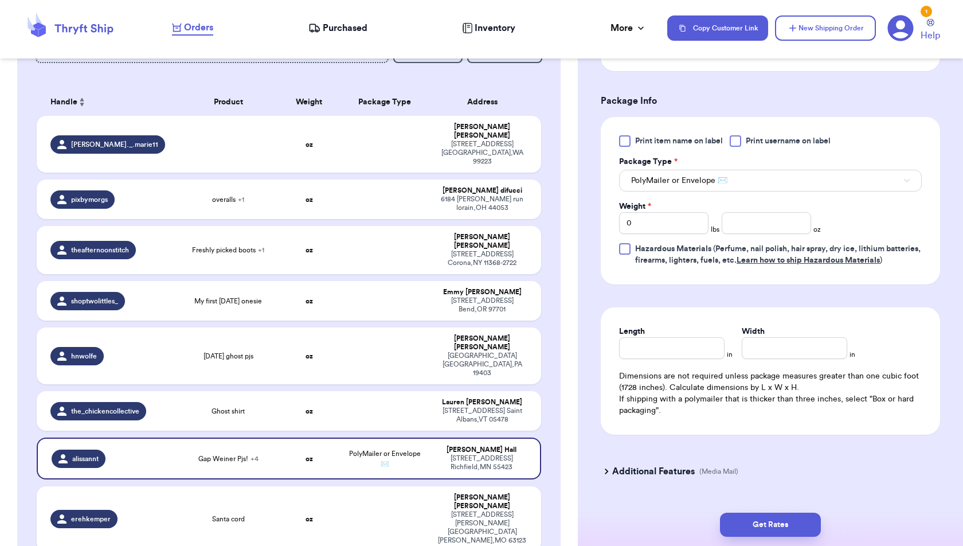
scroll to position [602, 0]
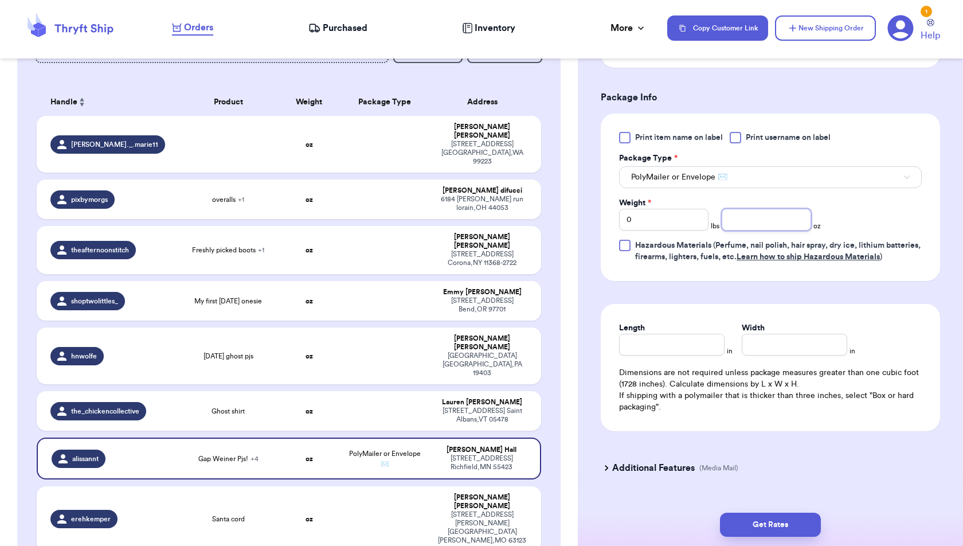
click at [742, 225] on input "number" at bounding box center [766, 220] width 89 height 22
drag, startPoint x: 687, startPoint y: 222, endPoint x: 604, endPoint y: 220, distance: 83.1
click at [604, 220] on div "Print item name on label Print username on label Package Type * PolyMailer or E…" at bounding box center [770, 196] width 339 height 167
click at [715, 281] on div "Print item name on label Print username on label Package Type * PolyMailer or E…" at bounding box center [770, 196] width 339 height 167
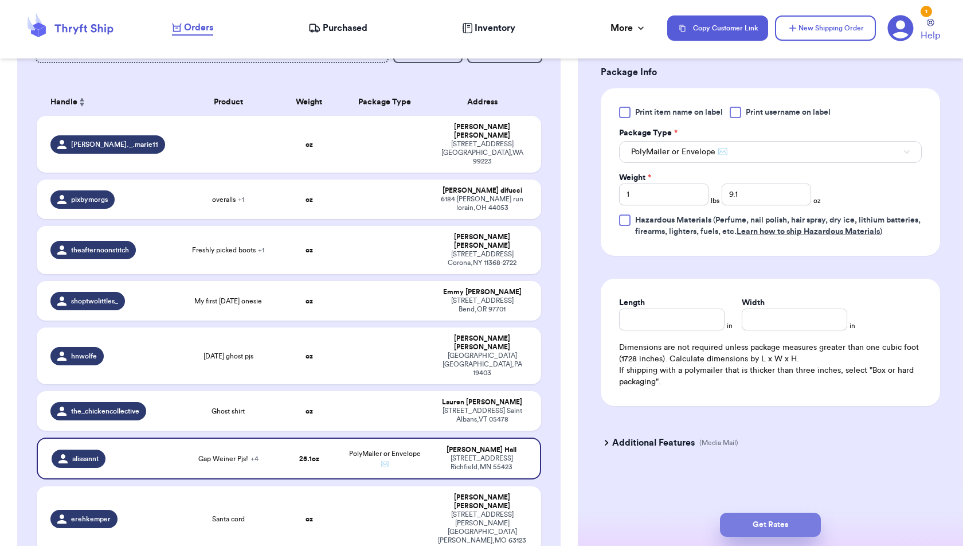
click at [767, 527] on button "Get Rates" at bounding box center [770, 524] width 101 height 24
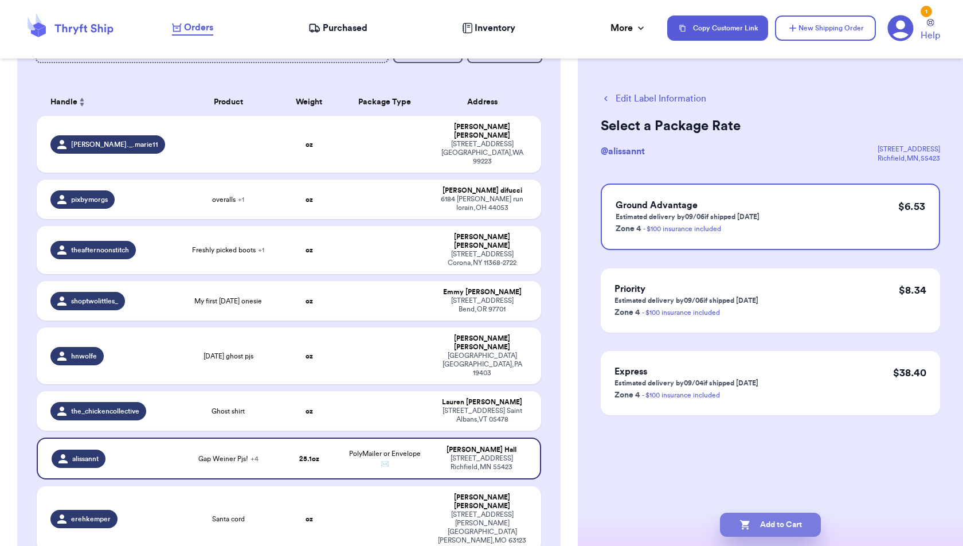
click at [778, 528] on button "Add to Cart" at bounding box center [770, 524] width 101 height 24
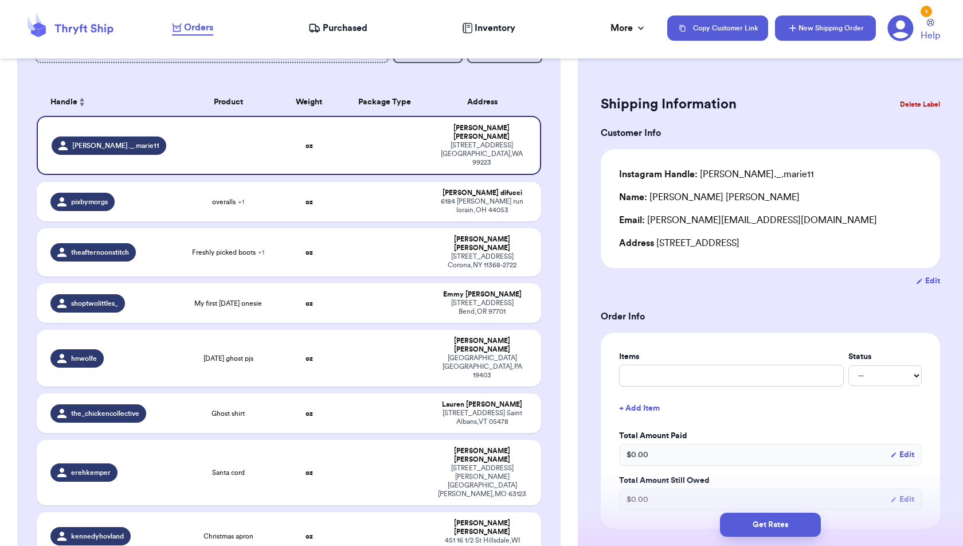
click at [802, 23] on button "New Shipping Order" at bounding box center [825, 27] width 101 height 25
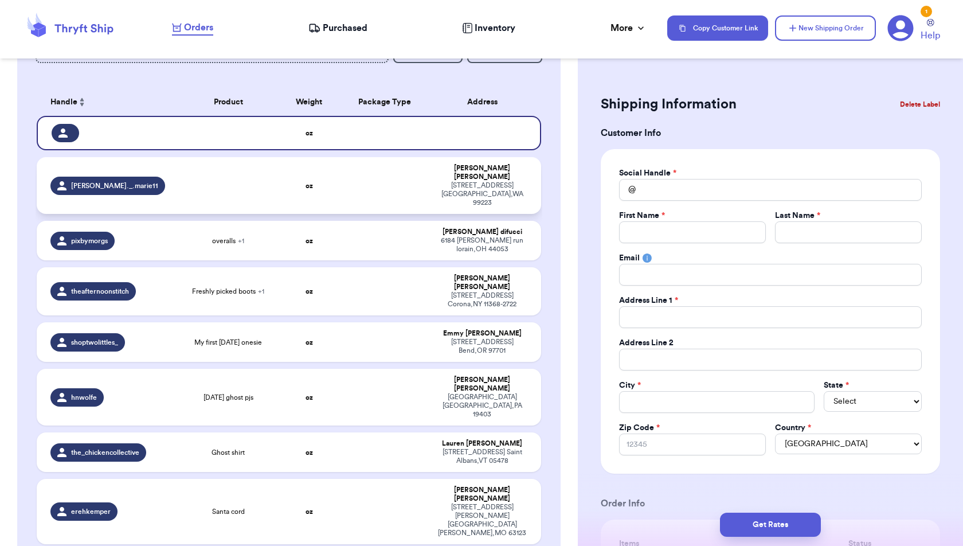
click at [422, 179] on td at bounding box center [384, 185] width 91 height 57
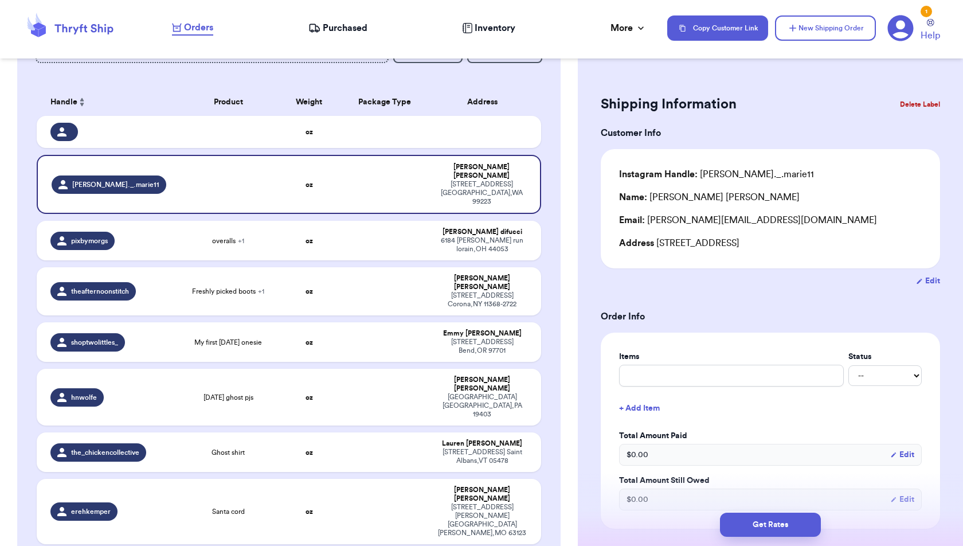
click at [931, 275] on button "Edit" at bounding box center [928, 280] width 24 height 11
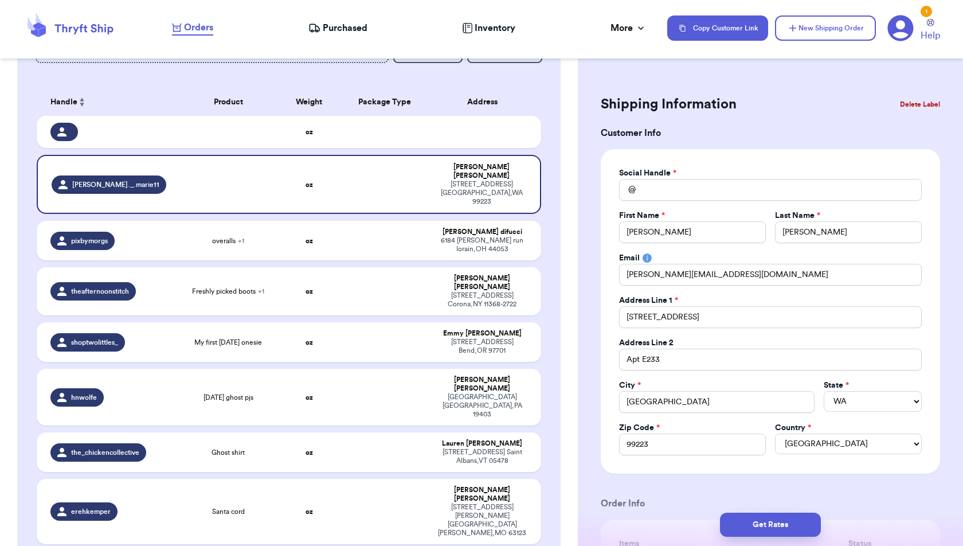
click at [879, 135] on h3 "Customer Info" at bounding box center [770, 133] width 339 height 14
click at [916, 101] on button "Delete Label" at bounding box center [919, 104] width 49 height 25
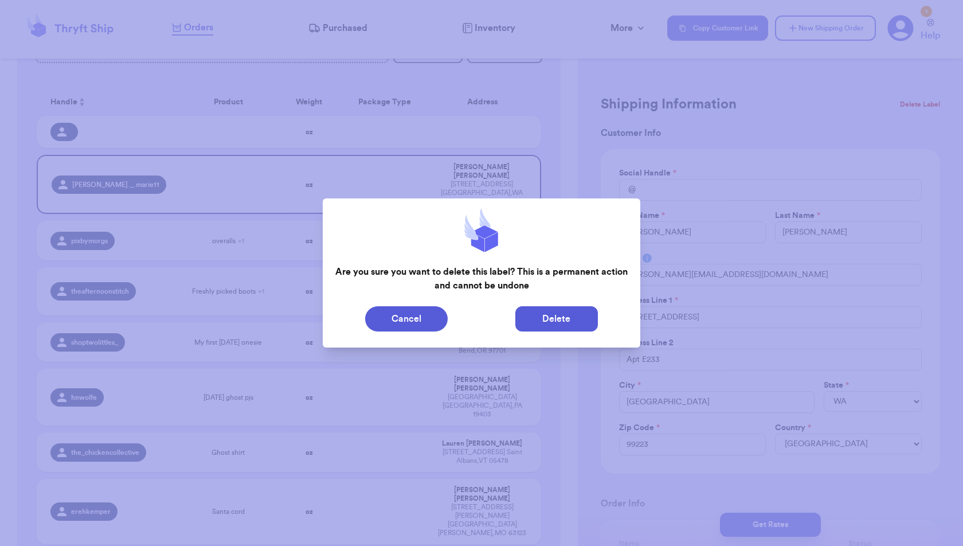
click at [577, 312] on button "Delete" at bounding box center [556, 318] width 83 height 25
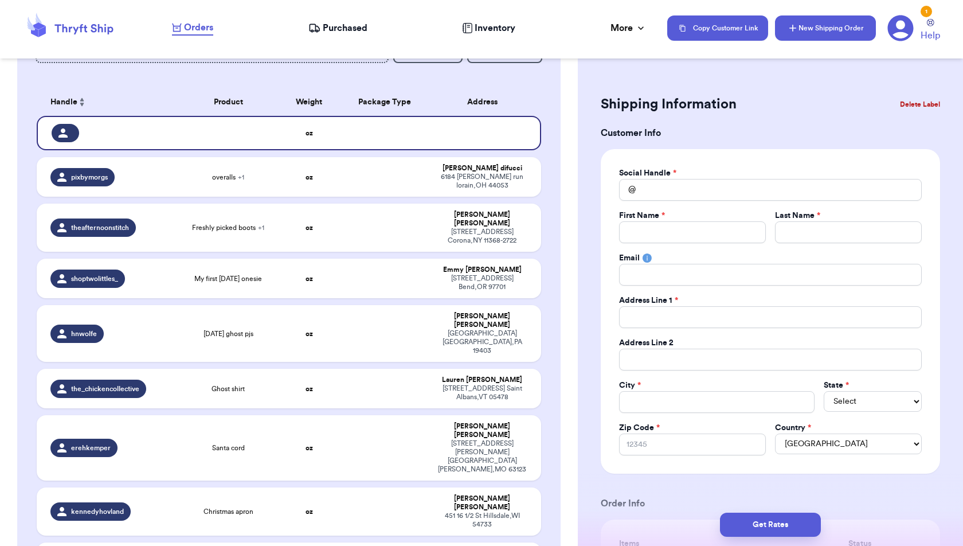
click at [811, 26] on button "New Shipping Order" at bounding box center [825, 27] width 101 height 25
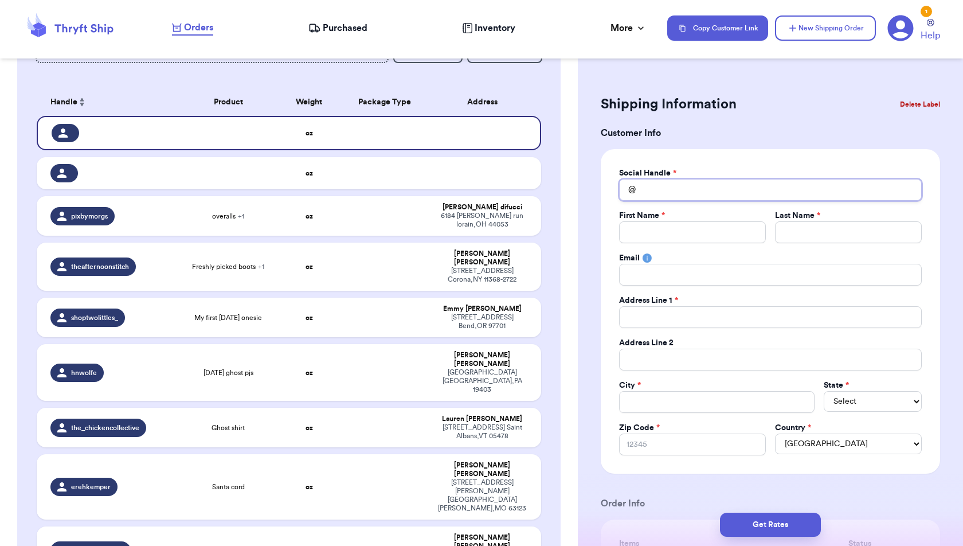
click at [672, 191] on input "Total Amount Paid" at bounding box center [770, 190] width 303 height 22
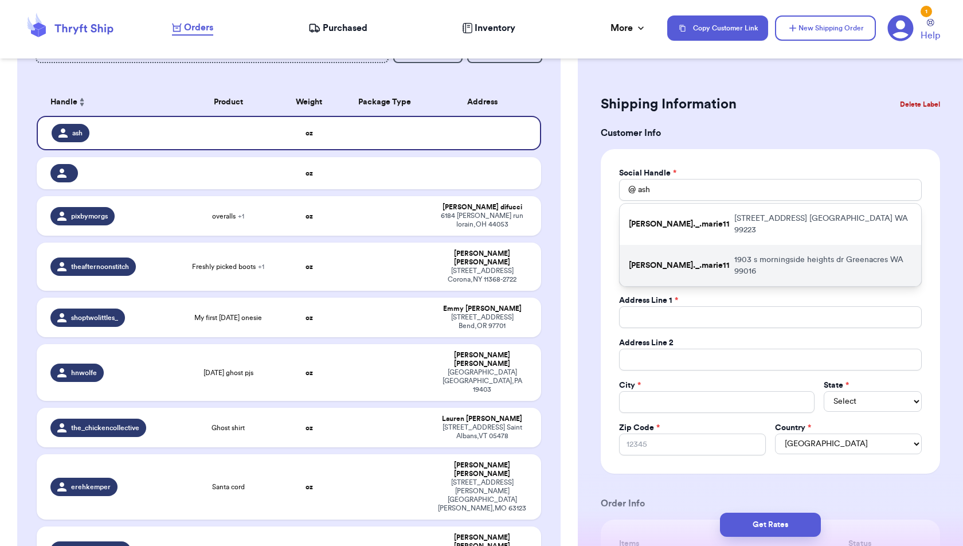
click at [734, 254] on p "[STREET_ADDRESS][PERSON_NAME]" at bounding box center [823, 265] width 178 height 23
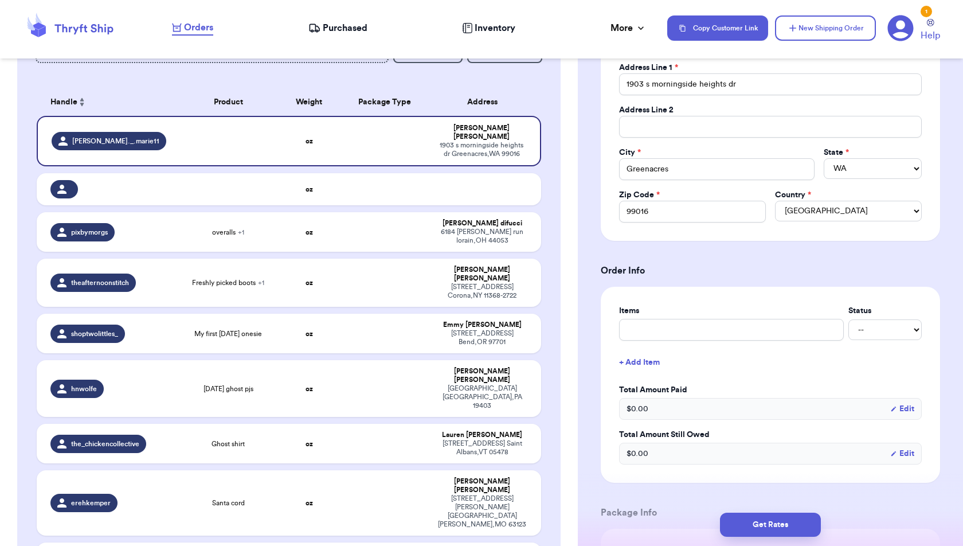
scroll to position [242, 0]
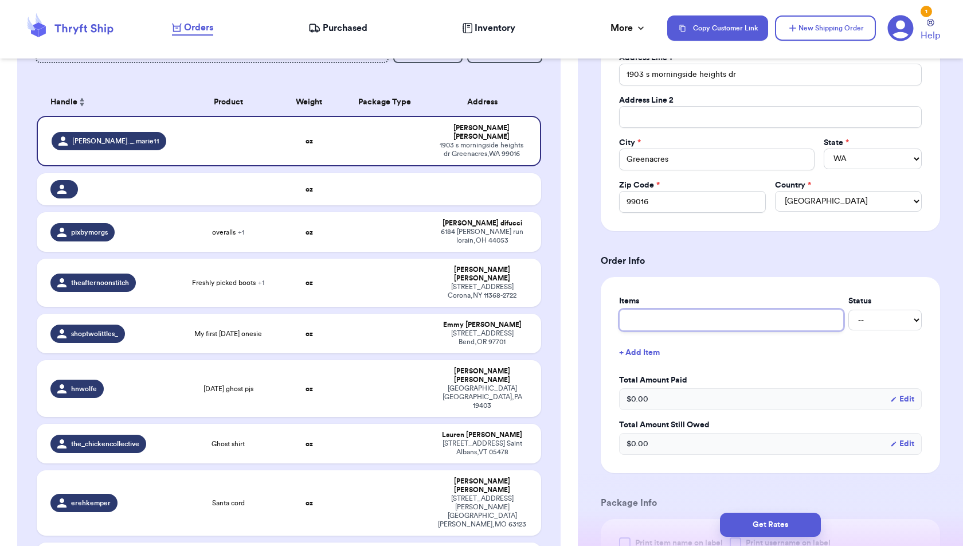
click at [794, 319] on input "text" at bounding box center [731, 320] width 225 height 22
click at [659, 344] on button "+ Add Item" at bounding box center [770, 352] width 312 height 25
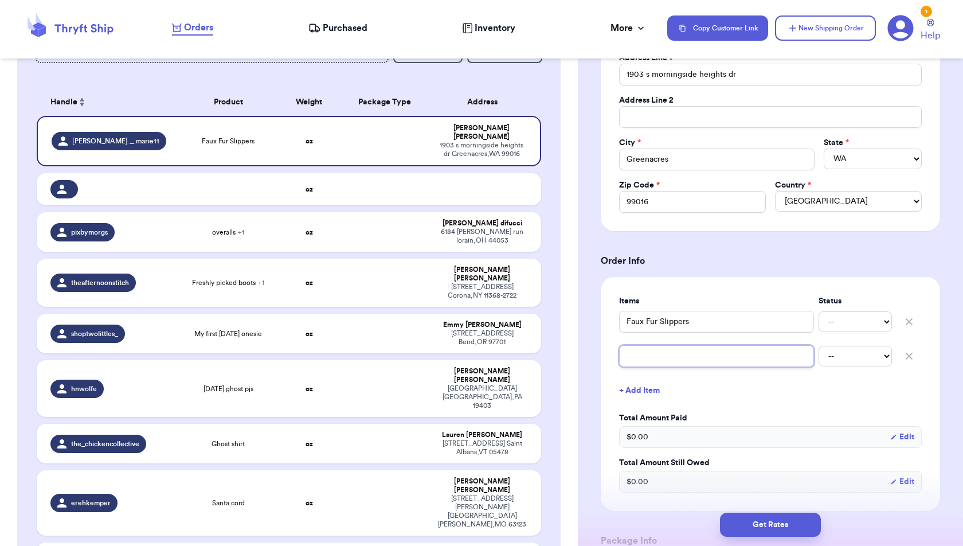
click at [659, 345] on input "text" at bounding box center [716, 356] width 195 height 22
click at [648, 387] on button "+ Add Item" at bounding box center [770, 390] width 312 height 25
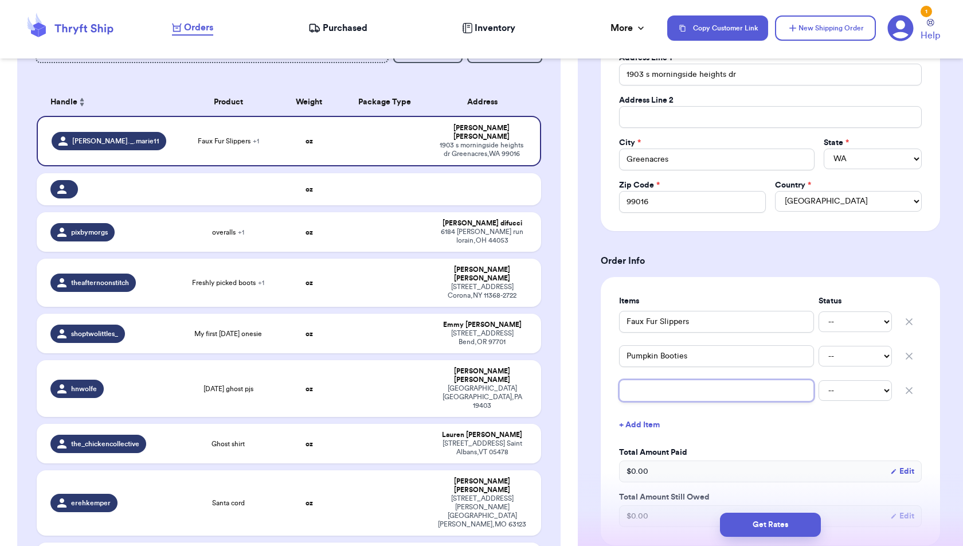
click at [648, 388] on input "text" at bounding box center [716, 390] width 195 height 22
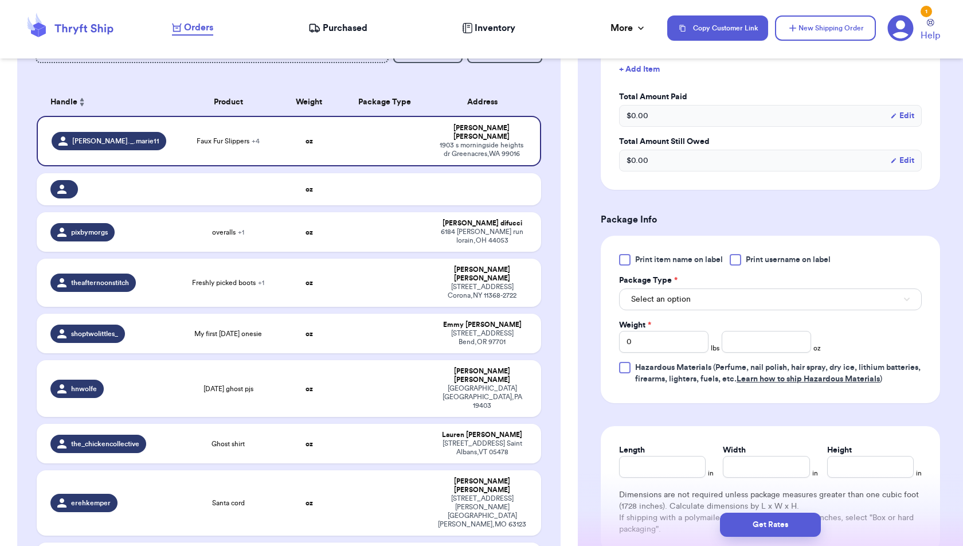
scroll to position [603, 0]
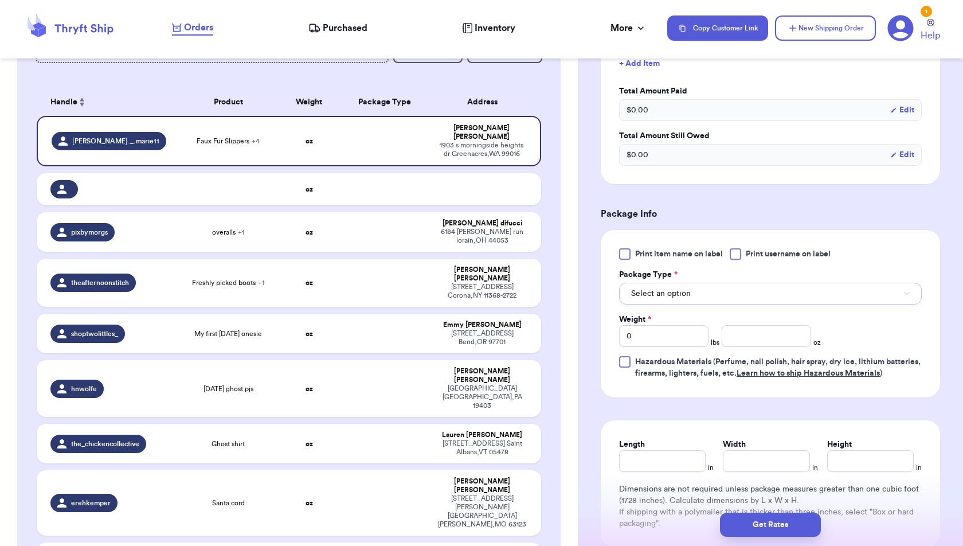
click at [746, 288] on button "Select an option" at bounding box center [770, 294] width 303 height 22
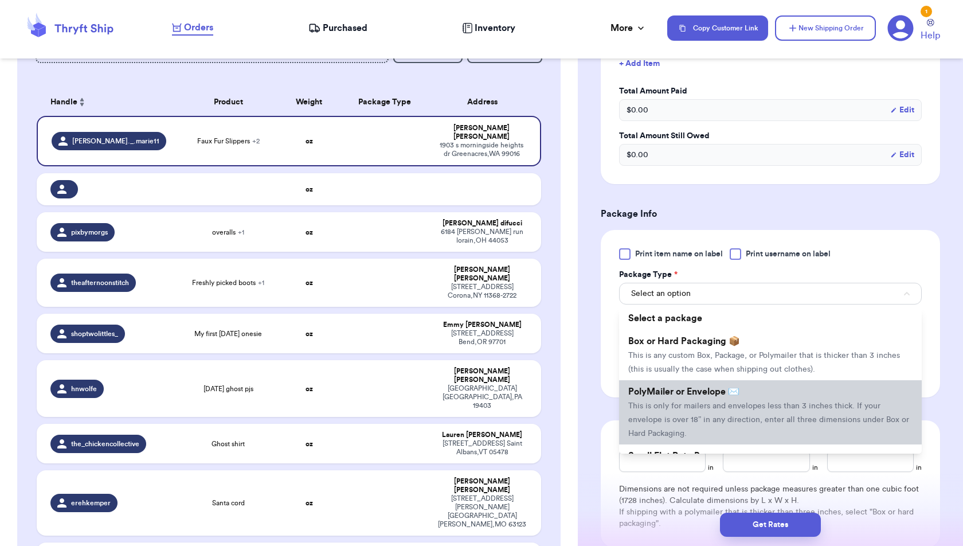
click at [738, 389] on li "PolyMailer or Envelope ✉️ This is only for mailers and envelopes less than 3 in…" at bounding box center [770, 412] width 303 height 64
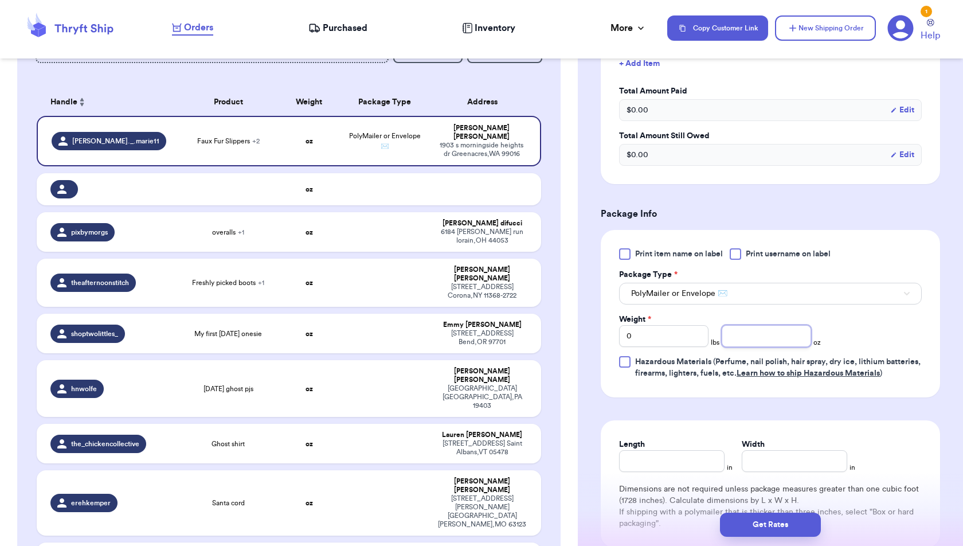
click at [748, 333] on input "number" at bounding box center [766, 336] width 89 height 22
click at [789, 390] on div "Print item name on label Print username on label Package Type * PolyMailer or E…" at bounding box center [770, 313] width 339 height 167
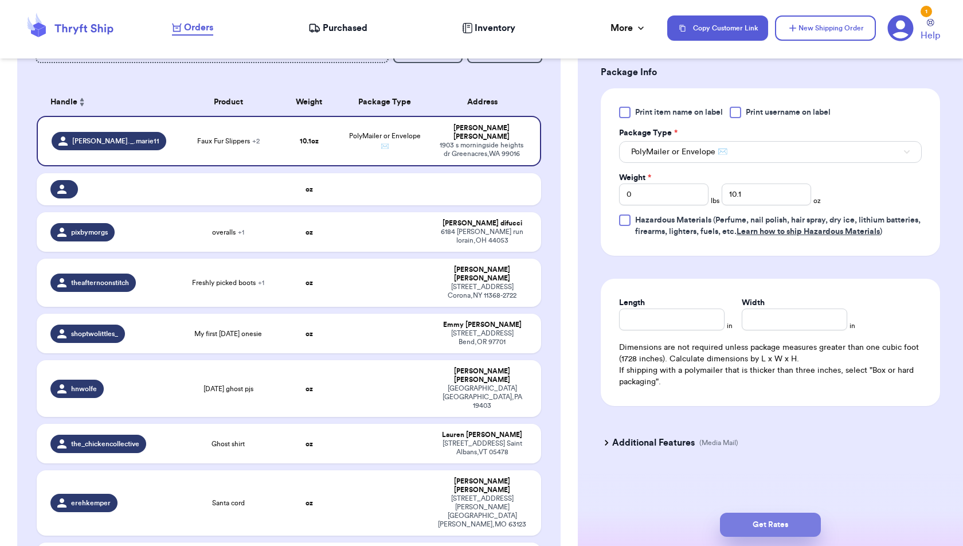
click at [782, 530] on button "Get Rates" at bounding box center [770, 524] width 101 height 24
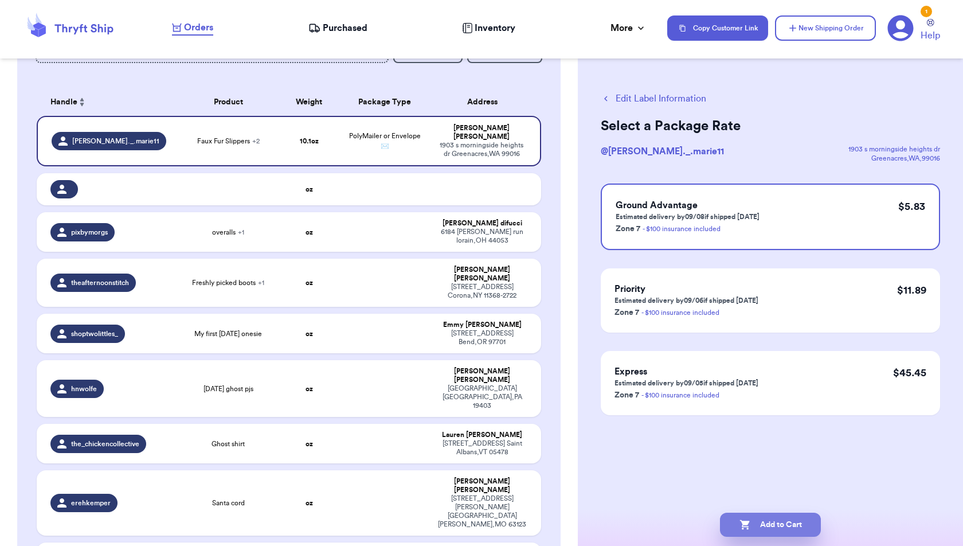
click at [787, 521] on button "Add to Cart" at bounding box center [770, 524] width 101 height 24
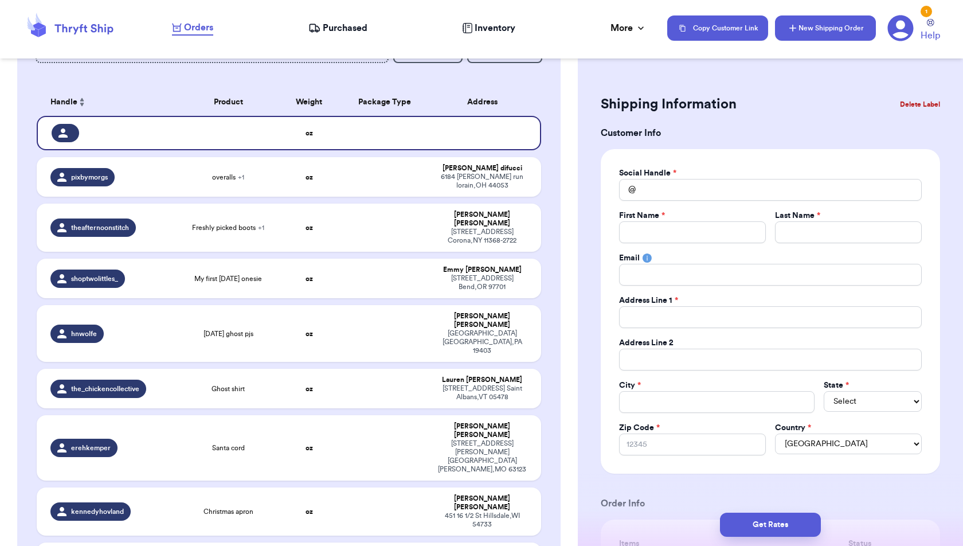
click at [828, 28] on button "New Shipping Order" at bounding box center [825, 27] width 101 height 25
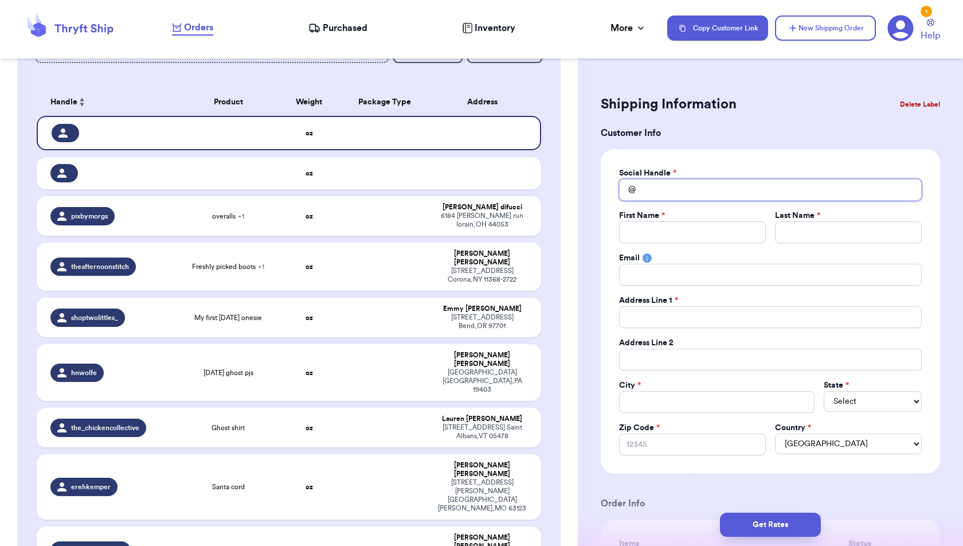
click at [721, 188] on input "Total Amount Paid" at bounding box center [770, 190] width 303 height 22
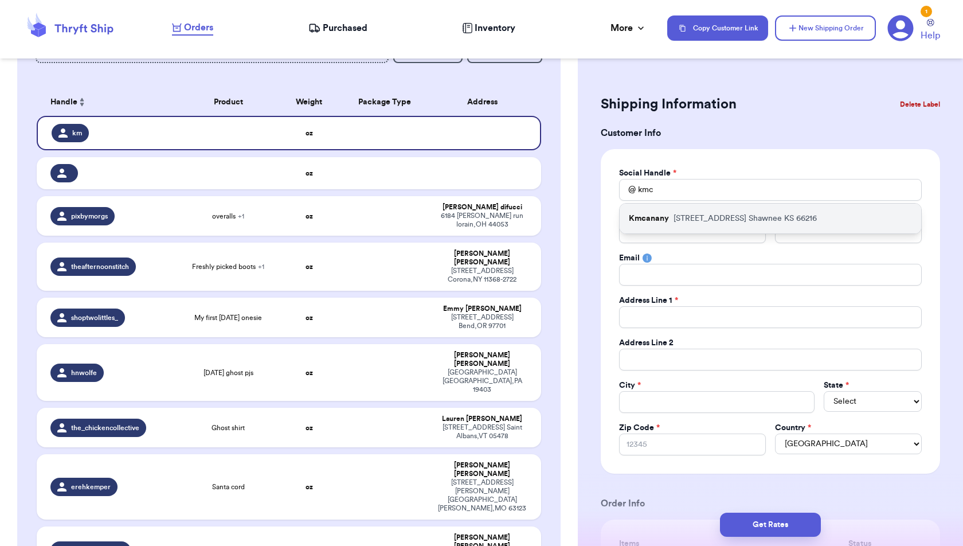
click at [735, 218] on p "[STREET_ADDRESS]" at bounding box center [744, 218] width 143 height 11
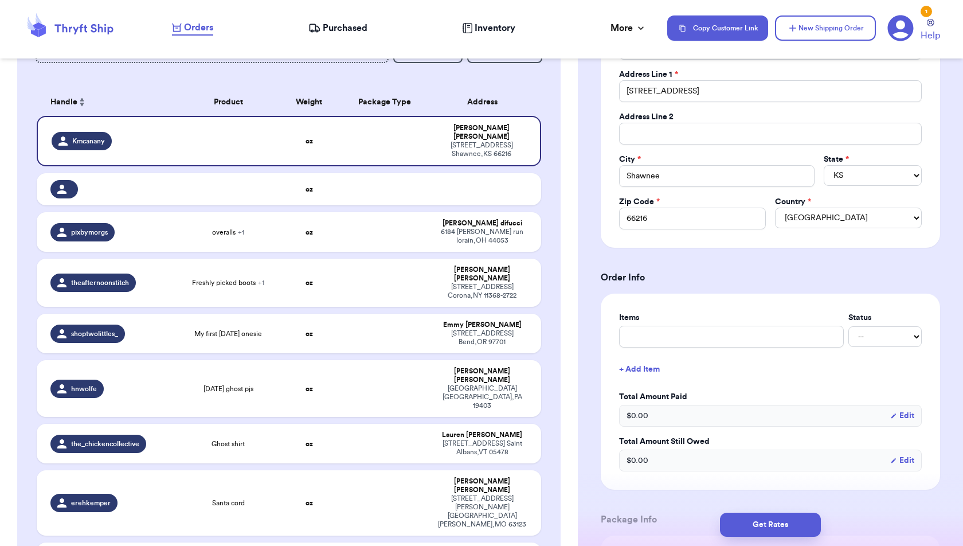
scroll to position [227, 0]
click at [768, 332] on input "text" at bounding box center [731, 335] width 225 height 22
click at [650, 365] on button "+ Add Item" at bounding box center [770, 367] width 312 height 25
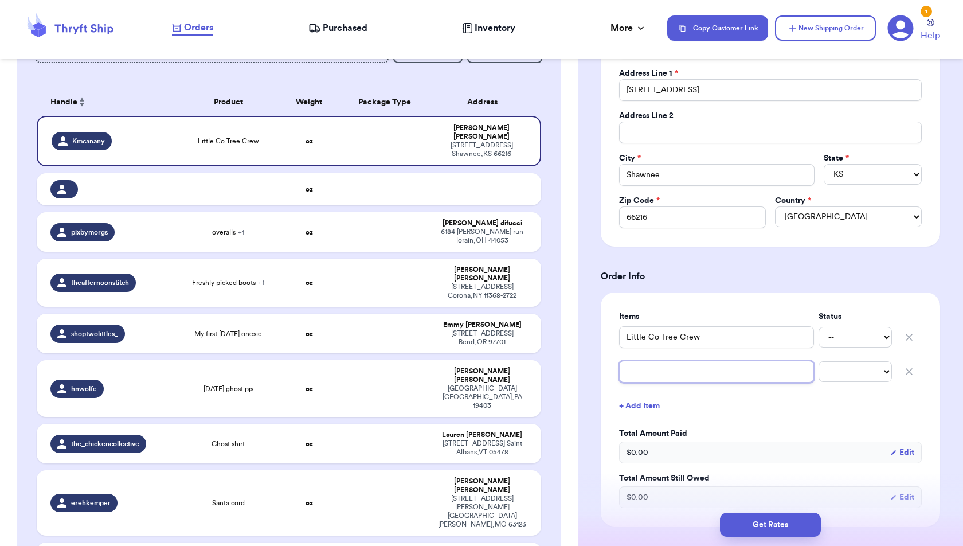
click at [650, 371] on input "text" at bounding box center [716, 371] width 195 height 22
click at [646, 403] on button "+ Add Item" at bounding box center [770, 405] width 312 height 25
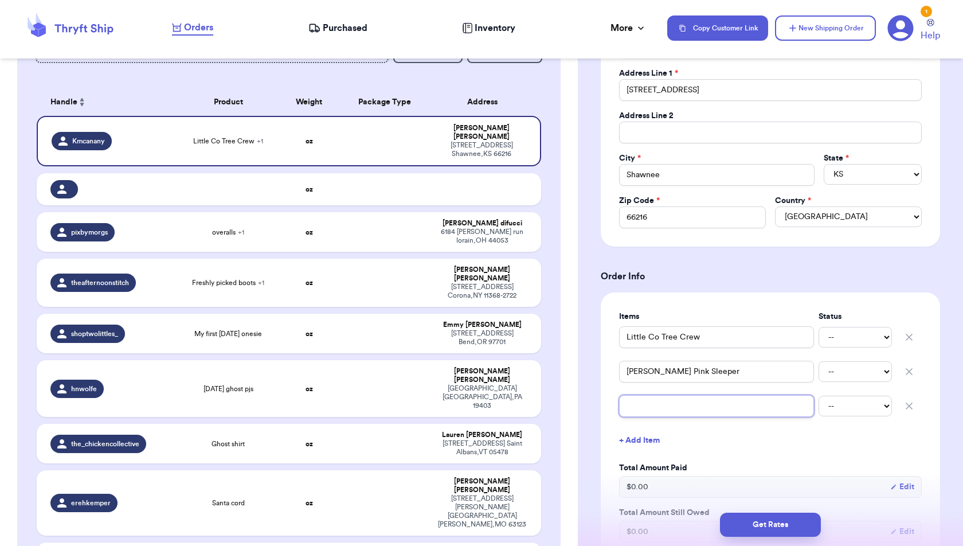
click at [646, 408] on input "text" at bounding box center [716, 406] width 195 height 22
click at [657, 436] on button "+ Add Item" at bounding box center [770, 440] width 312 height 25
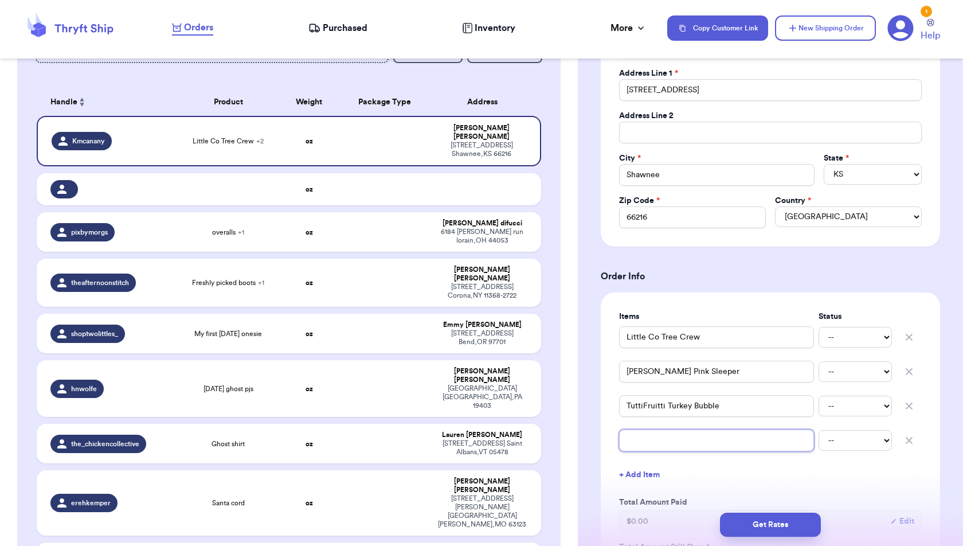
click at [657, 442] on input "text" at bounding box center [716, 440] width 195 height 22
click at [726, 477] on button "+ Add Item" at bounding box center [770, 474] width 312 height 25
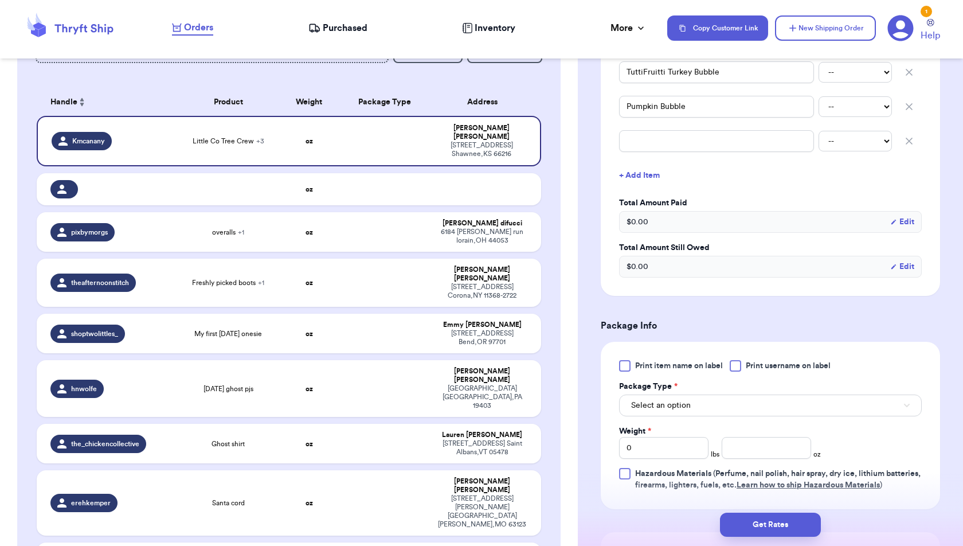
scroll to position [569, 0]
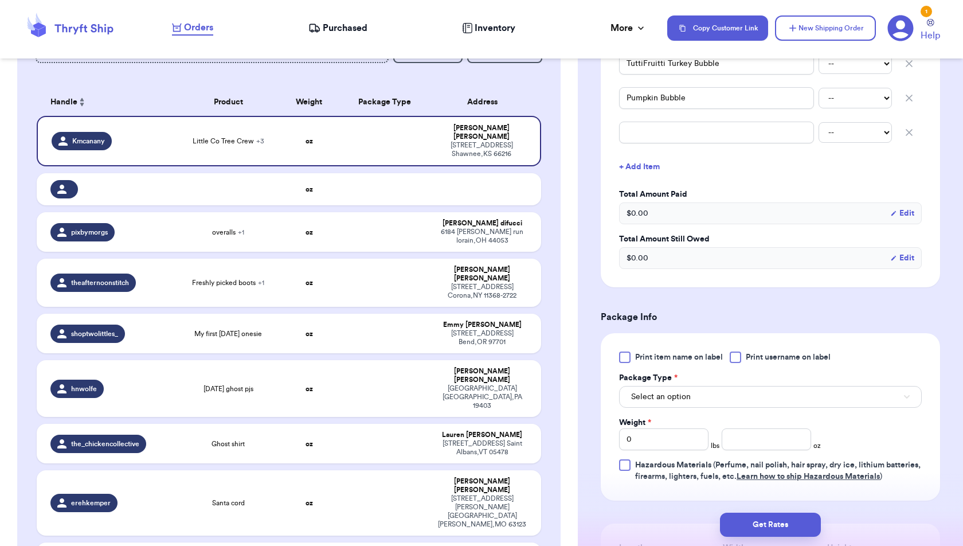
click at [911, 127] on icon "button" at bounding box center [908, 132] width 11 height 11
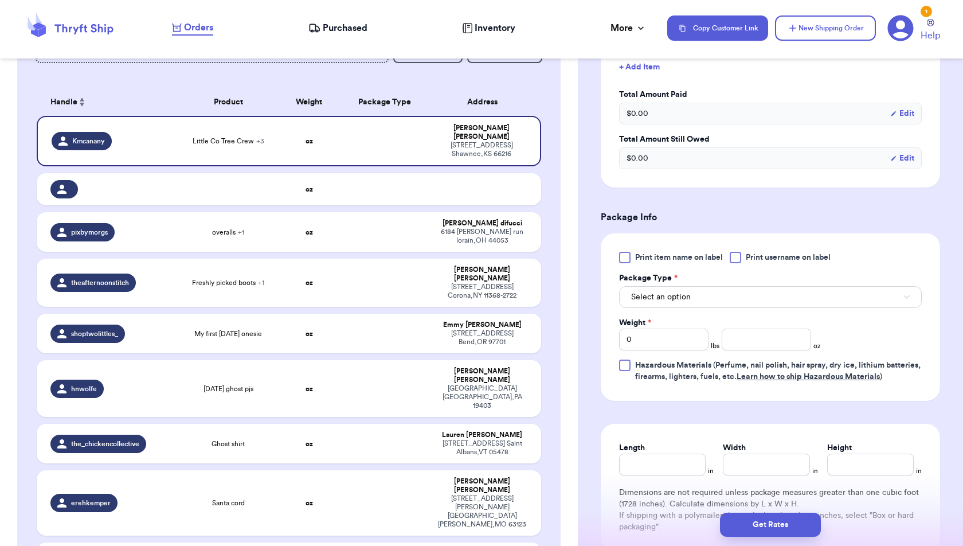
scroll to position [675, 0]
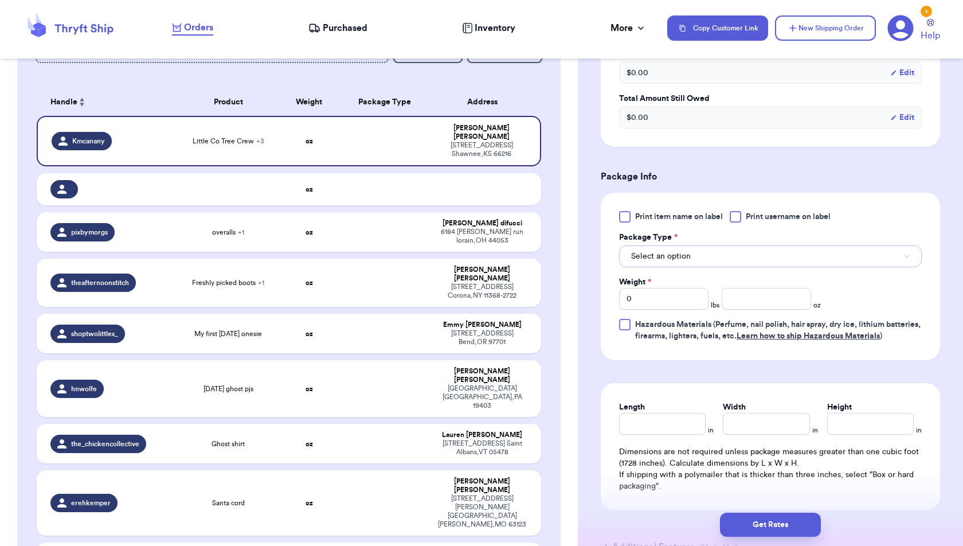
click at [899, 253] on button "Select an option" at bounding box center [770, 256] width 303 height 22
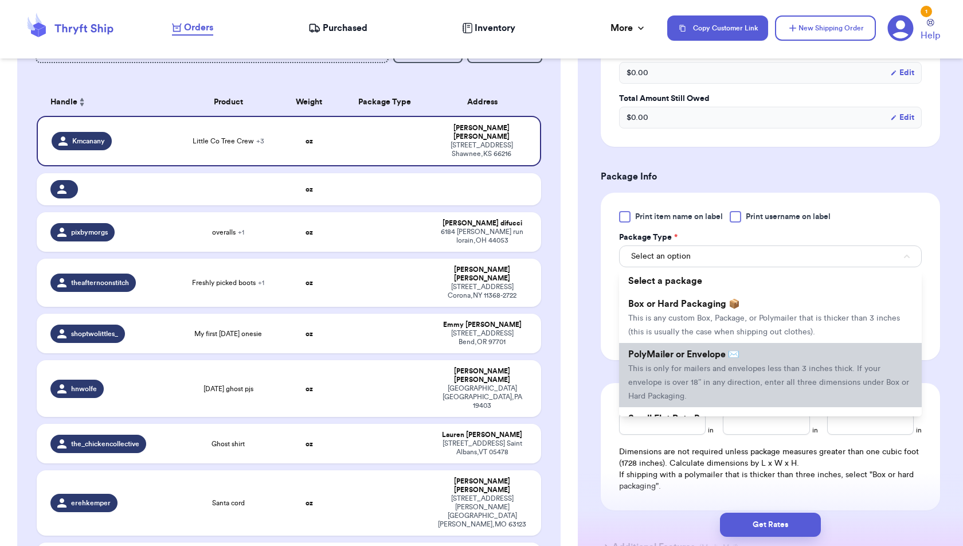
click at [857, 356] on li "PolyMailer or Envelope ✉️ This is only for mailers and envelopes less than 3 in…" at bounding box center [770, 375] width 303 height 64
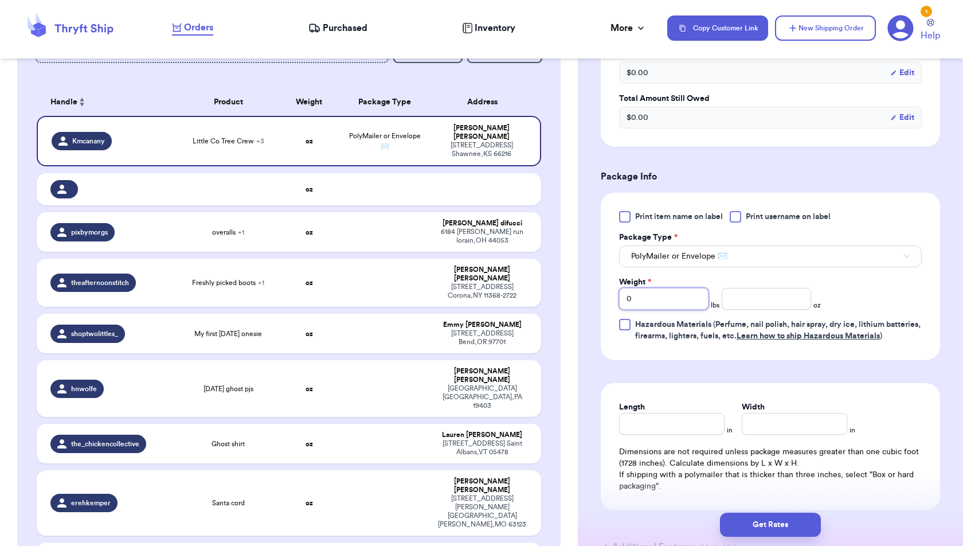
drag, startPoint x: 651, startPoint y: 294, endPoint x: 607, endPoint y: 294, distance: 44.1
click at [607, 294] on div "Print item name on label Print username on label Package Type * PolyMailer or E…" at bounding box center [770, 276] width 339 height 167
click at [883, 360] on div "Print item name on label Print username on label Package Type * PolyMailer or E…" at bounding box center [770, 276] width 339 height 167
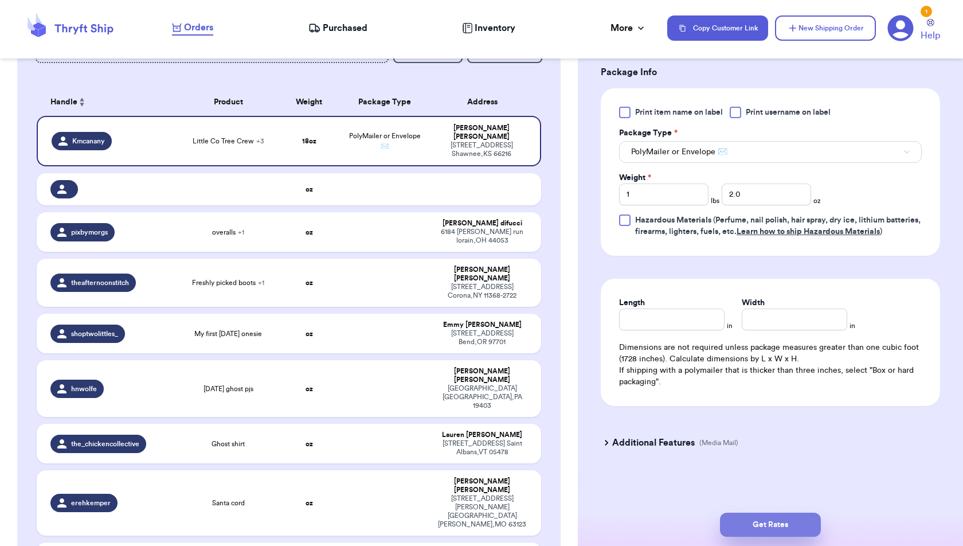
click at [806, 520] on button "Get Rates" at bounding box center [770, 524] width 101 height 24
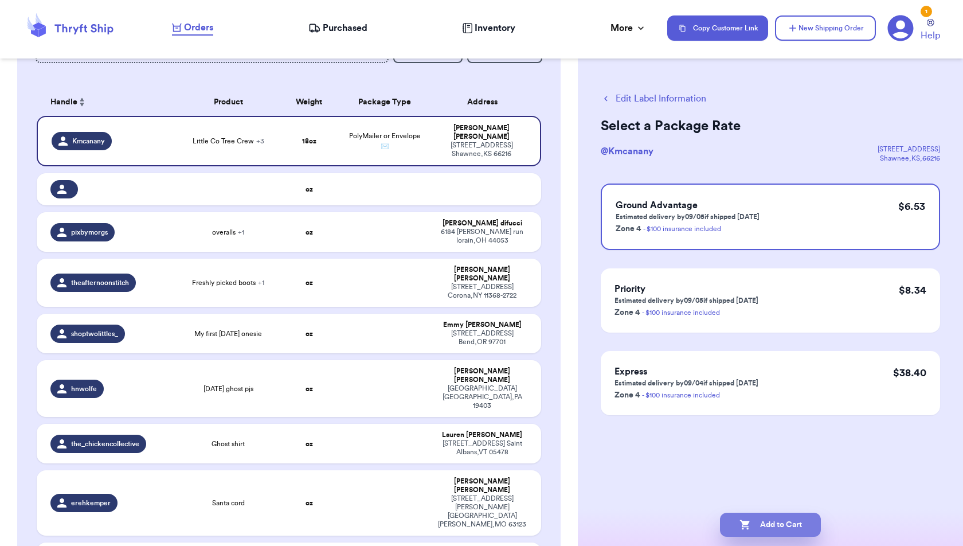
click at [775, 526] on button "Add to Cart" at bounding box center [770, 524] width 101 height 24
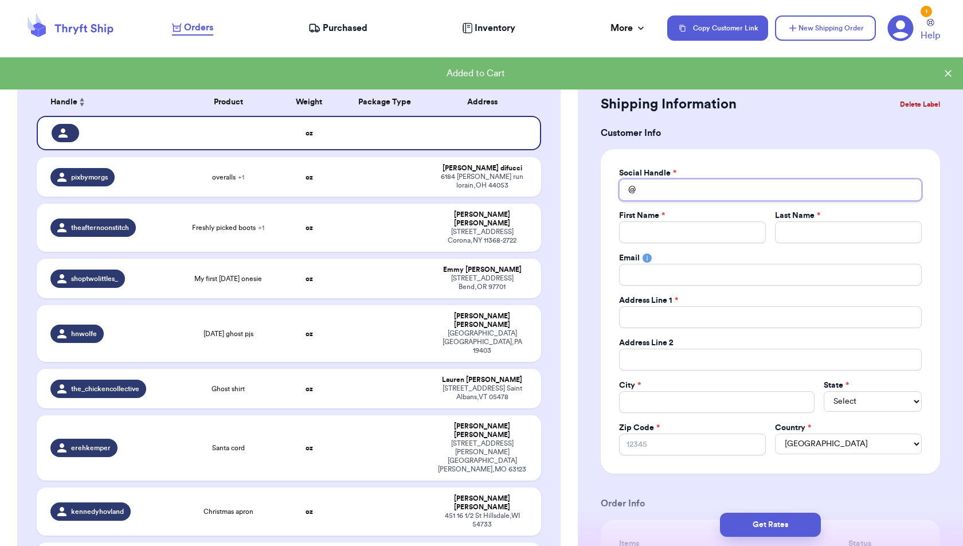
click at [755, 186] on input "Total Amount Paid" at bounding box center [770, 190] width 303 height 22
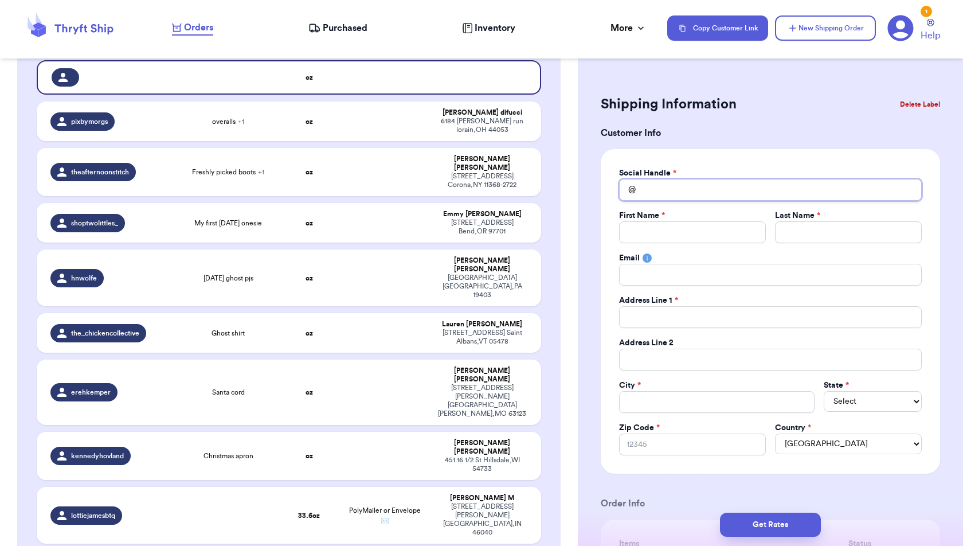
scroll to position [132, 0]
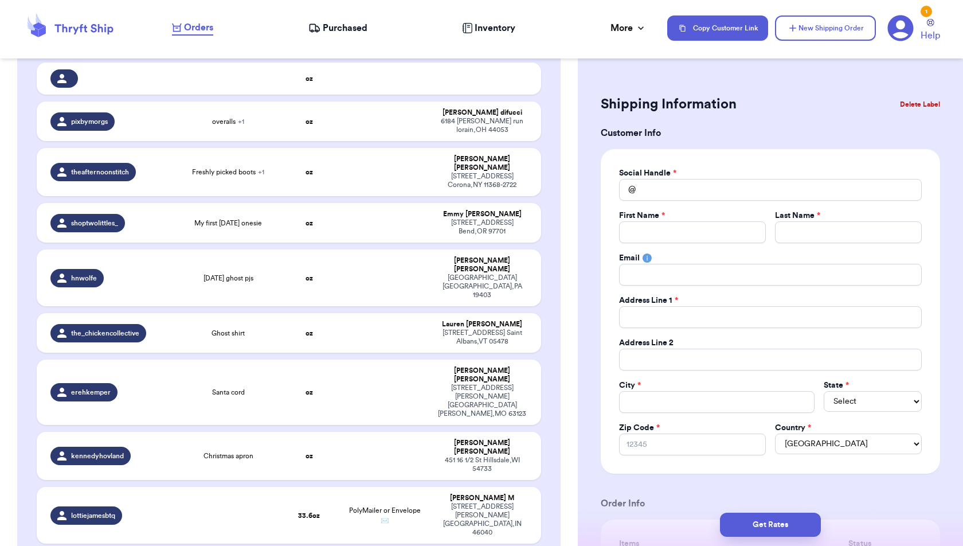
click at [912, 99] on button "Delete Label" at bounding box center [919, 104] width 49 height 25
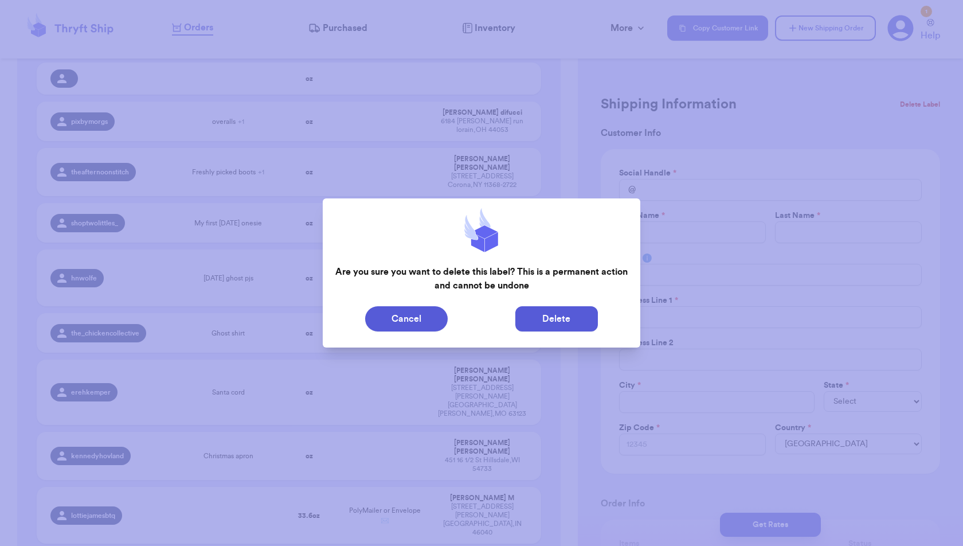
click at [568, 309] on button "Delete" at bounding box center [556, 318] width 83 height 25
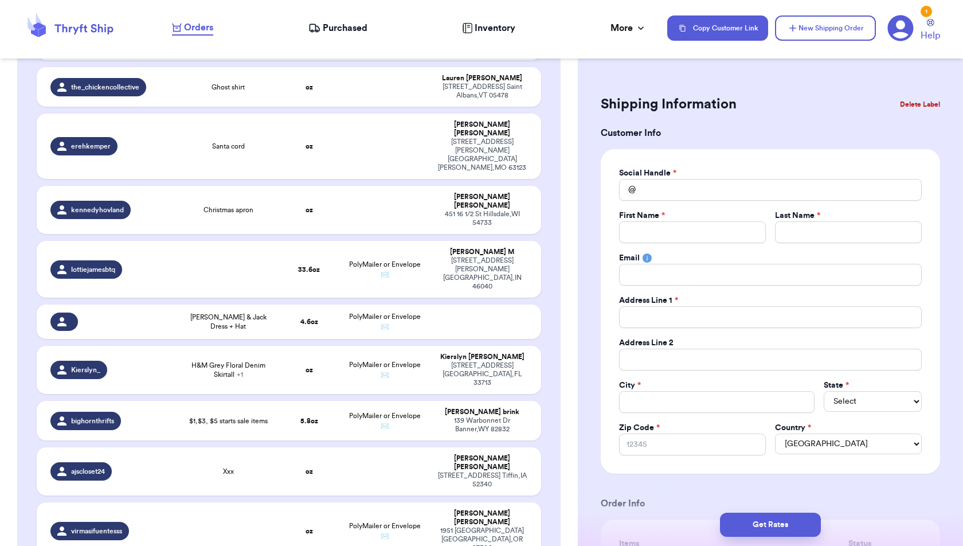
scroll to position [372, 0]
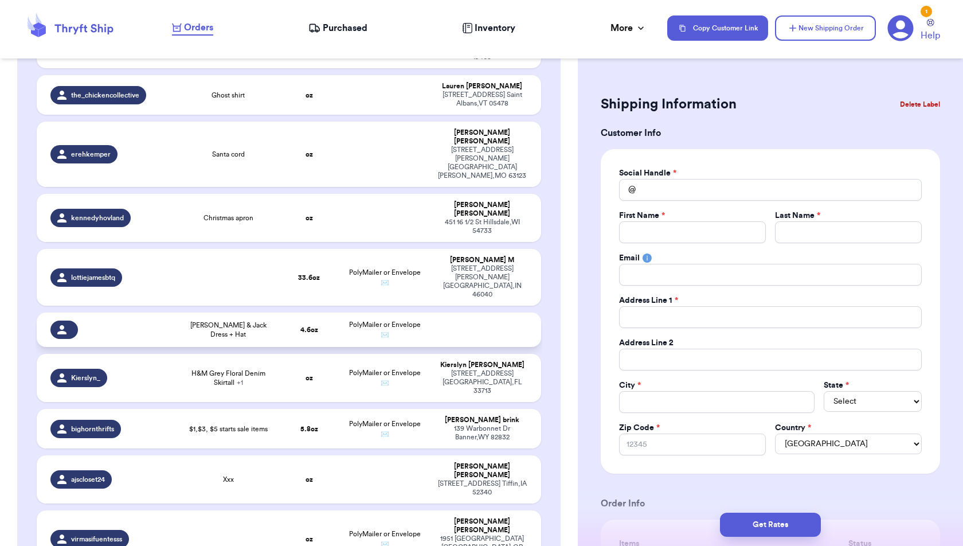
click at [299, 312] on td "4.6 oz" at bounding box center [309, 329] width 61 height 34
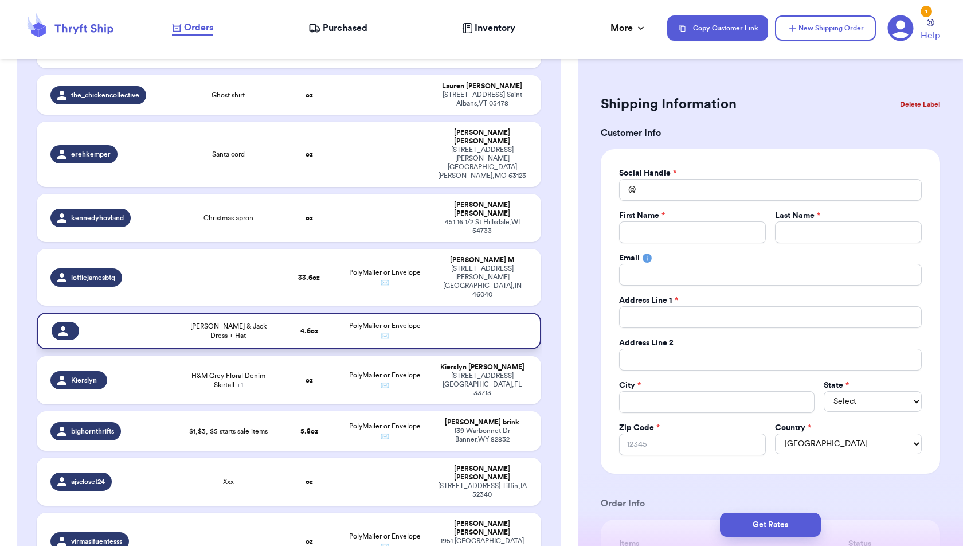
click at [299, 312] on td "4.6 oz" at bounding box center [309, 330] width 61 height 37
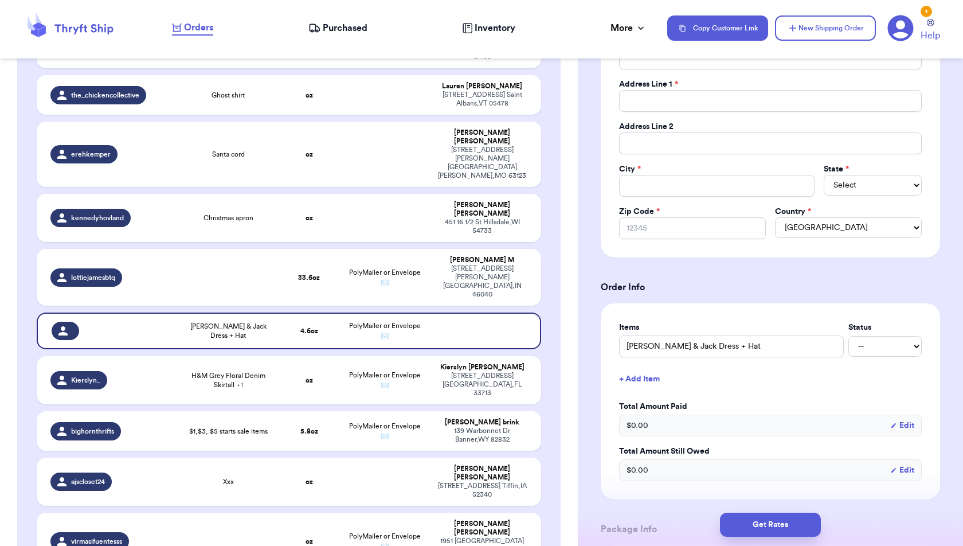
scroll to position [0, 0]
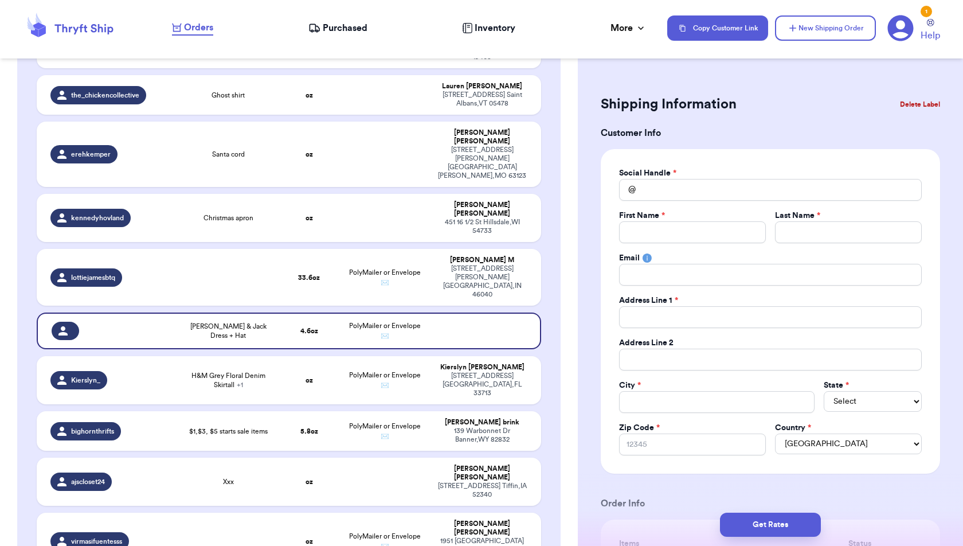
click at [915, 100] on button "Delete Label" at bounding box center [919, 104] width 49 height 25
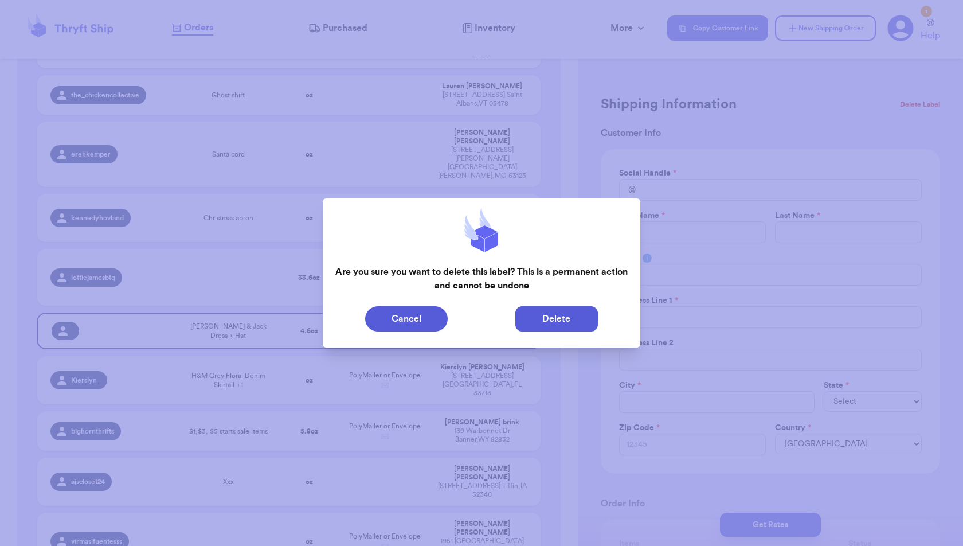
click at [570, 326] on button "Delete" at bounding box center [556, 318] width 83 height 25
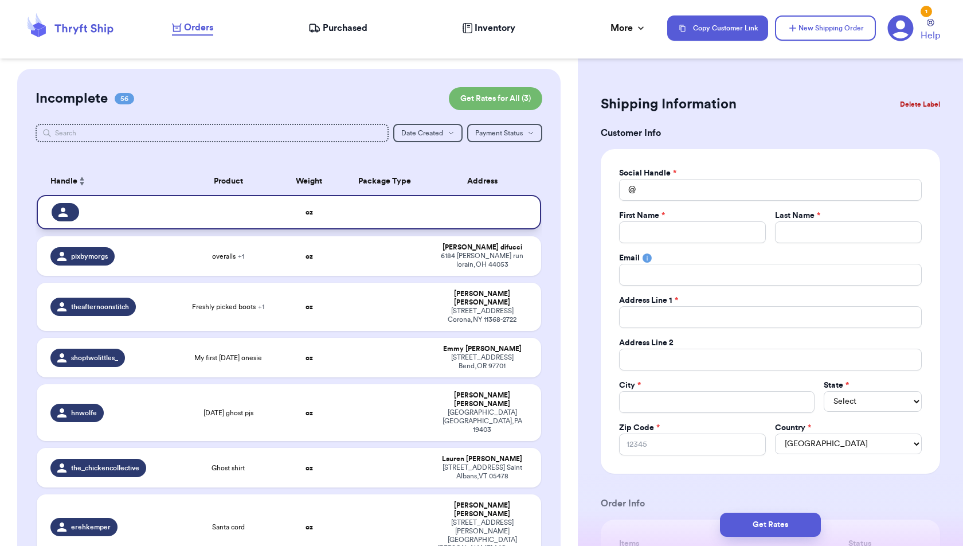
click at [402, 217] on td at bounding box center [384, 212] width 91 height 34
click at [910, 105] on button "Delete Label" at bounding box center [919, 104] width 49 height 25
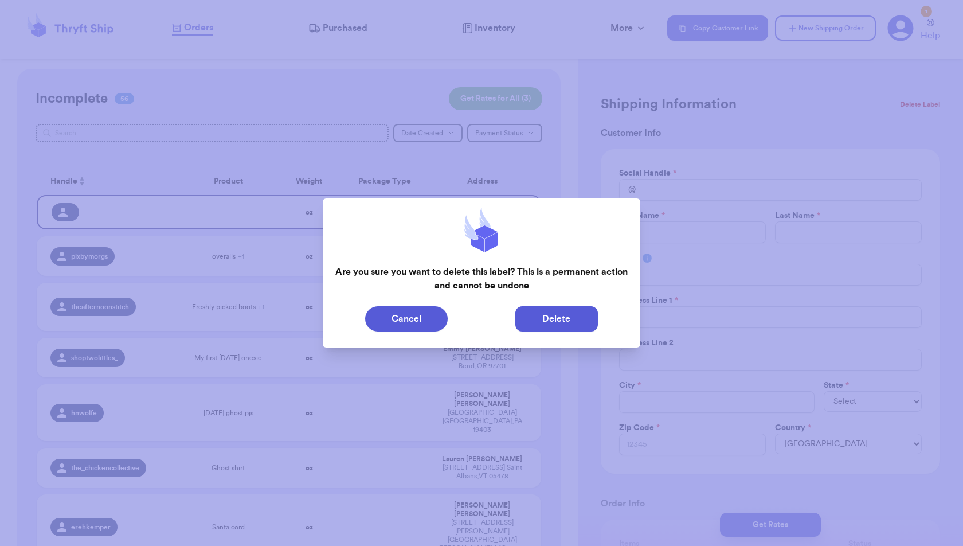
click at [553, 309] on button "Delete" at bounding box center [556, 318] width 83 height 25
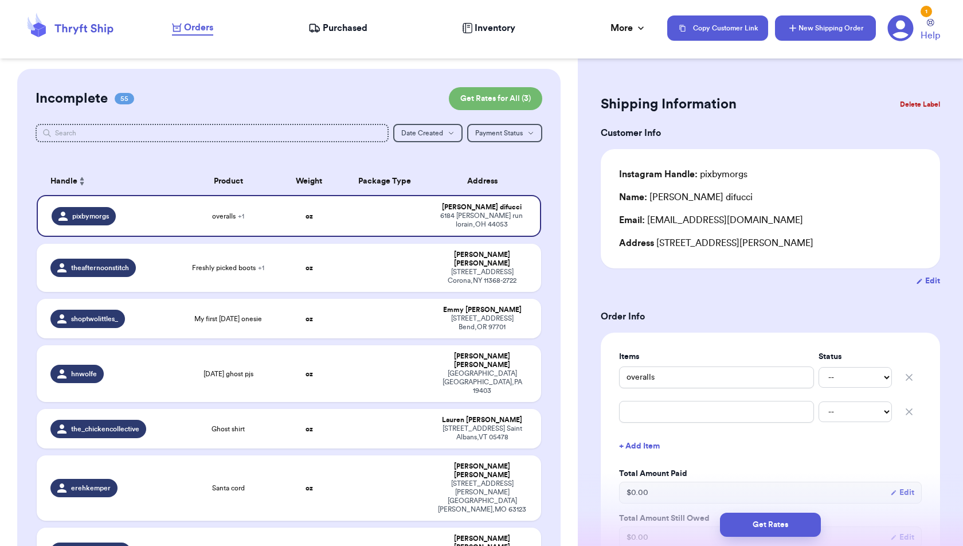
click at [793, 36] on button "New Shipping Order" at bounding box center [825, 27] width 101 height 25
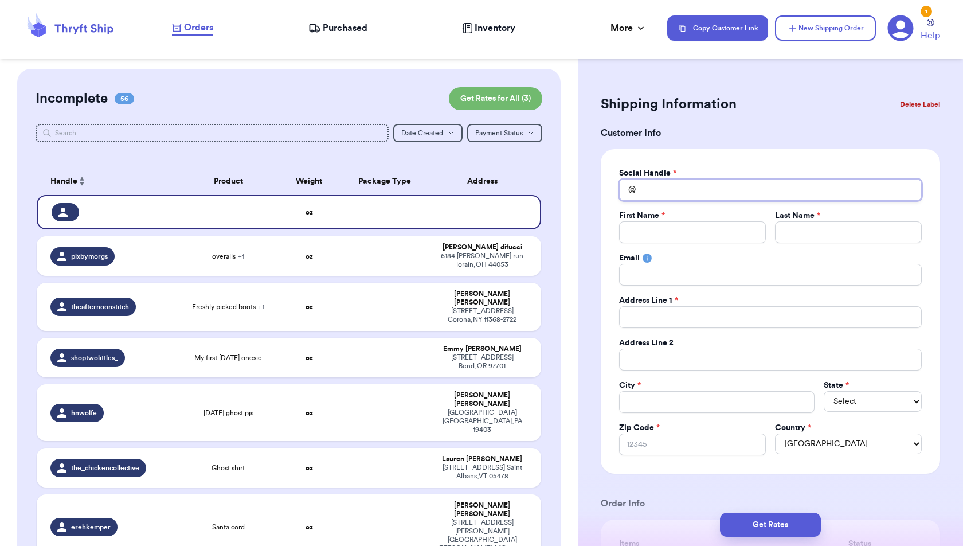
click at [730, 191] on input "Total Amount Paid" at bounding box center [770, 190] width 303 height 22
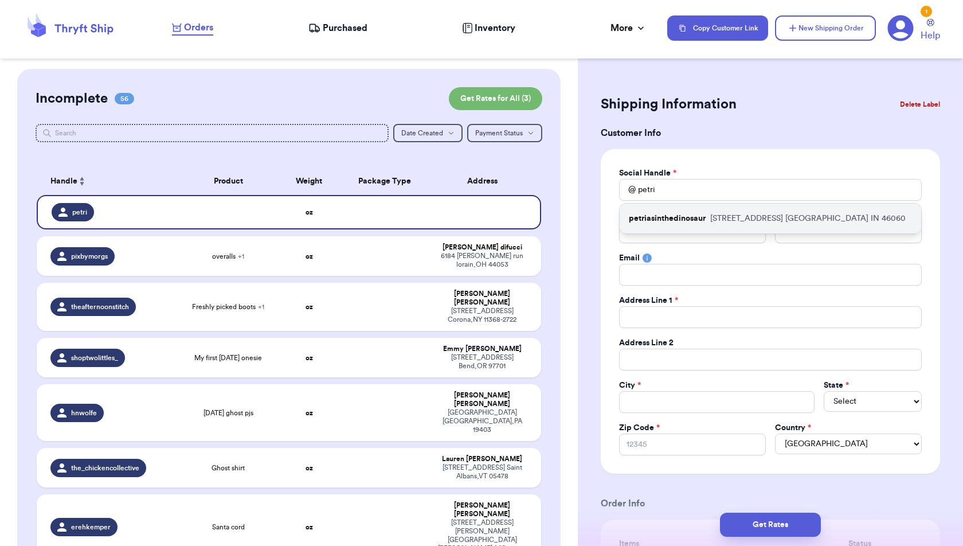
click at [763, 214] on p "[STREET_ADDRESS][PERSON_NAME]" at bounding box center [807, 218] width 195 height 11
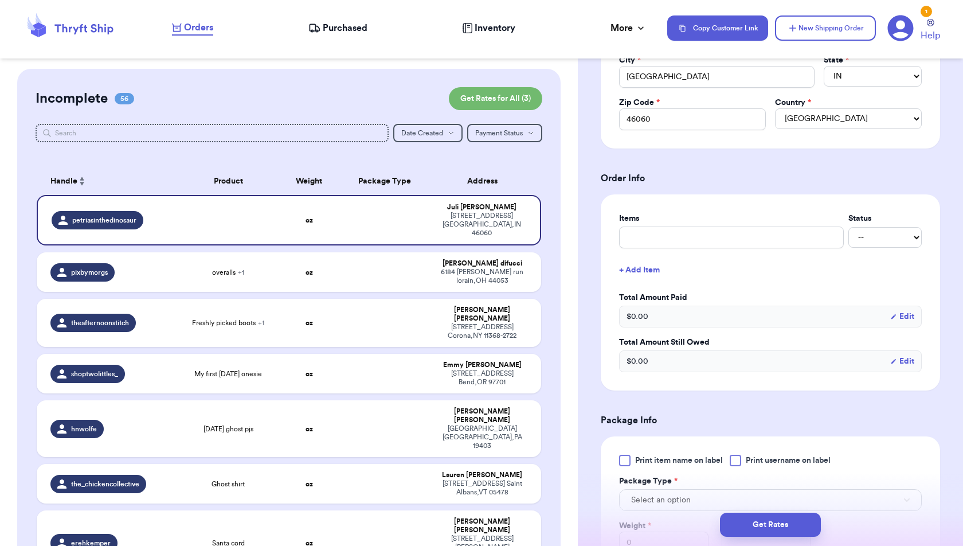
scroll to position [331, 0]
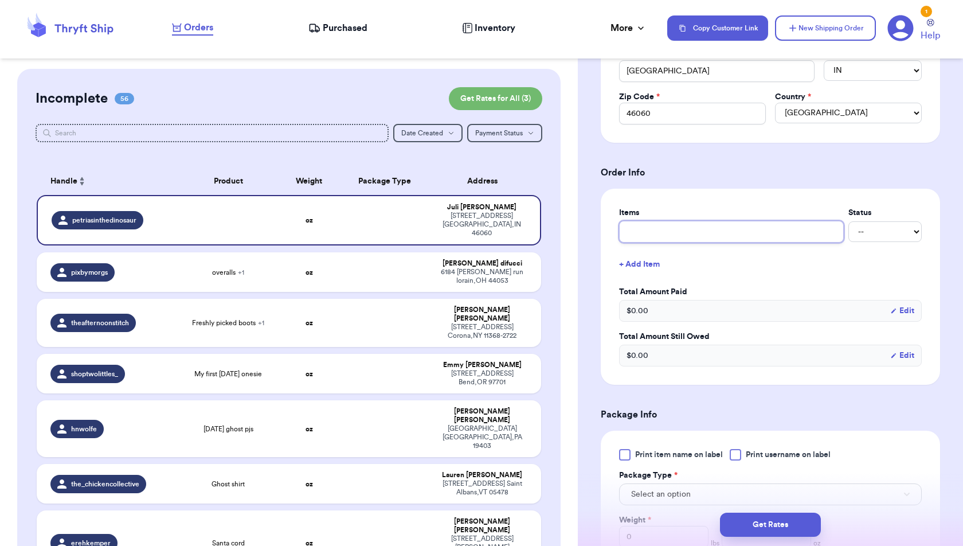
click at [787, 230] on input "text" at bounding box center [731, 232] width 225 height 22
click at [652, 261] on button "+ Add Item" at bounding box center [770, 264] width 312 height 25
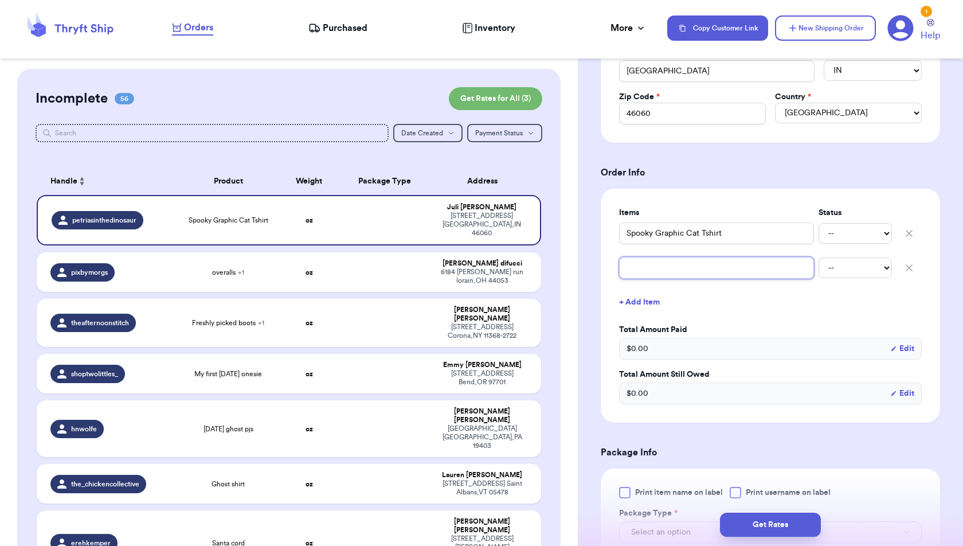
click at [651, 268] on input "text" at bounding box center [716, 268] width 195 height 22
click at [658, 301] on button "+ Add Item" at bounding box center [770, 301] width 312 height 25
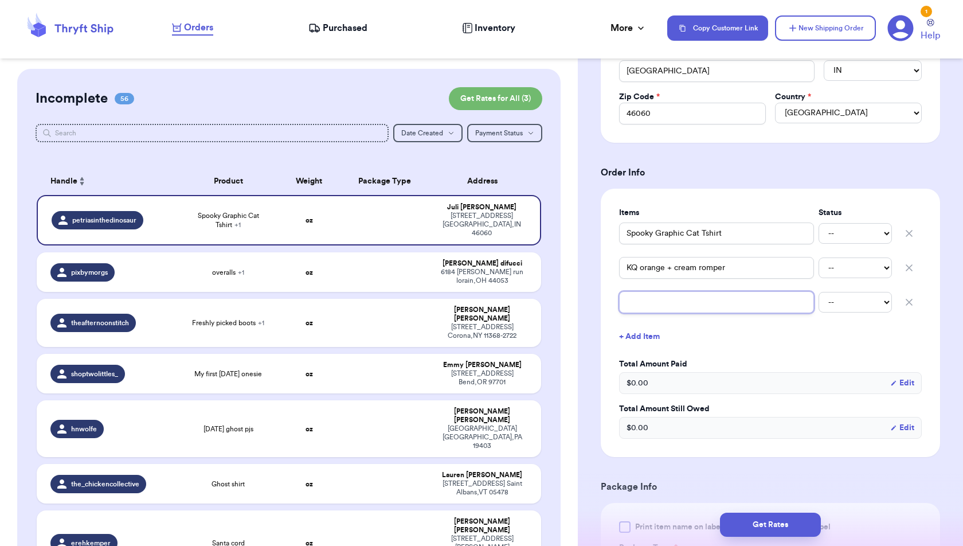
click at [659, 301] on input "text" at bounding box center [716, 302] width 195 height 22
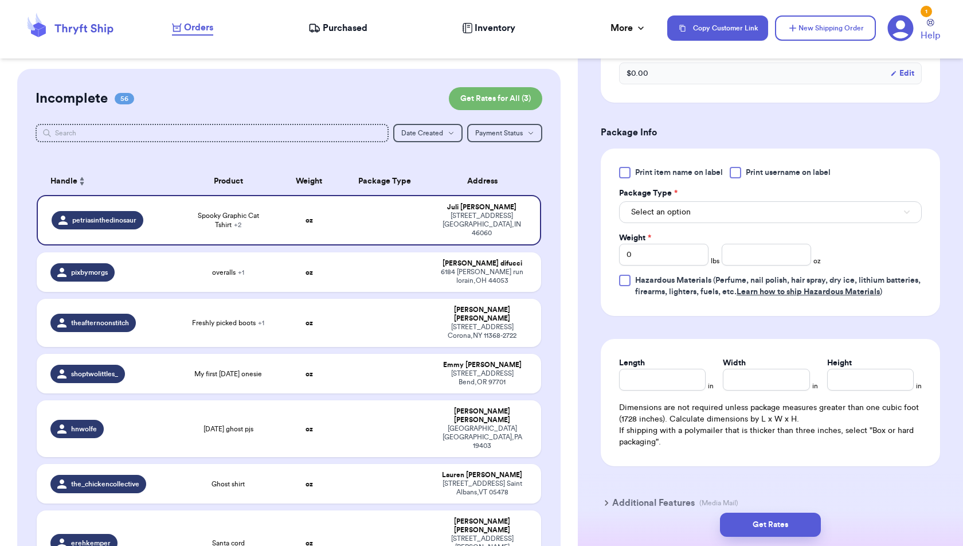
scroll to position [695, 0]
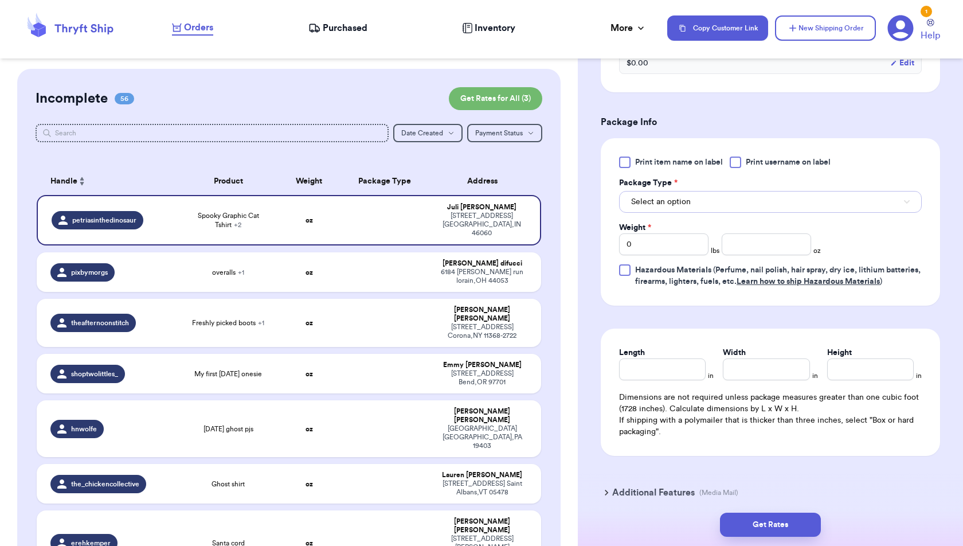
click at [682, 198] on span "Select an option" at bounding box center [661, 201] width 60 height 11
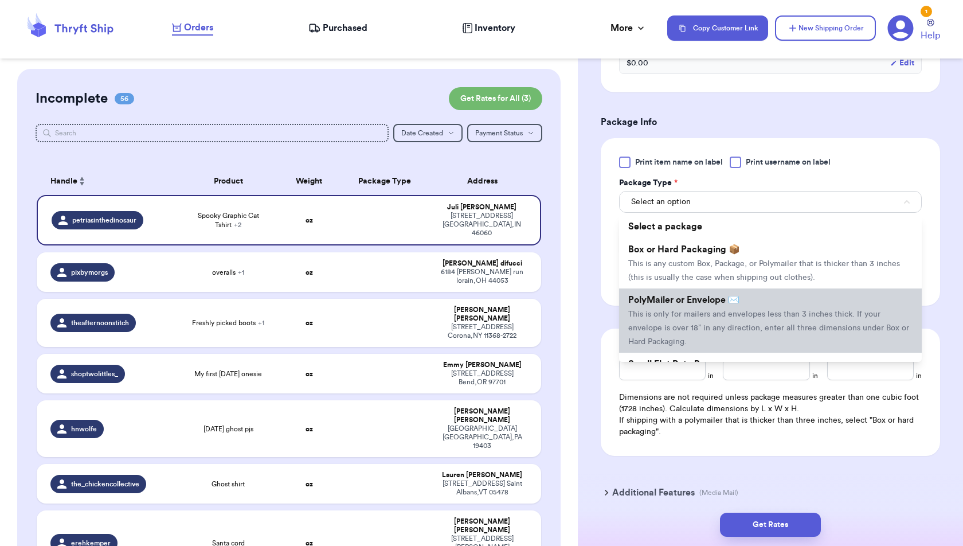
click at [683, 299] on span "PolyMailer or Envelope ✉️" at bounding box center [683, 299] width 111 height 9
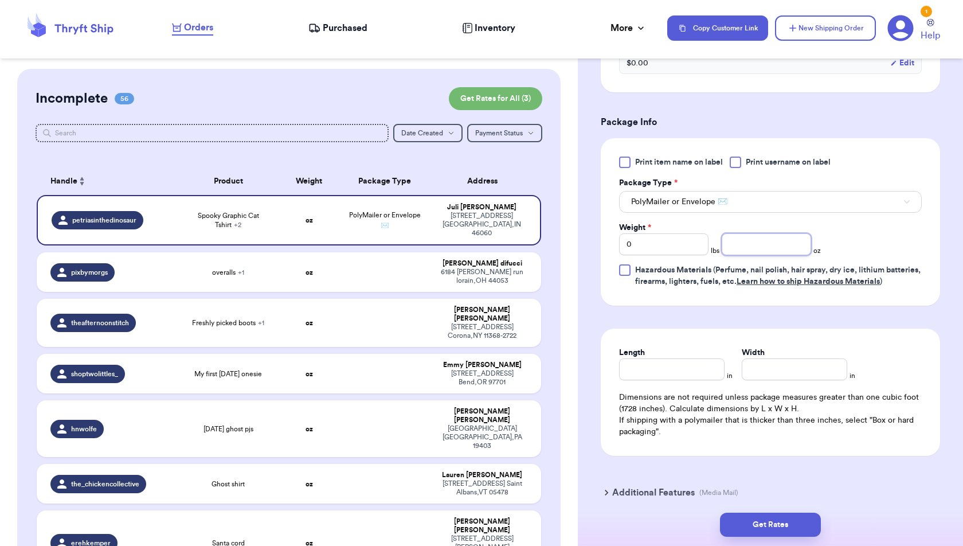
click at [742, 240] on input "number" at bounding box center [766, 244] width 89 height 22
click at [790, 305] on div "Print item name on label Print username on label Package Type * PolyMailer or E…" at bounding box center [770, 221] width 339 height 167
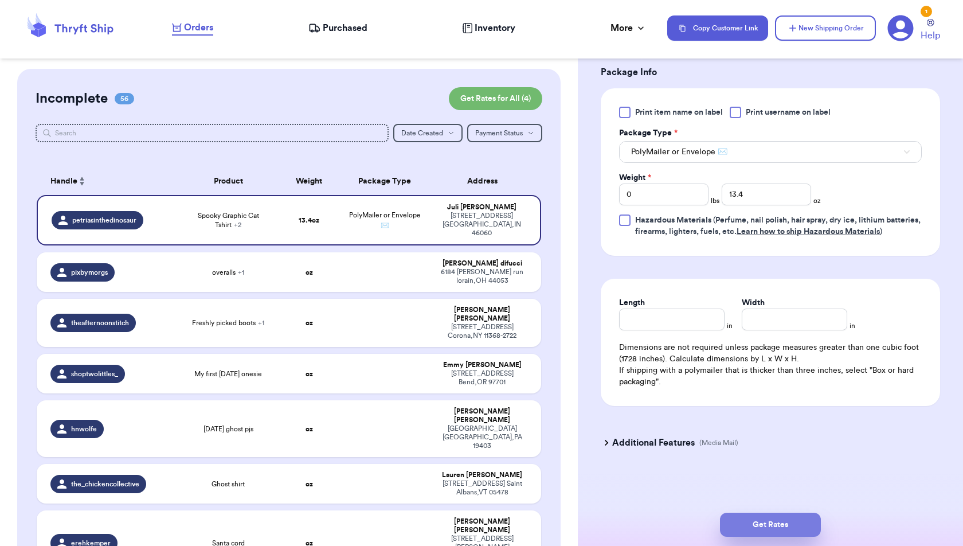
click at [784, 526] on button "Get Rates" at bounding box center [770, 524] width 101 height 24
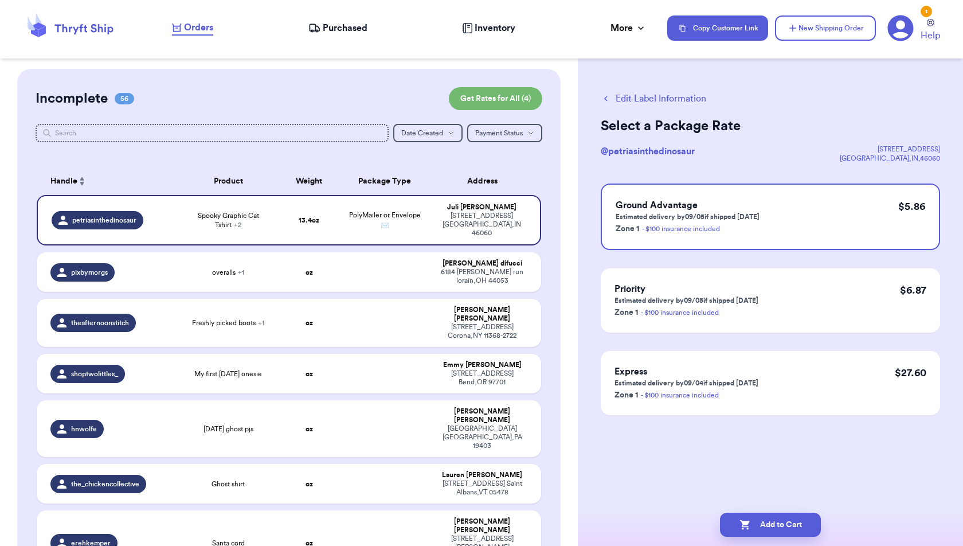
scroll to position [0, 0]
click at [798, 520] on button "Add to Cart" at bounding box center [770, 524] width 101 height 24
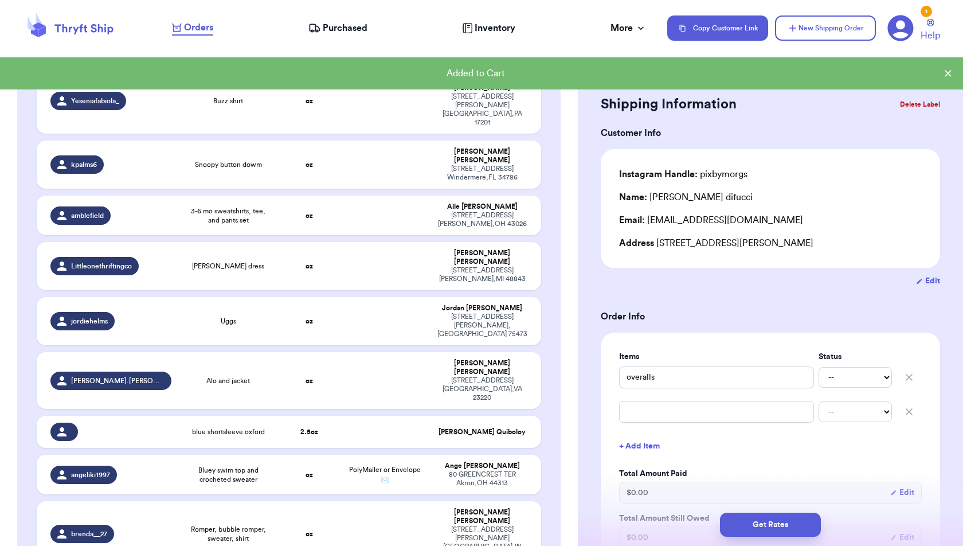
scroll to position [2591, 0]
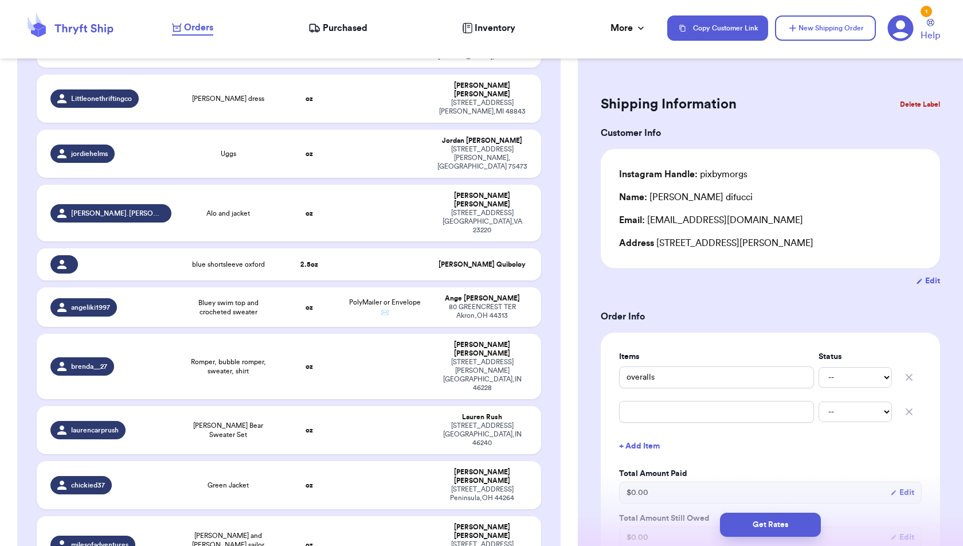
click at [662, 314] on h3 "Order Info" at bounding box center [770, 316] width 339 height 14
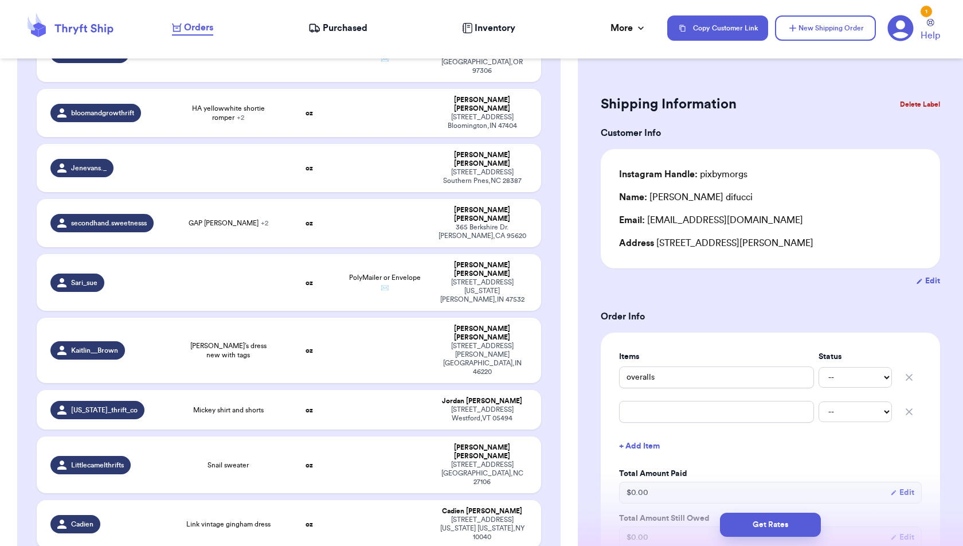
scroll to position [496, 0]
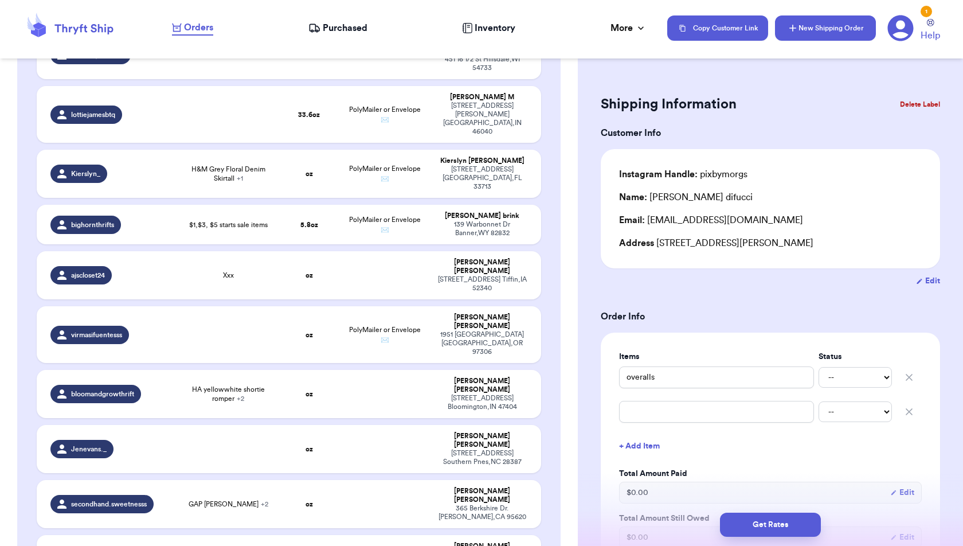
click at [846, 30] on button "New Shipping Order" at bounding box center [825, 27] width 101 height 25
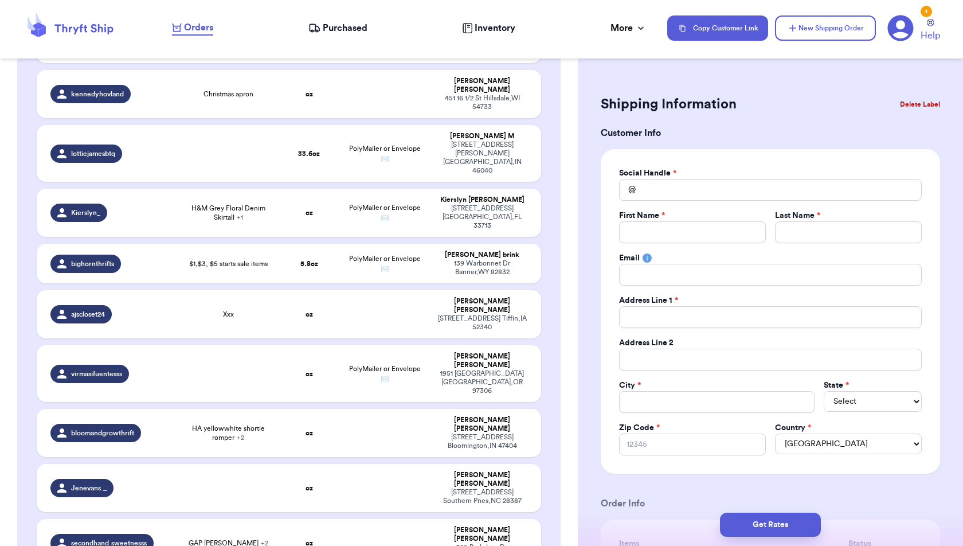
scroll to position [535, 0]
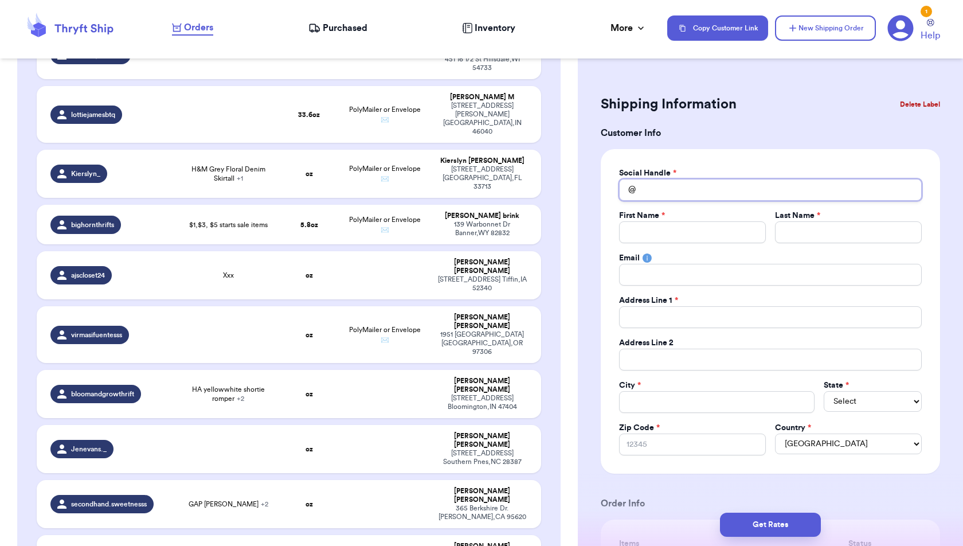
click at [669, 191] on input "Total Amount Paid" at bounding box center [770, 190] width 303 height 22
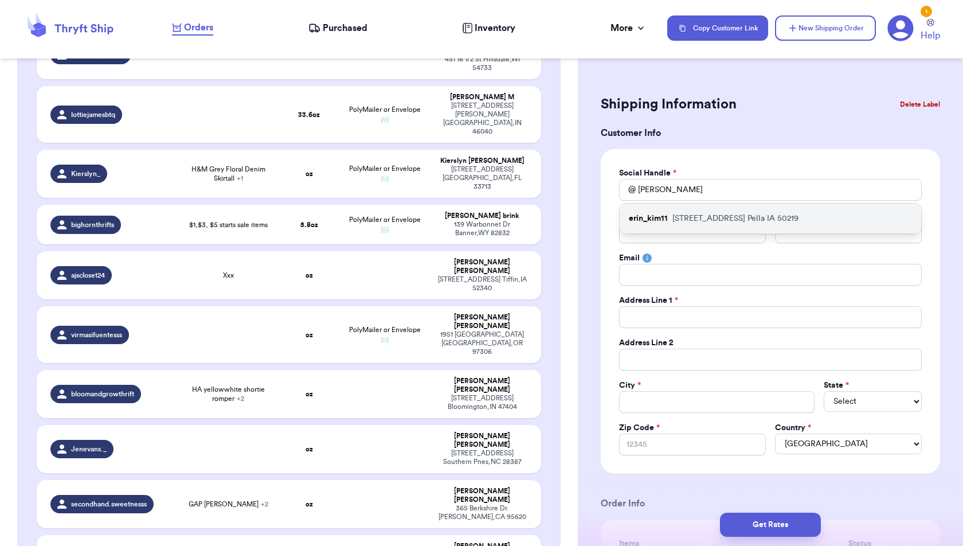
click at [670, 216] on div "erin_kim11 [STREET_ADDRESS]" at bounding box center [769, 218] width 301 height 30
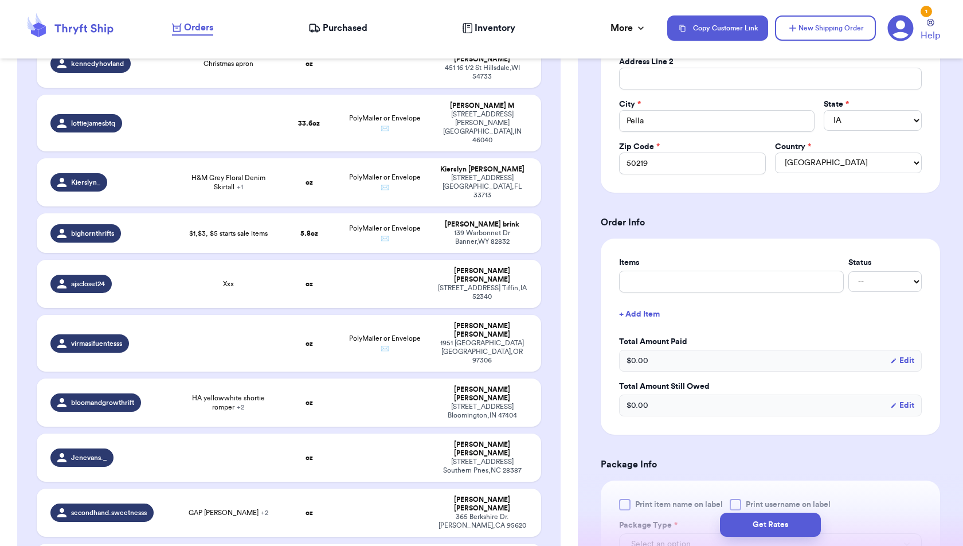
scroll to position [283, 0]
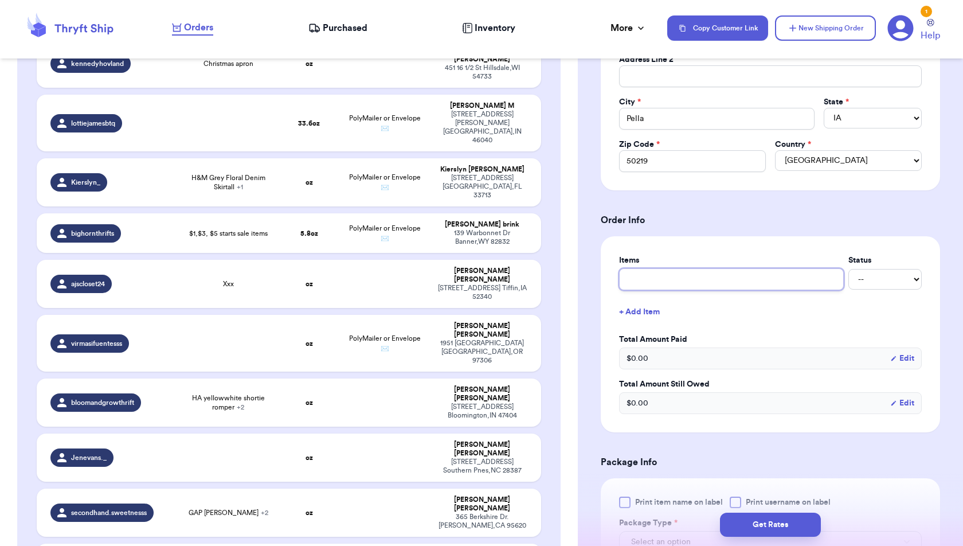
click at [696, 275] on input "text" at bounding box center [731, 279] width 225 height 22
click at [651, 311] on button "+ Add Item" at bounding box center [770, 311] width 312 height 25
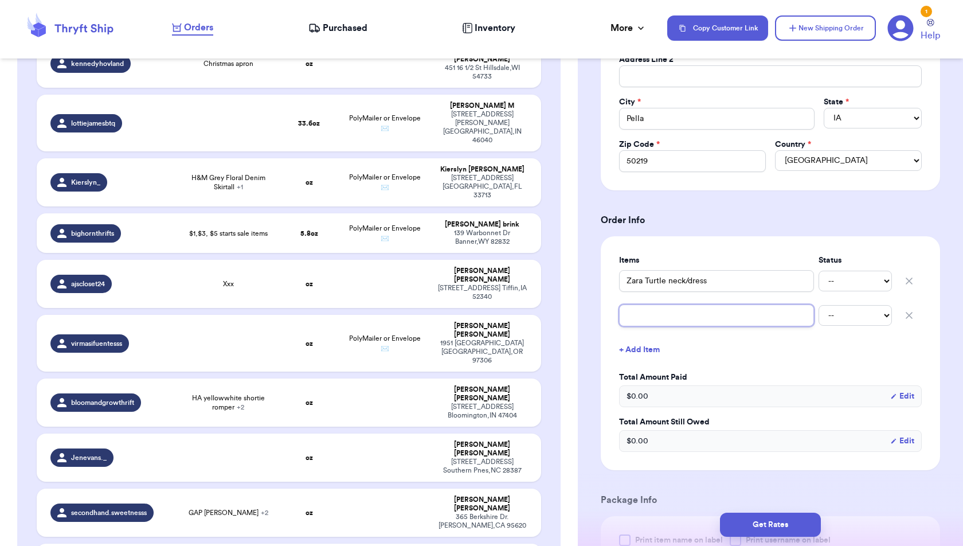
click at [651, 313] on input "text" at bounding box center [716, 315] width 195 height 22
click at [646, 341] on button "+ Add Item" at bounding box center [770, 349] width 312 height 25
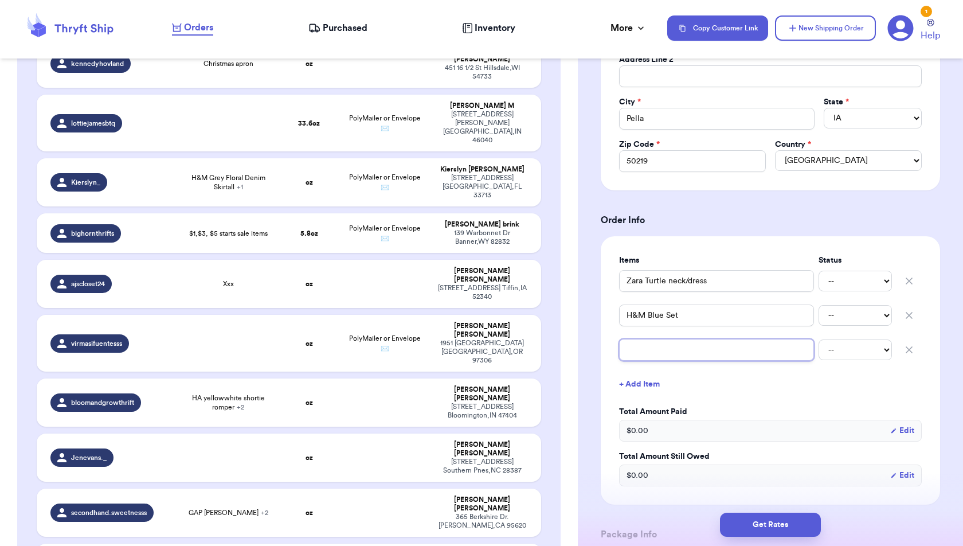
click at [646, 352] on input "text" at bounding box center [716, 350] width 195 height 22
click at [633, 378] on button "+ Add Item" at bounding box center [770, 383] width 312 height 25
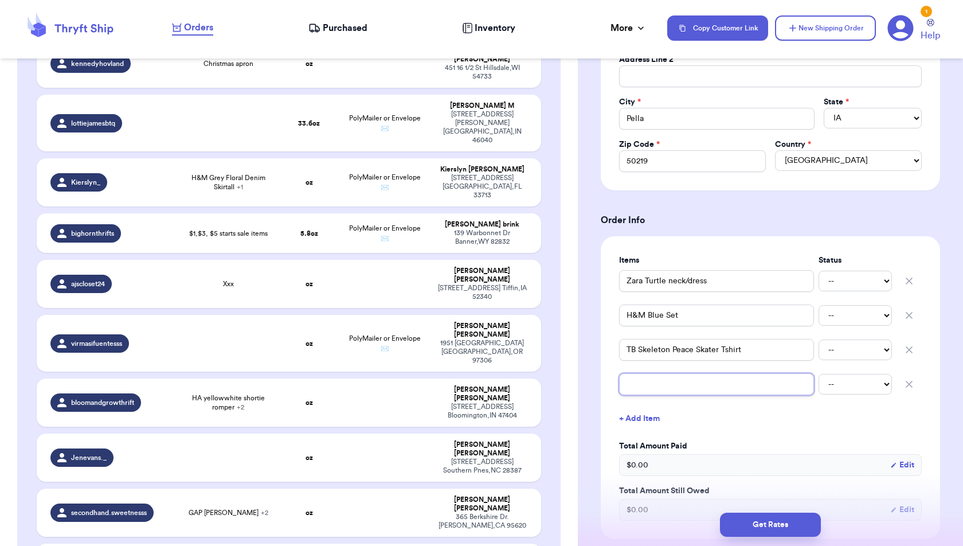
click at [633, 384] on input "text" at bounding box center [716, 384] width 195 height 22
click at [626, 414] on button "+ Add Item" at bounding box center [770, 418] width 312 height 25
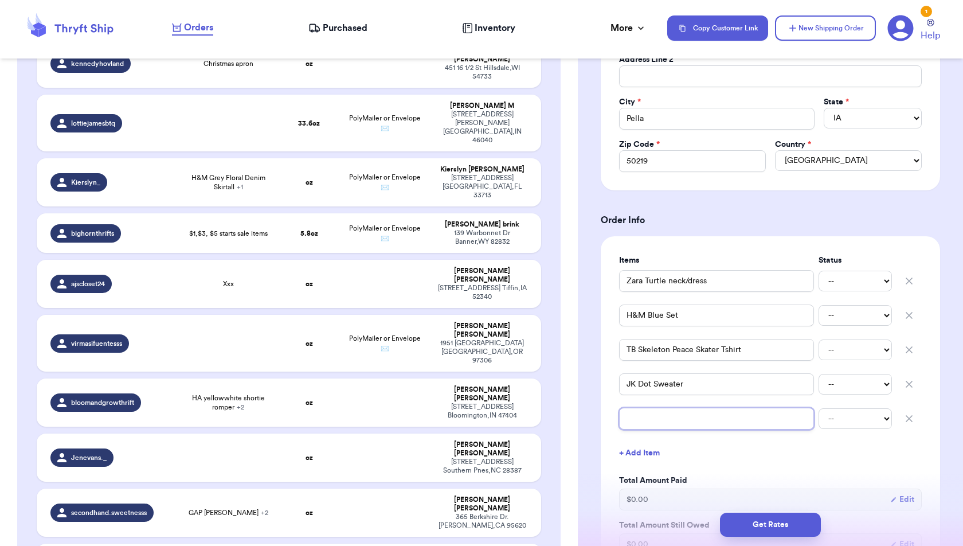
click at [629, 419] on input "text" at bounding box center [716, 418] width 195 height 22
click at [696, 458] on button "+ Add Item" at bounding box center [770, 452] width 312 height 25
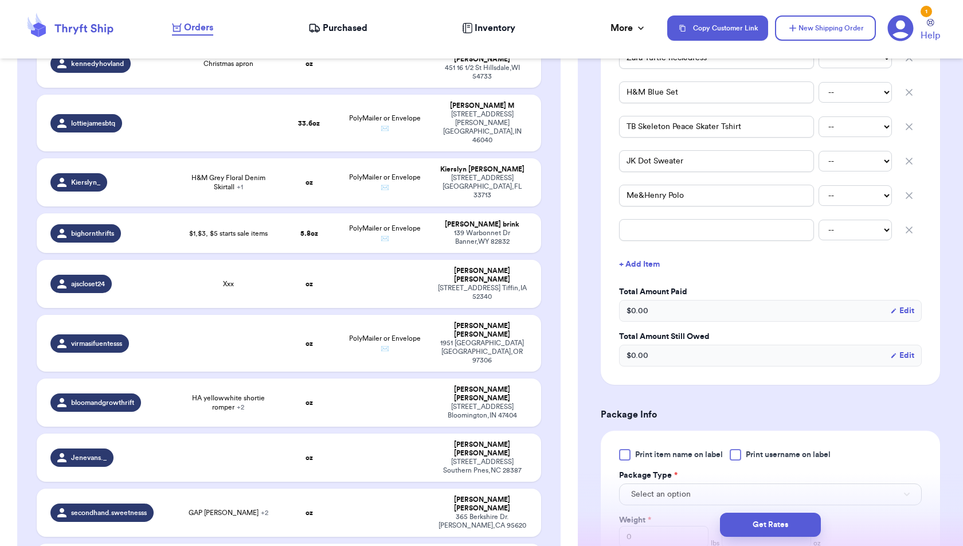
scroll to position [853, 0]
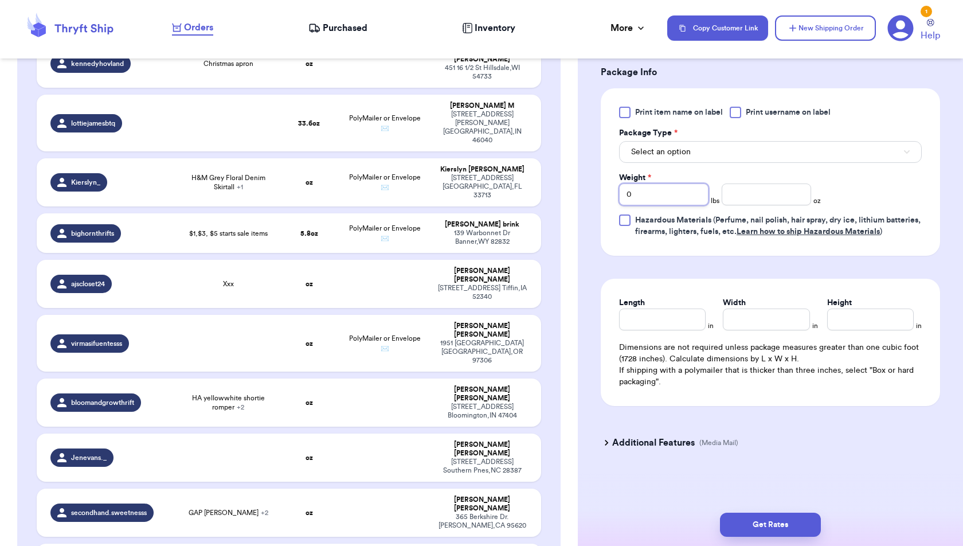
drag, startPoint x: 647, startPoint y: 185, endPoint x: 610, endPoint y: 185, distance: 36.7
click at [610, 185] on div "Print item name on label Print username on label Package Type * Select an optio…" at bounding box center [770, 171] width 339 height 167
click at [802, 143] on button "Select an option" at bounding box center [770, 152] width 303 height 22
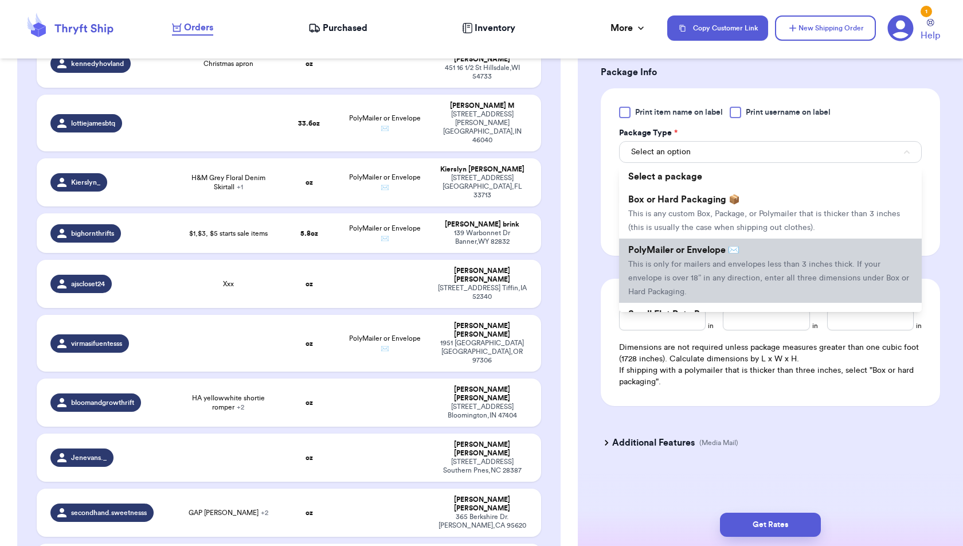
click at [787, 242] on li "PolyMailer or Envelope ✉️ This is only for mailers and envelopes less than 3 in…" at bounding box center [770, 270] width 303 height 64
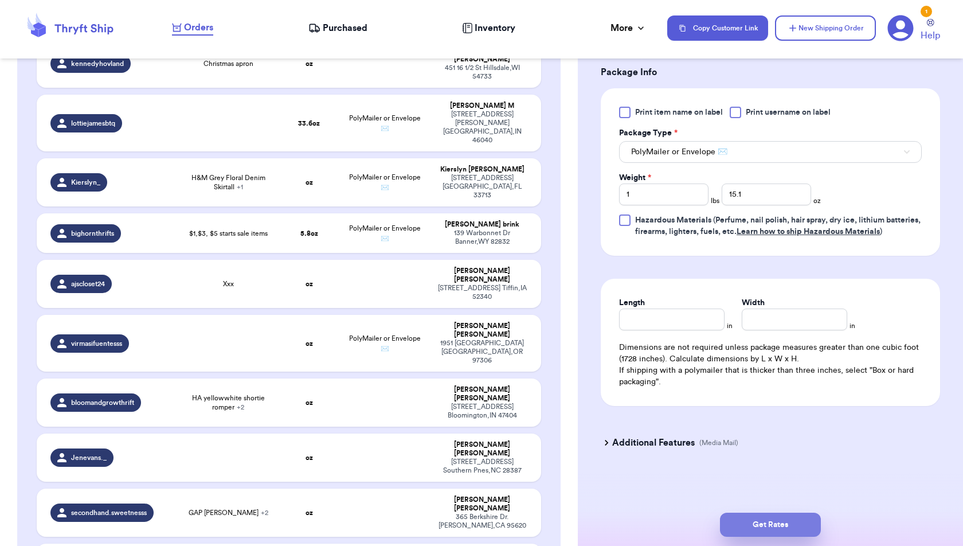
click at [779, 523] on button "Get Rates" at bounding box center [770, 524] width 101 height 24
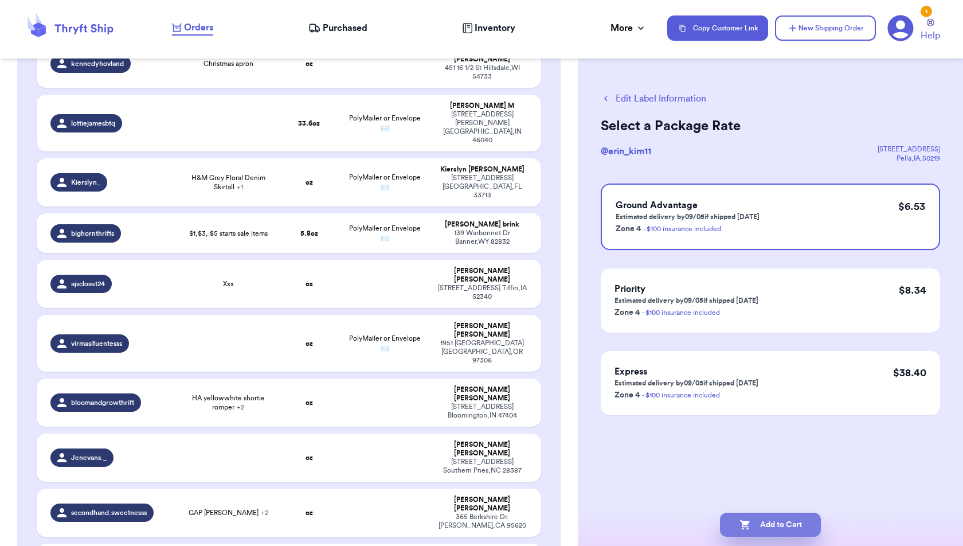
click at [793, 521] on button "Add to Cart" at bounding box center [770, 524] width 101 height 24
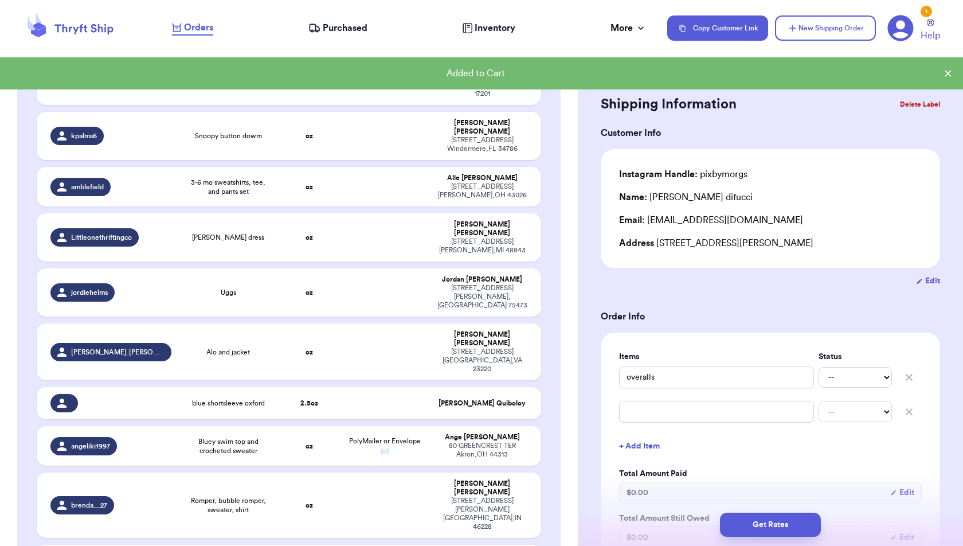
scroll to position [2632, 0]
